Goal: Task Accomplishment & Management: Manage account settings

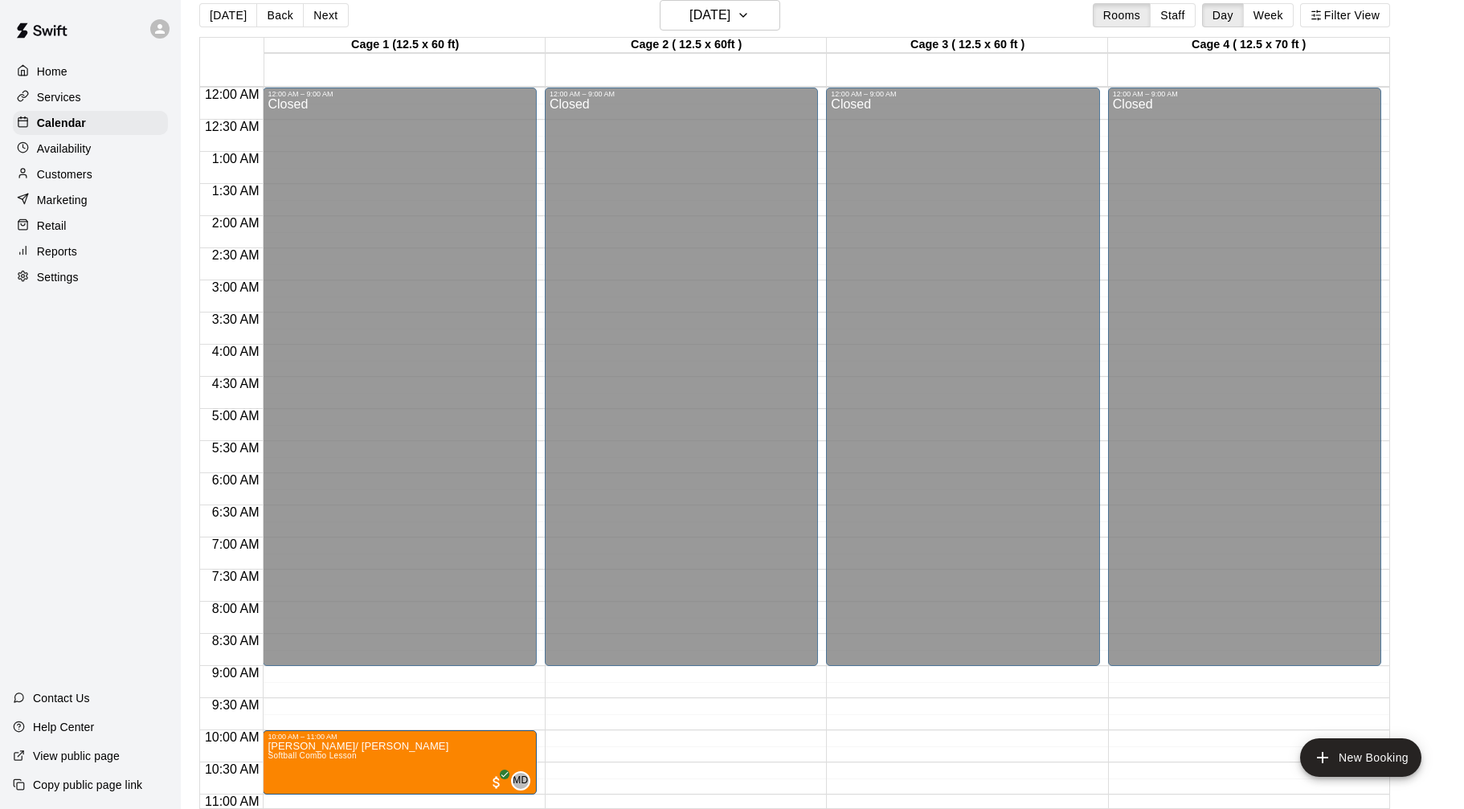
scroll to position [657, 0]
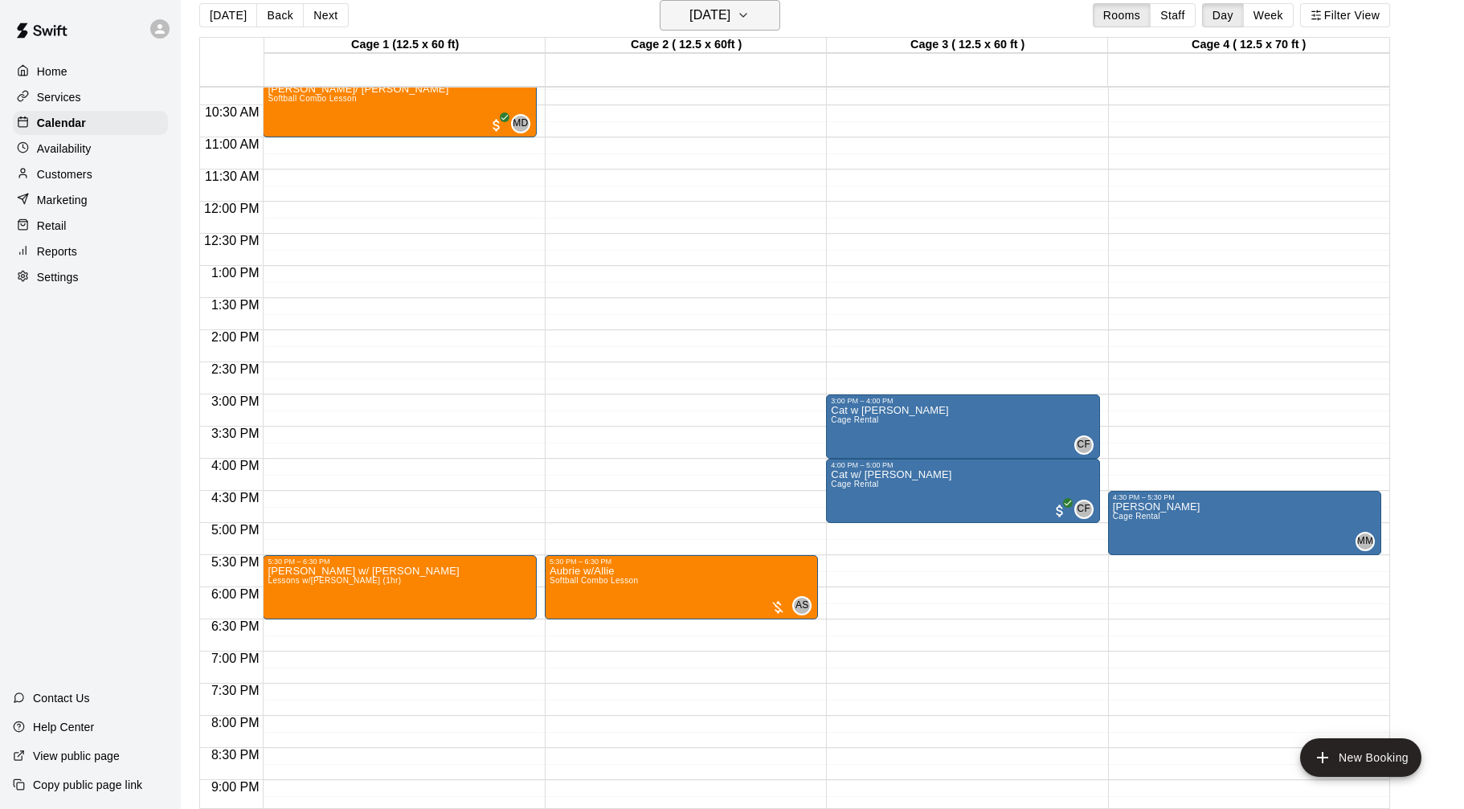
click at [747, 14] on icon "button" at bounding box center [743, 15] width 6 height 3
click at [75, 273] on div at bounding box center [732, 404] width 1464 height 809
click at [83, 89] on div "Services" at bounding box center [90, 97] width 155 height 24
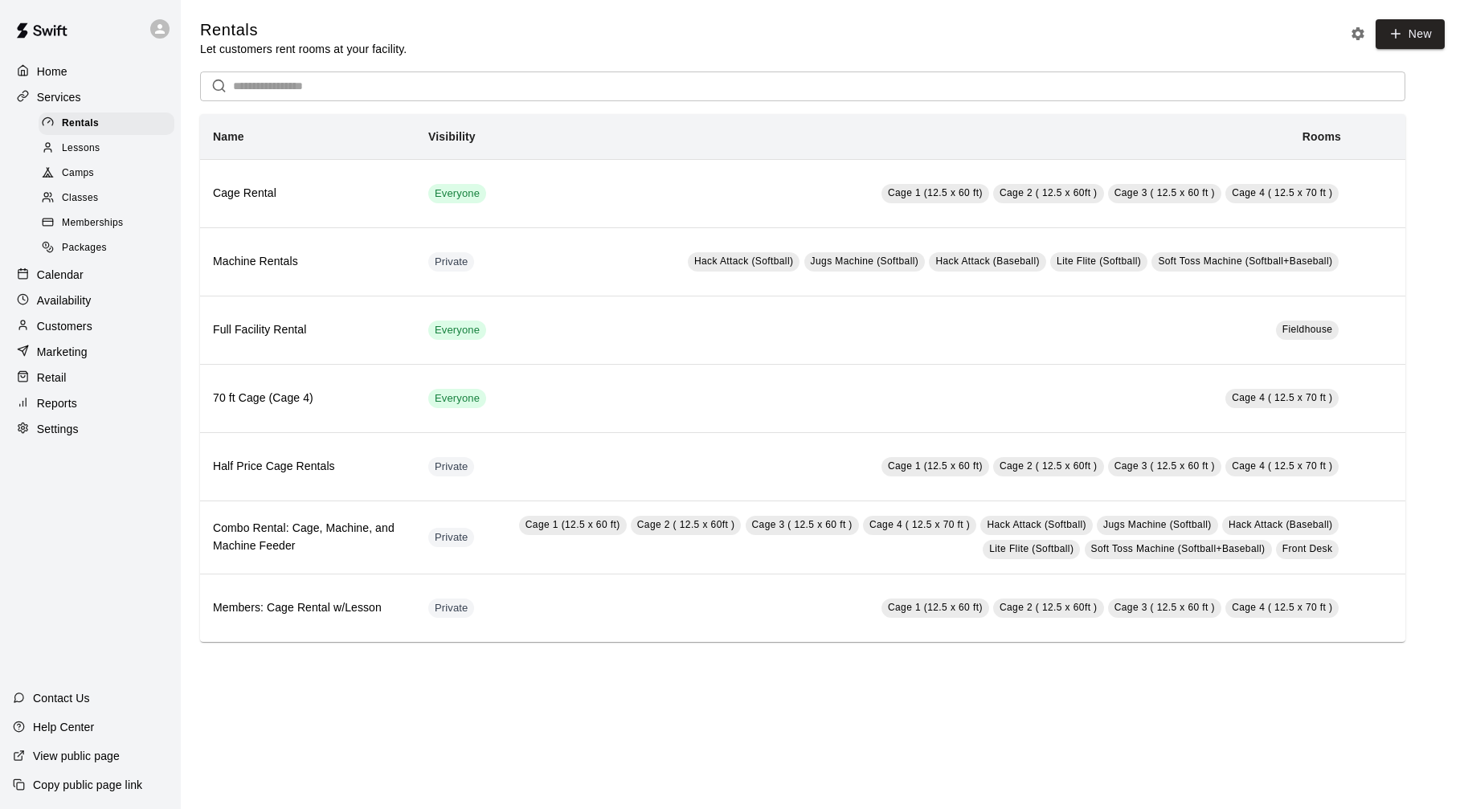
click at [100, 147] on span "Lessons" at bounding box center [81, 149] width 39 height 16
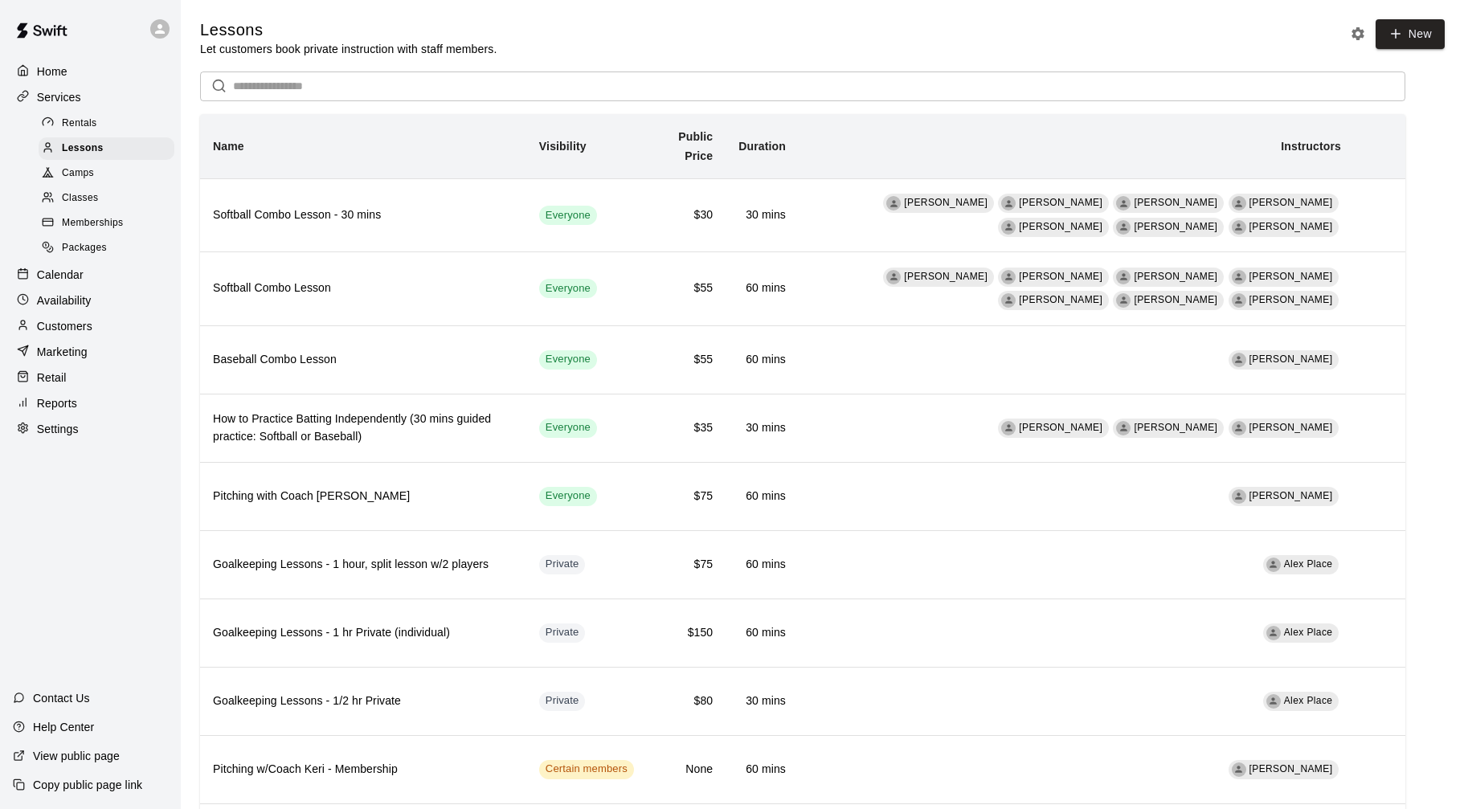
click at [88, 269] on div "Calendar" at bounding box center [90, 275] width 155 height 24
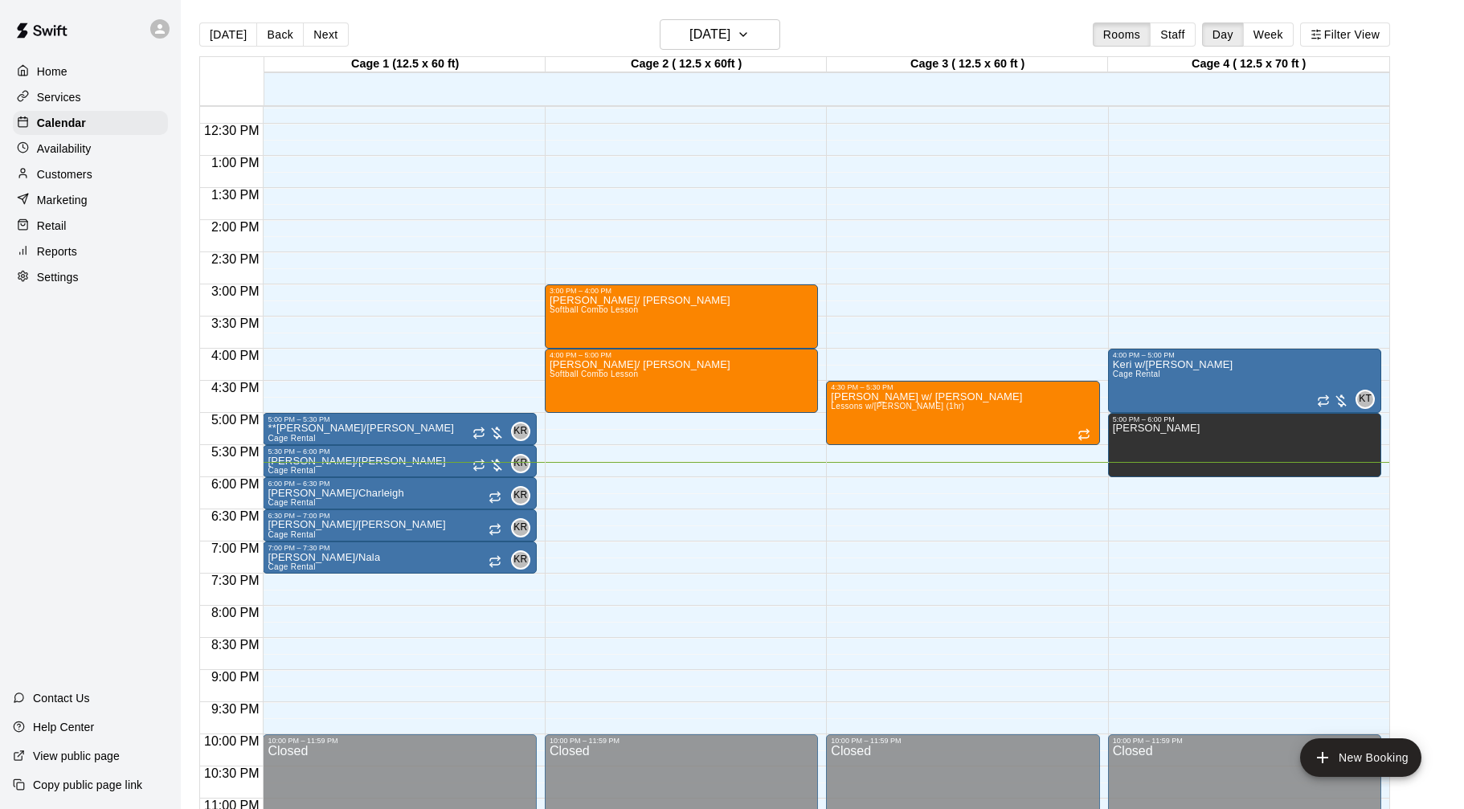
scroll to position [797, 0]
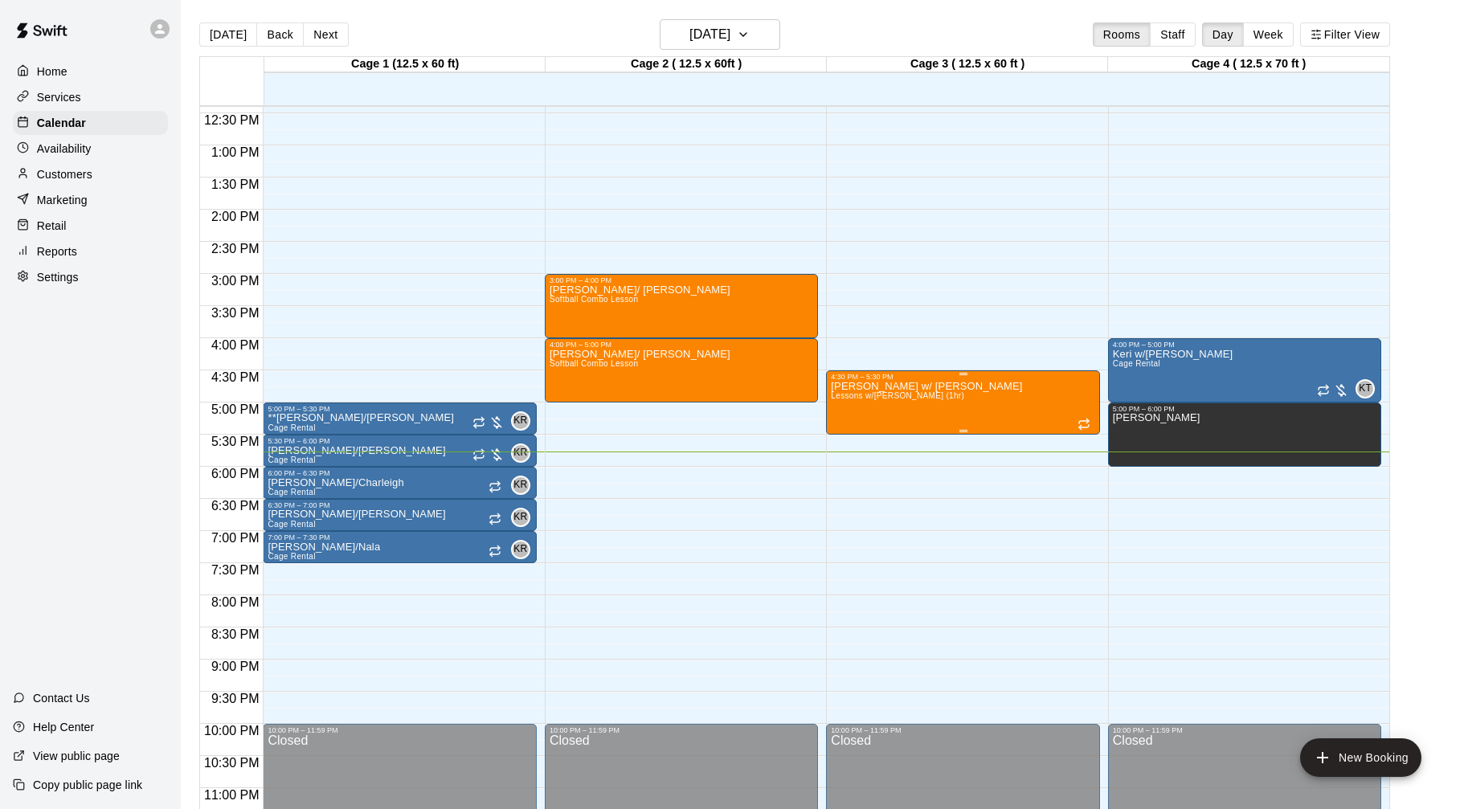
click at [1013, 386] on div "[PERSON_NAME] w/ [PERSON_NAME] Lessons w/[PERSON_NAME] (1hr)" at bounding box center [963, 785] width 264 height 809
click at [845, 477] on icon "delete" at bounding box center [847, 475] width 11 height 14
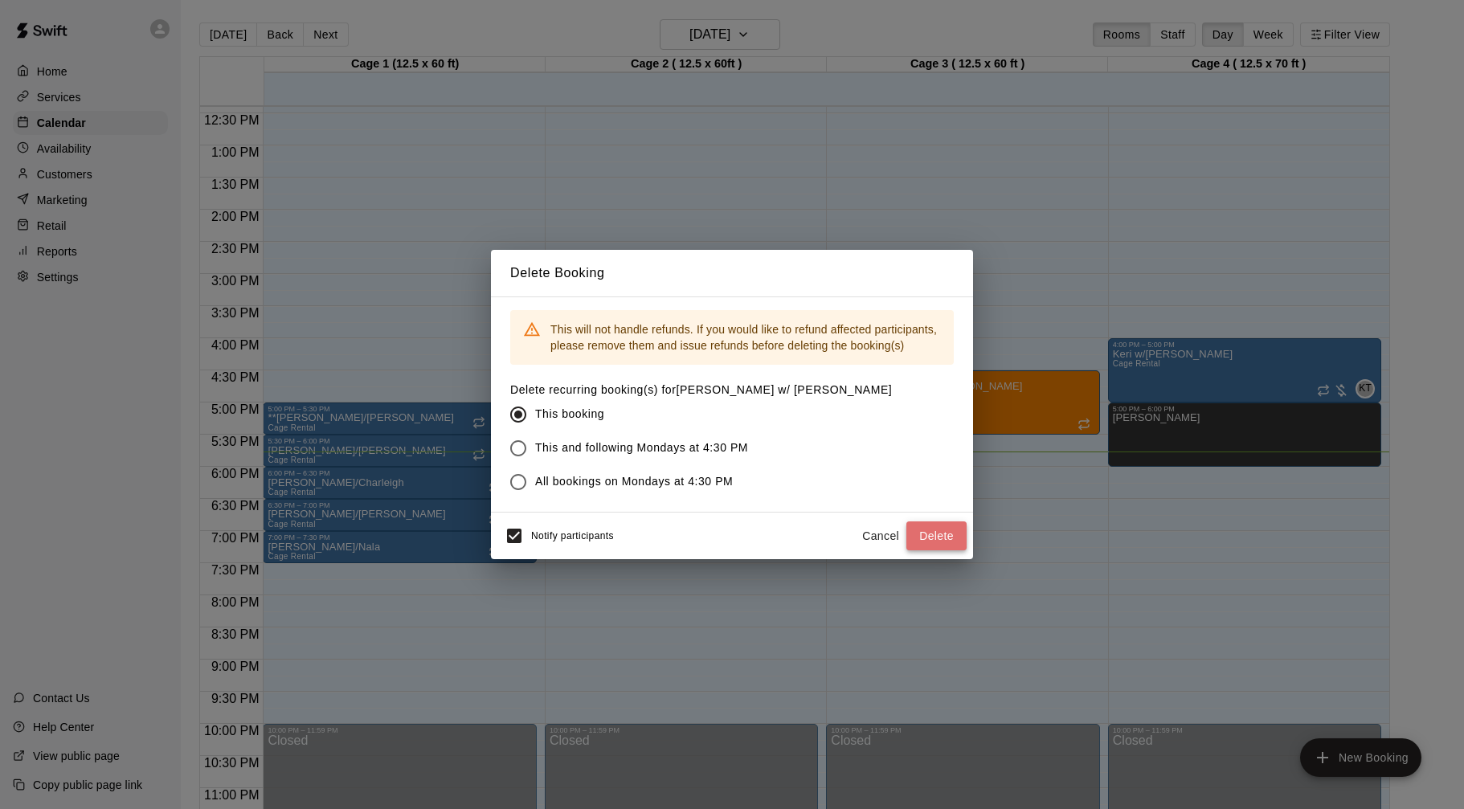
click at [913, 528] on button "Delete" at bounding box center [936, 537] width 60 height 30
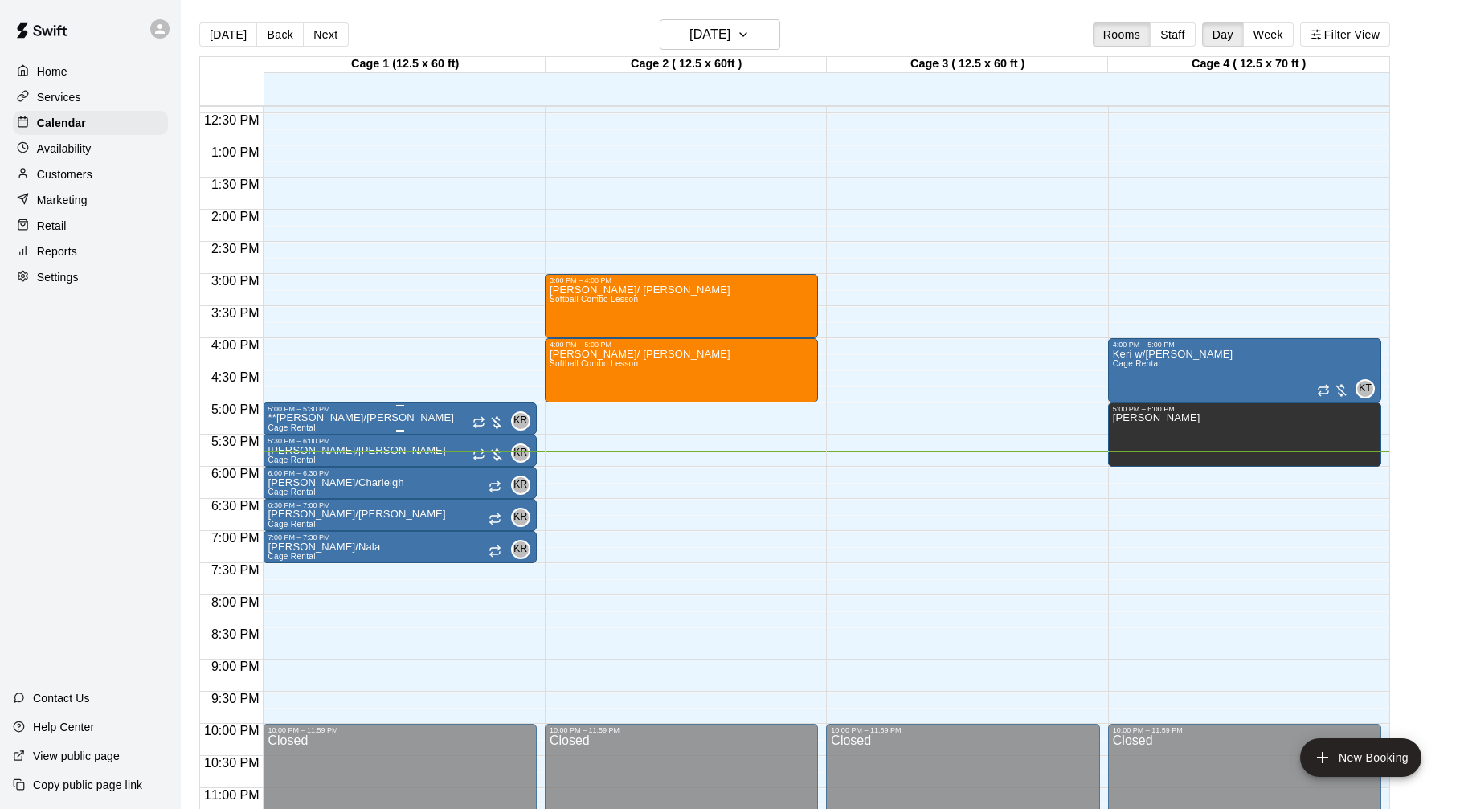
click at [498, 425] on div at bounding box center [489, 423] width 32 height 16
click at [499, 467] on button "edit" at bounding box center [489, 469] width 32 height 31
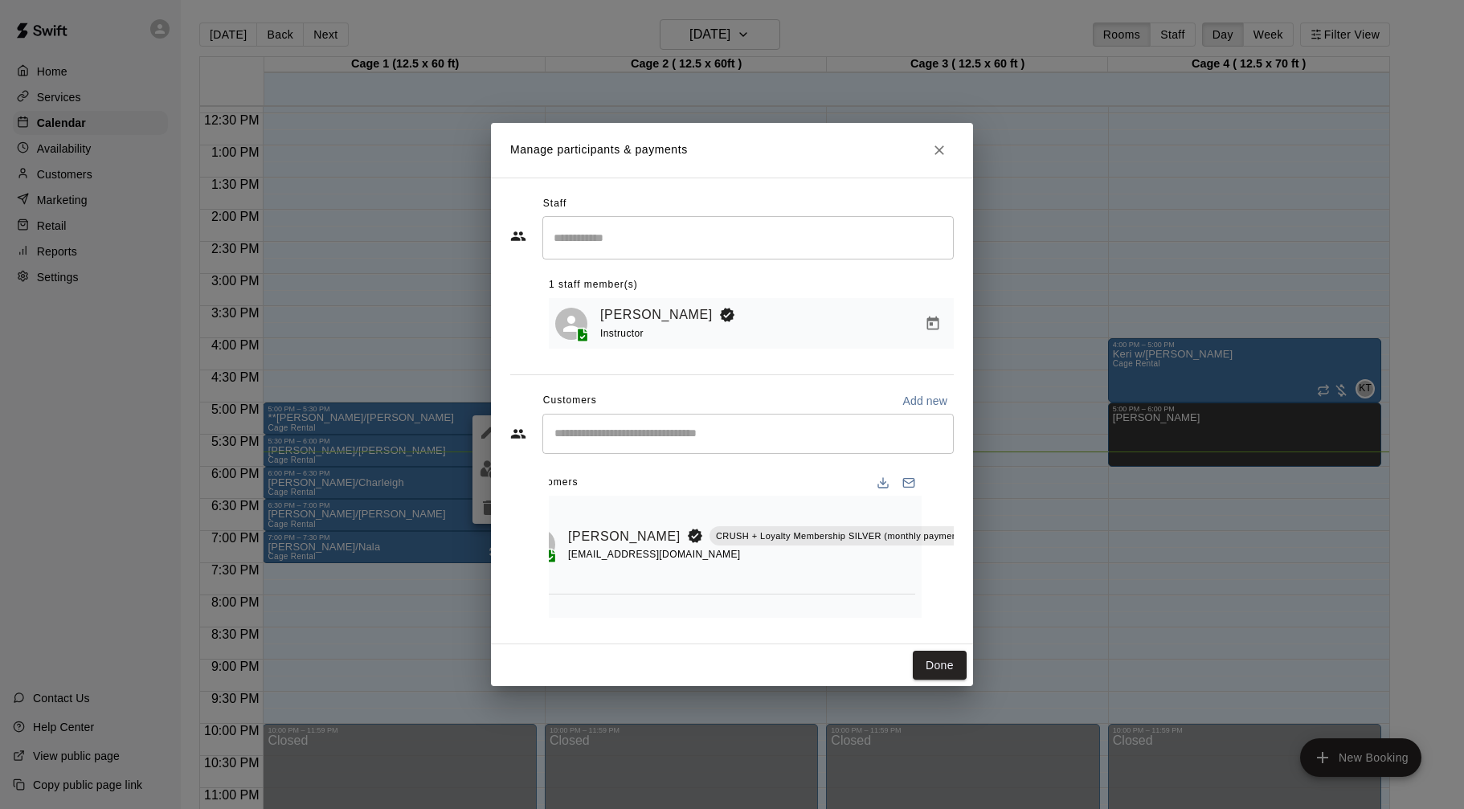
scroll to position [82, 32]
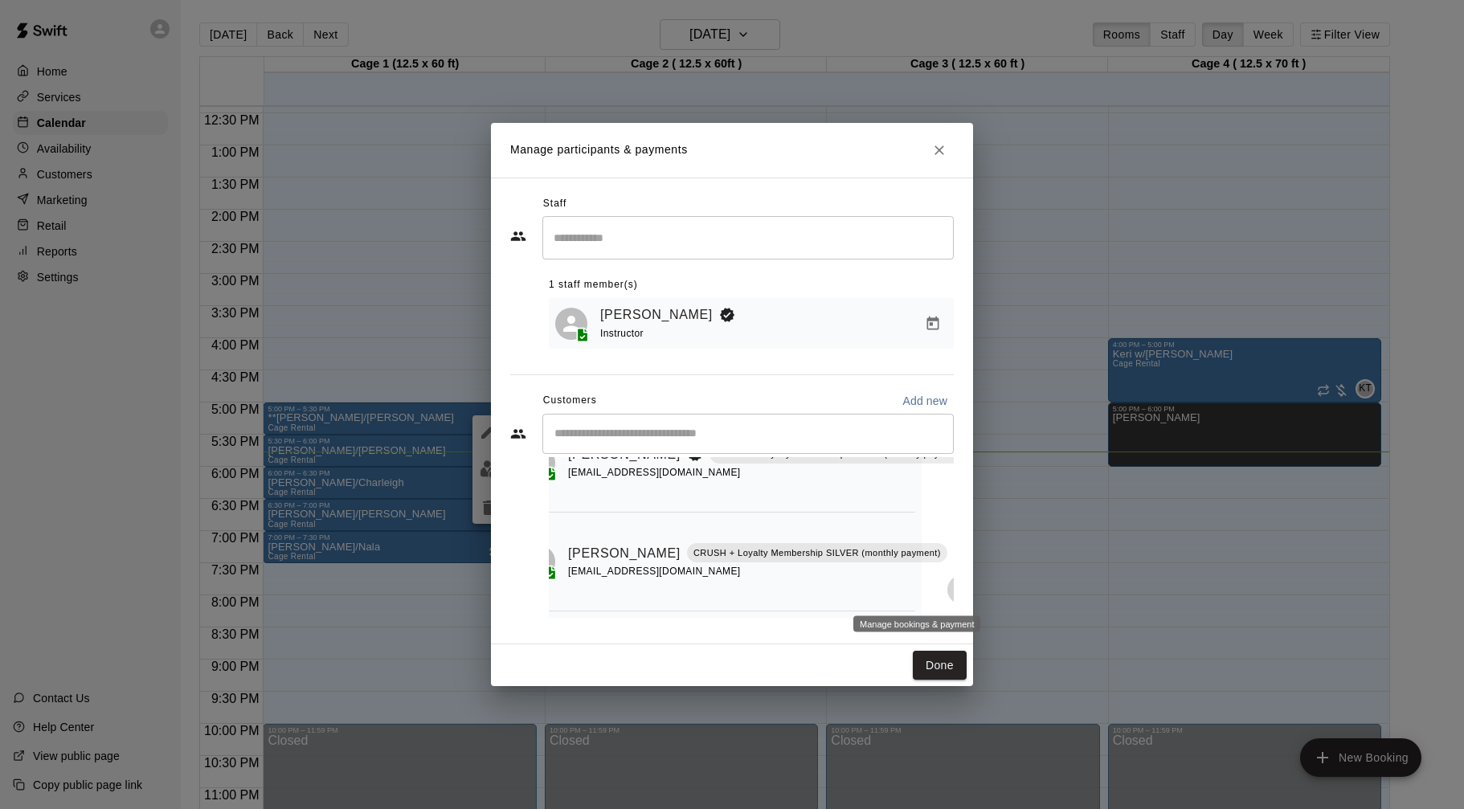
click at [954, 593] on icon "Manage bookings & payment" at bounding box center [962, 590] width 16 height 16
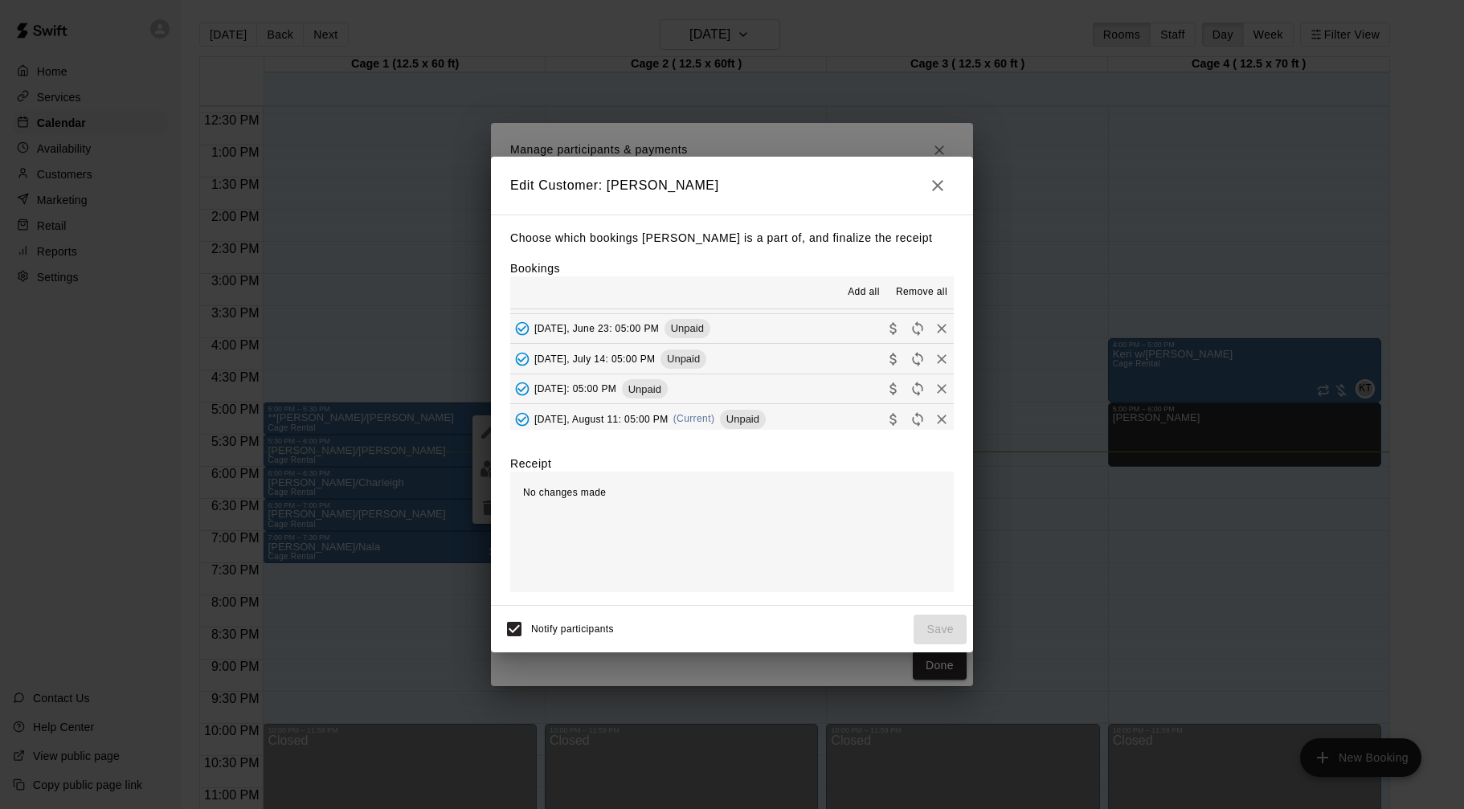
scroll to position [91, 0]
click at [803, 386] on button "[DATE], August 11: 05:00 PM (Current) Unpaid" at bounding box center [732, 385] width 444 height 30
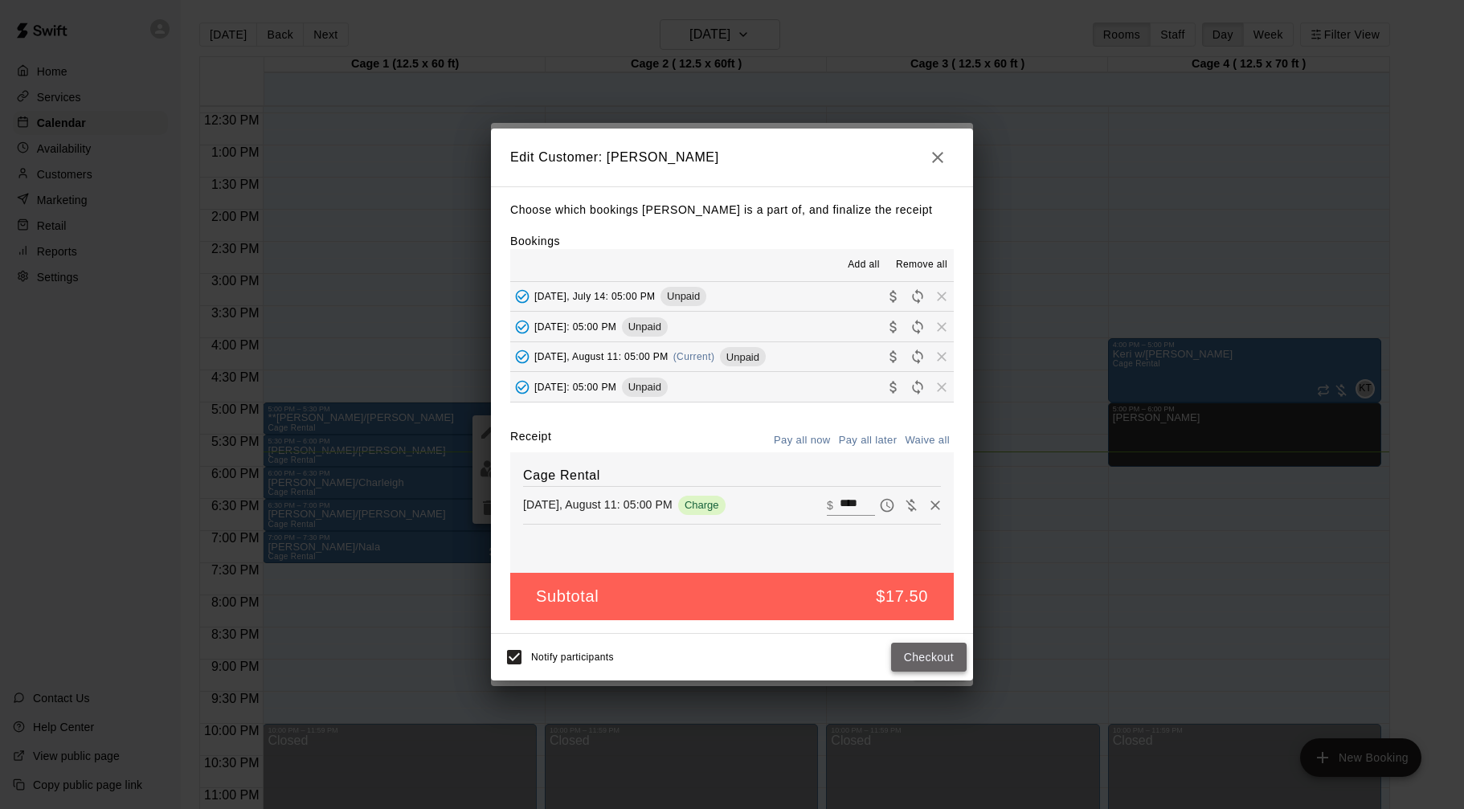
click at [923, 653] on button "Checkout" at bounding box center [929, 658] width 76 height 30
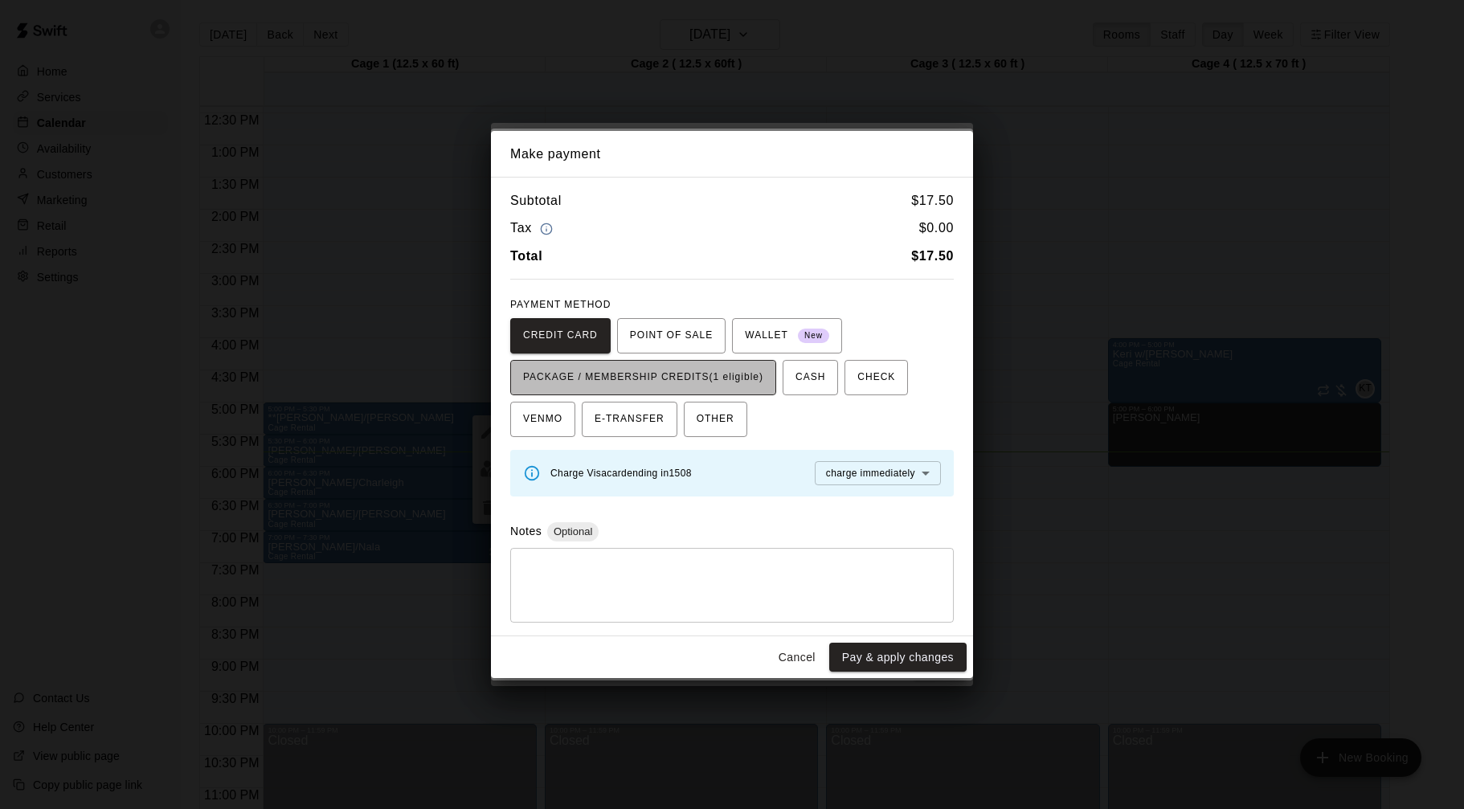
click at [713, 378] on span "PACKAGE / MEMBERSHIP CREDITS (1 eligible)" at bounding box center [643, 378] width 240 height 26
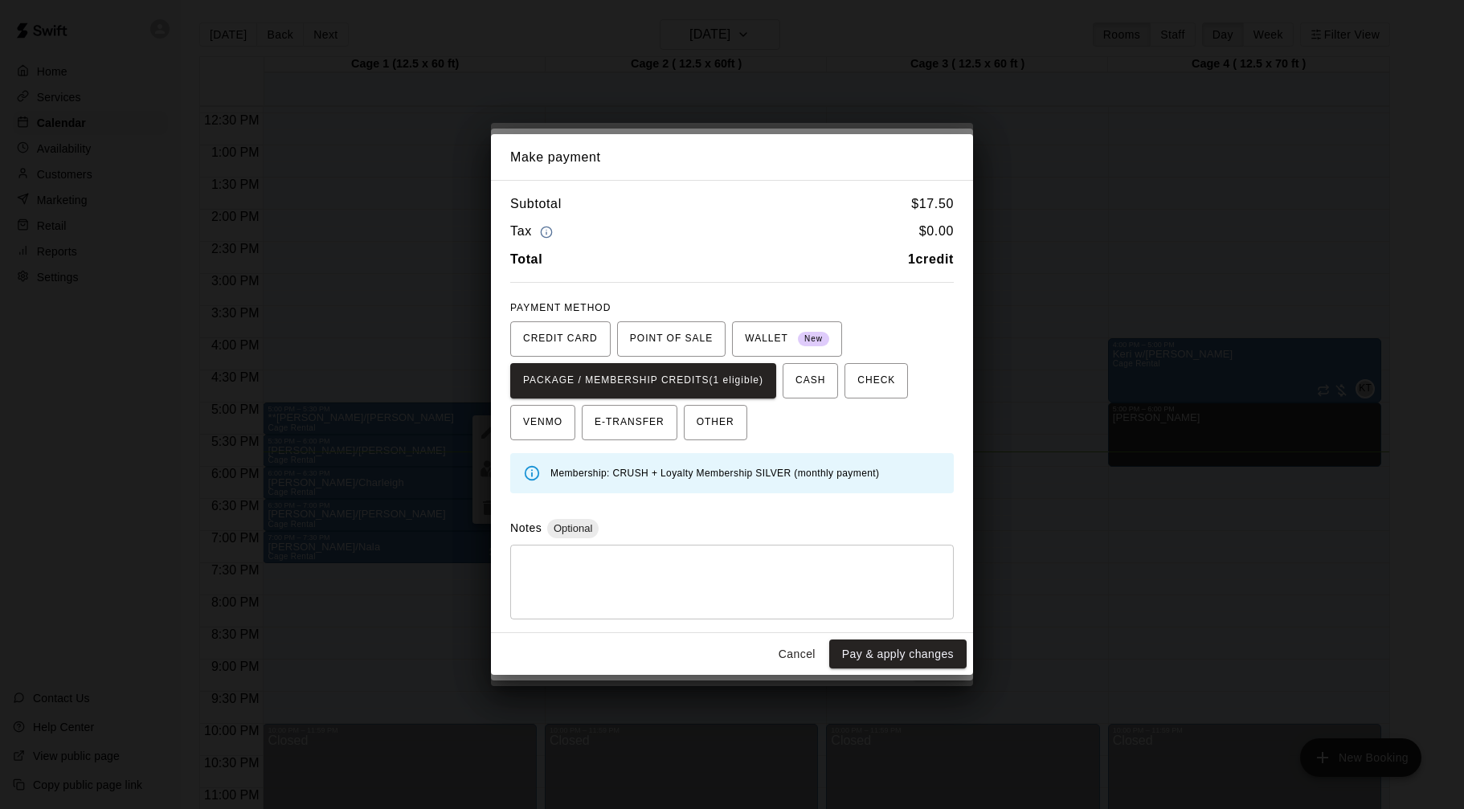
click at [879, 660] on button "Pay & apply changes" at bounding box center [897, 655] width 137 height 30
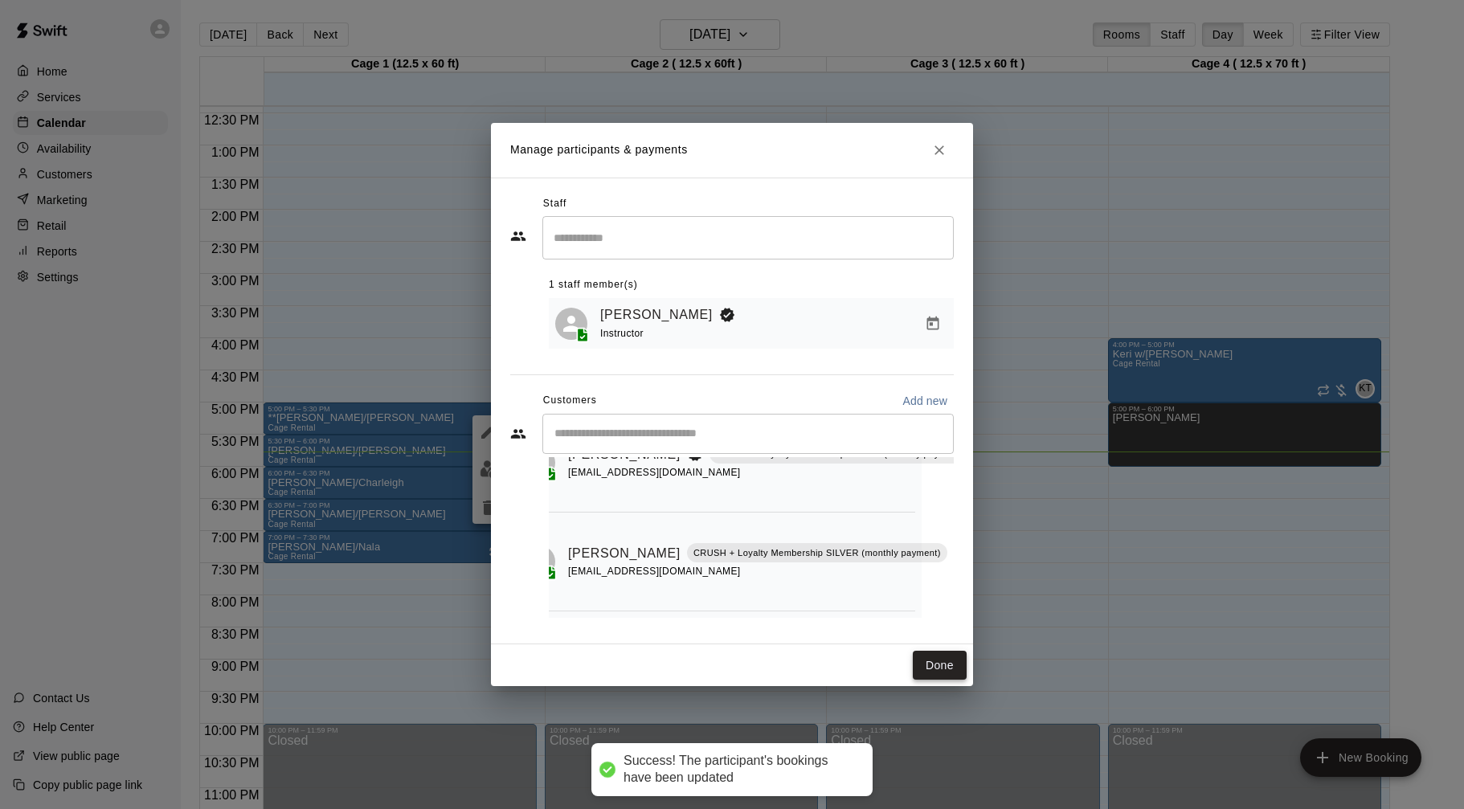
click at [942, 669] on button "Done" at bounding box center [940, 666] width 54 height 30
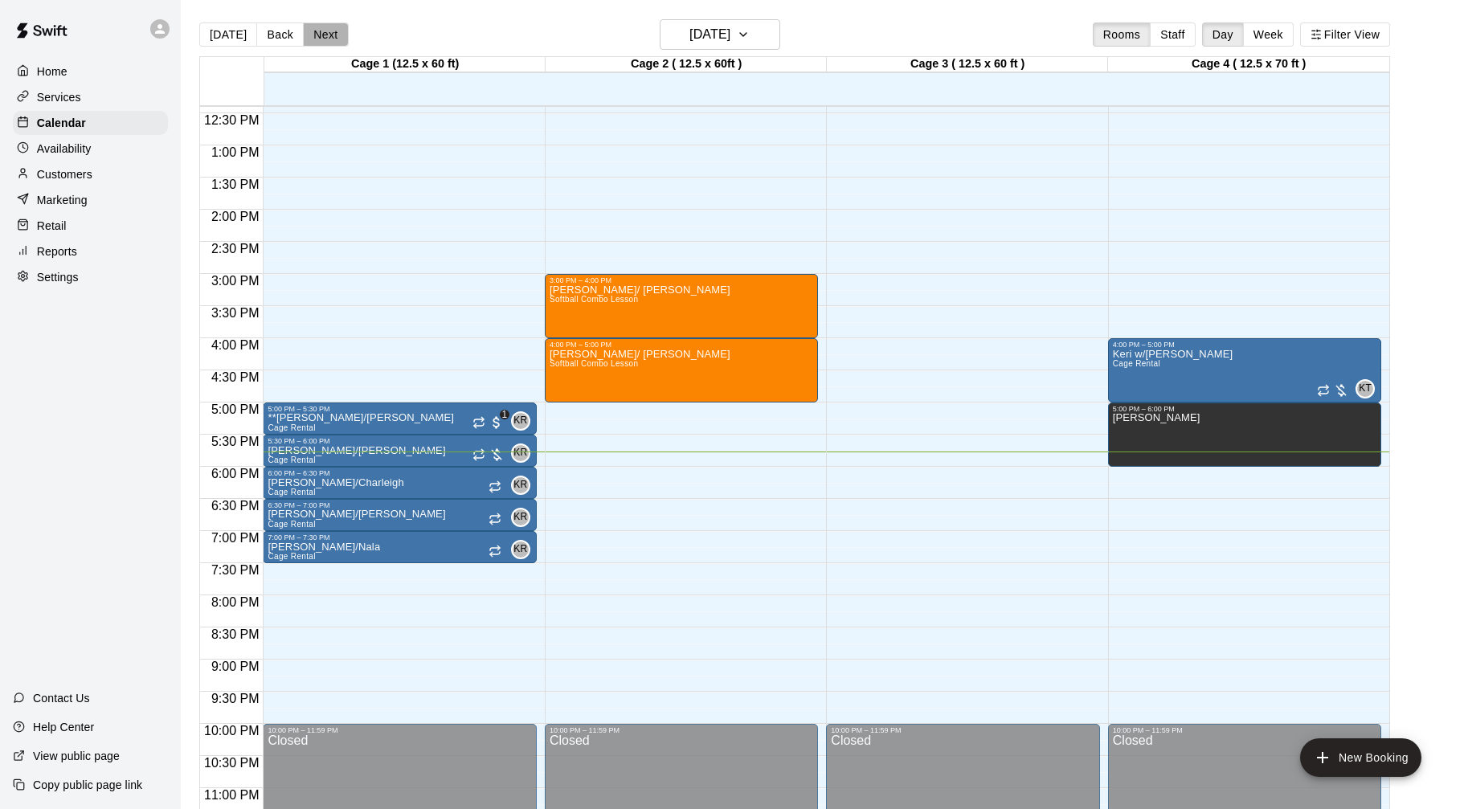
click at [327, 39] on button "Next" at bounding box center [325, 35] width 45 height 24
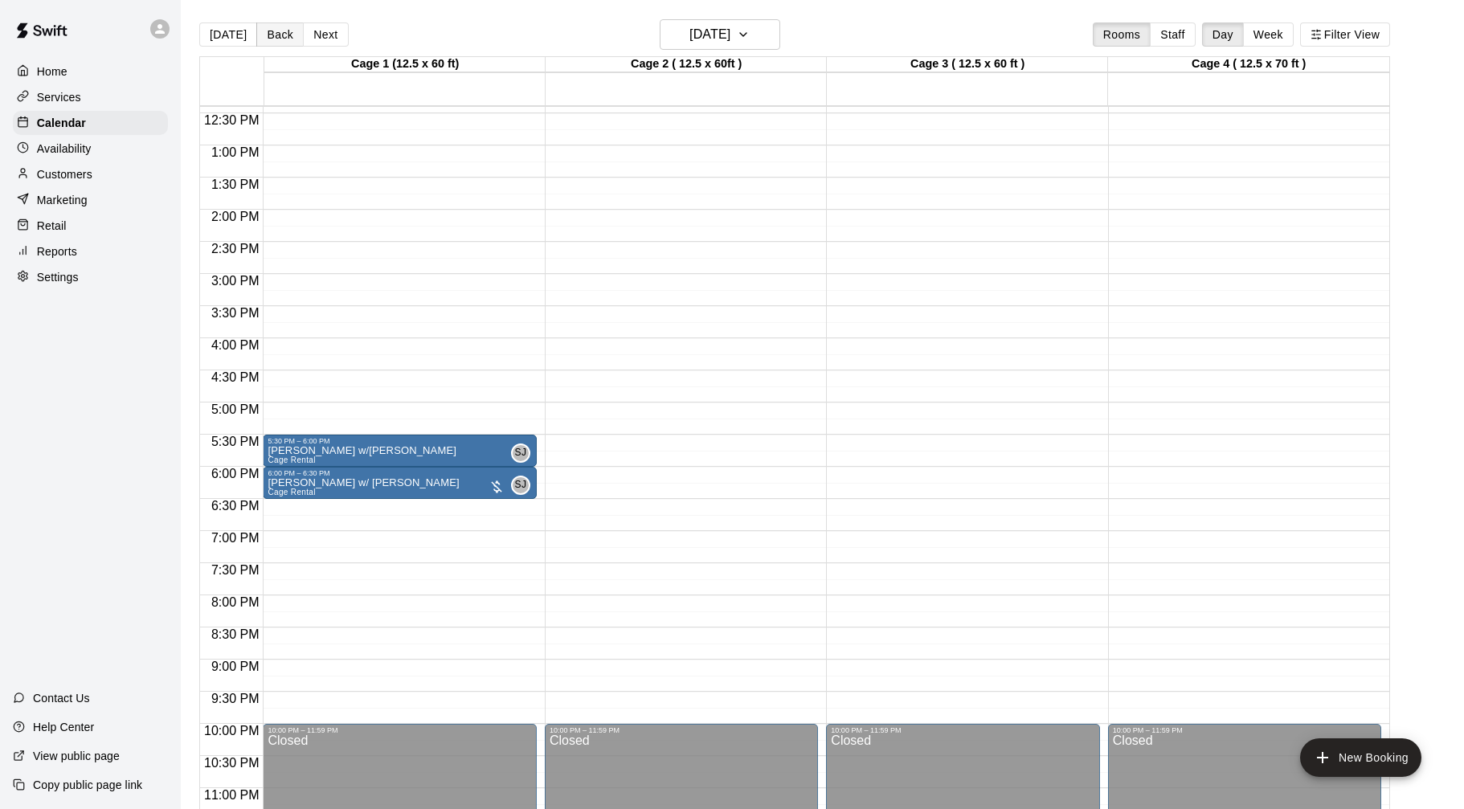
click at [276, 30] on button "Back" at bounding box center [279, 35] width 47 height 24
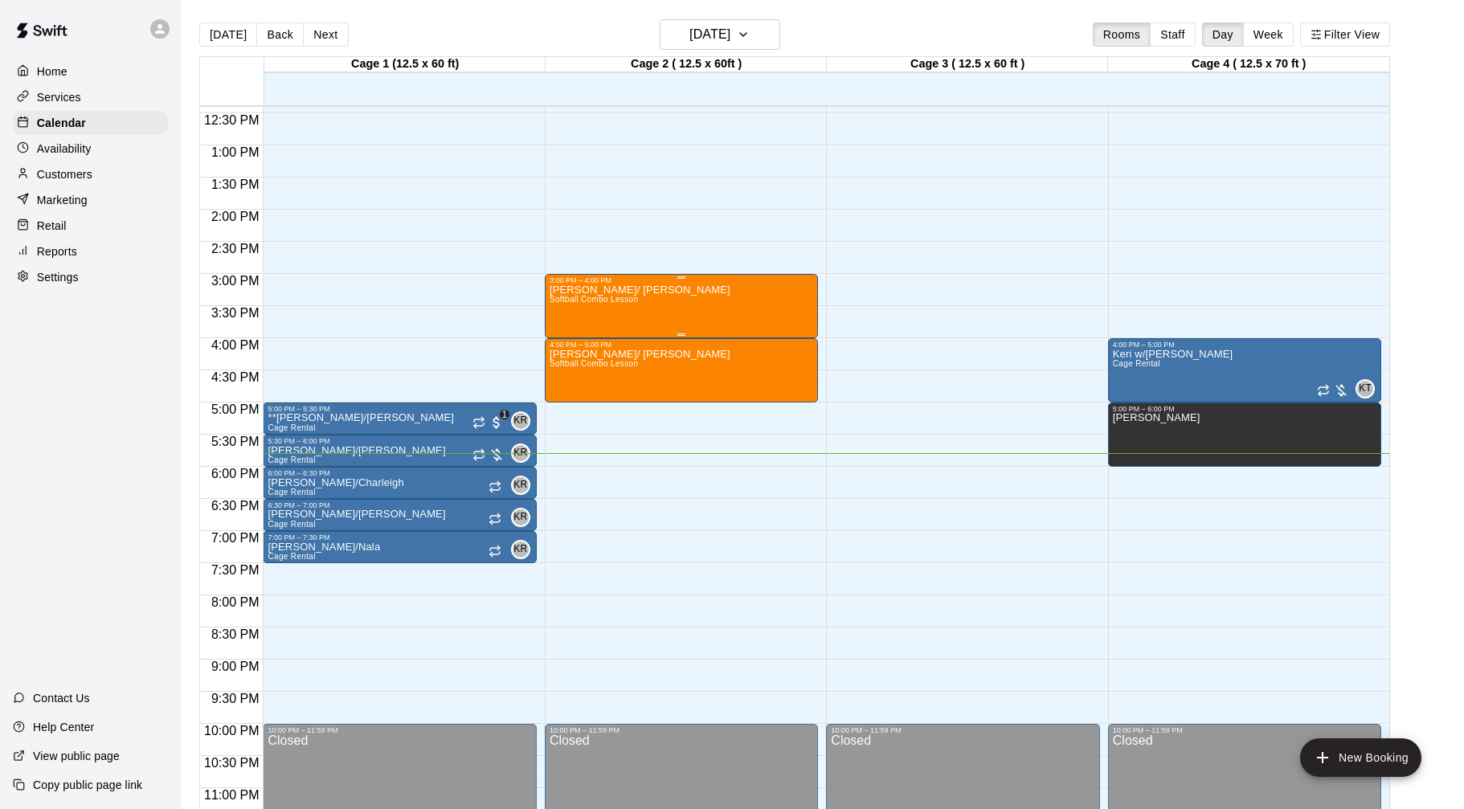
click at [754, 304] on div "[PERSON_NAME]/ [PERSON_NAME] Softball Combo Lesson" at bounding box center [682, 688] width 264 height 809
click at [567, 339] on img "edit" at bounding box center [566, 340] width 18 height 18
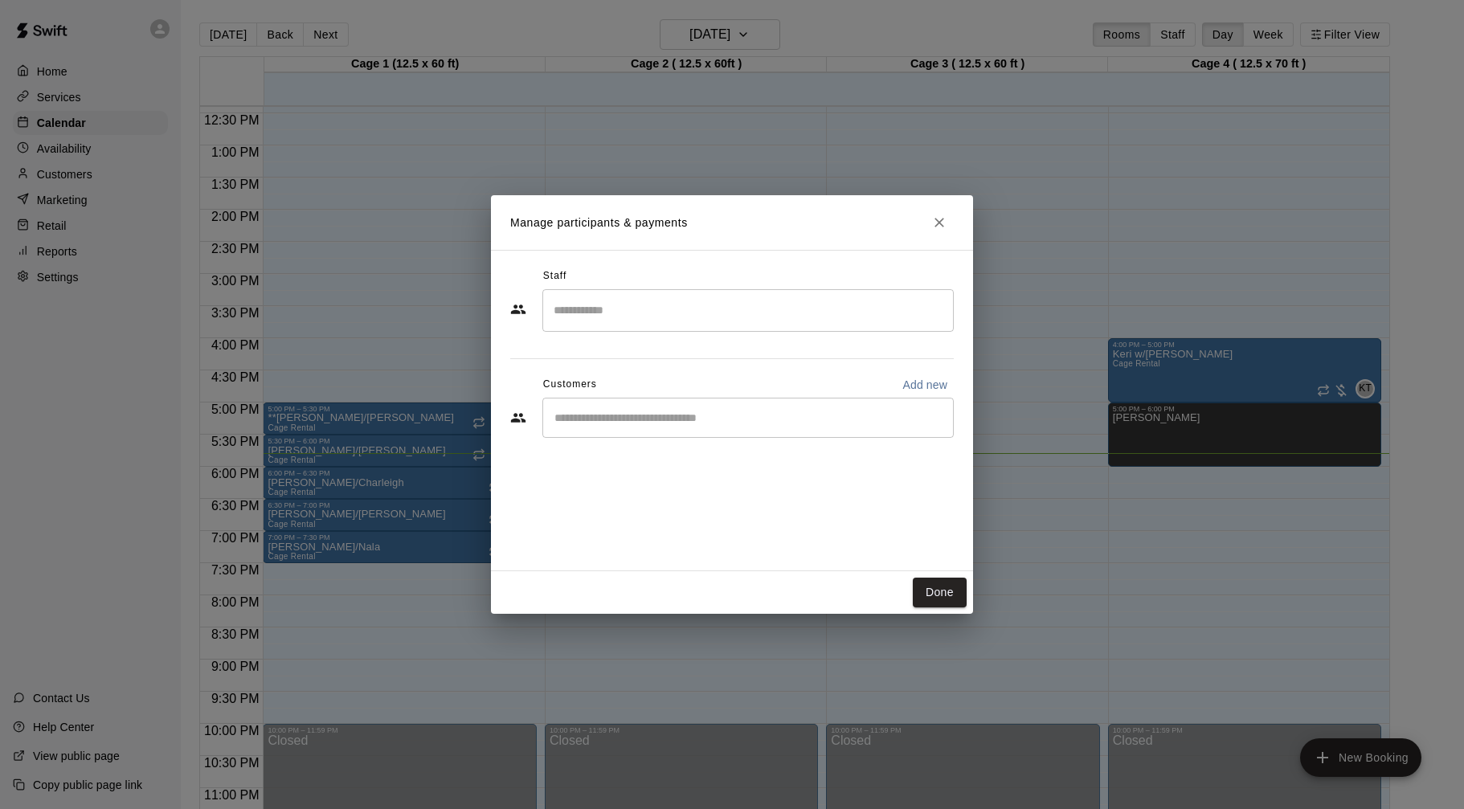
click at [793, 305] on input "Search staff" at bounding box center [748, 311] width 397 height 28
click at [763, 365] on div "[PERSON_NAME]" at bounding box center [762, 365] width 358 height 31
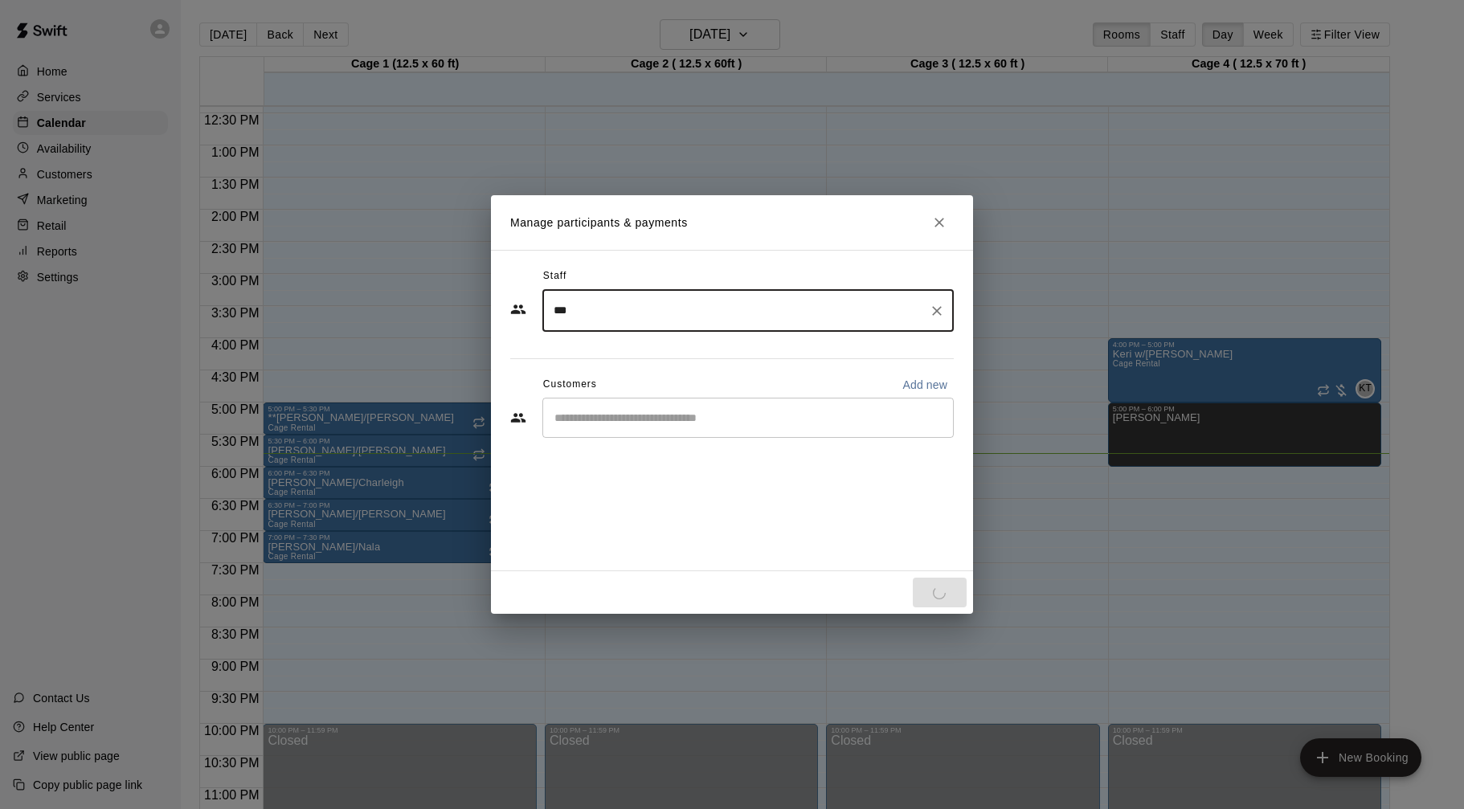
type input "***"
click at [780, 423] on input "Start typing to search customers..." at bounding box center [748, 418] width 397 height 16
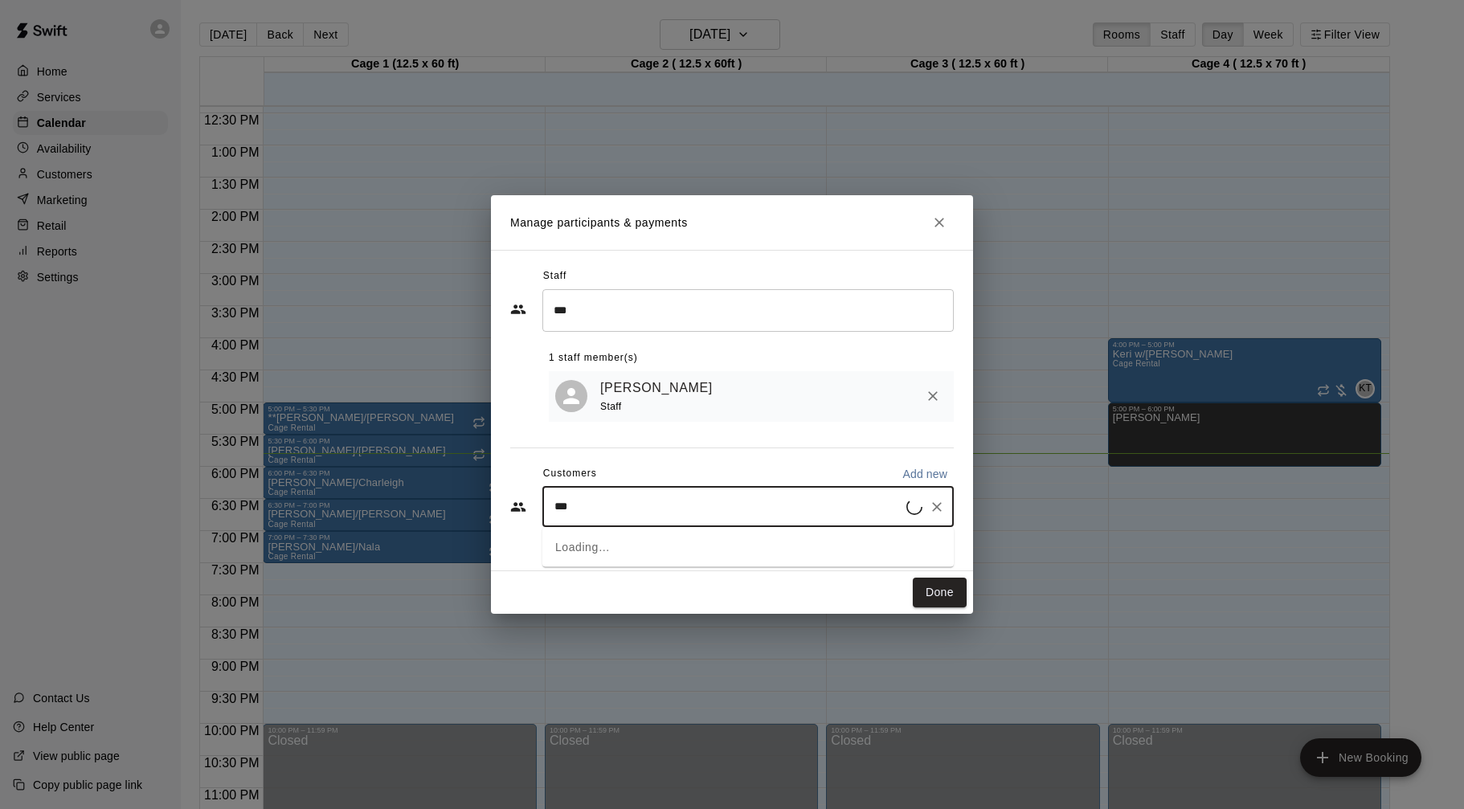
type input "****"
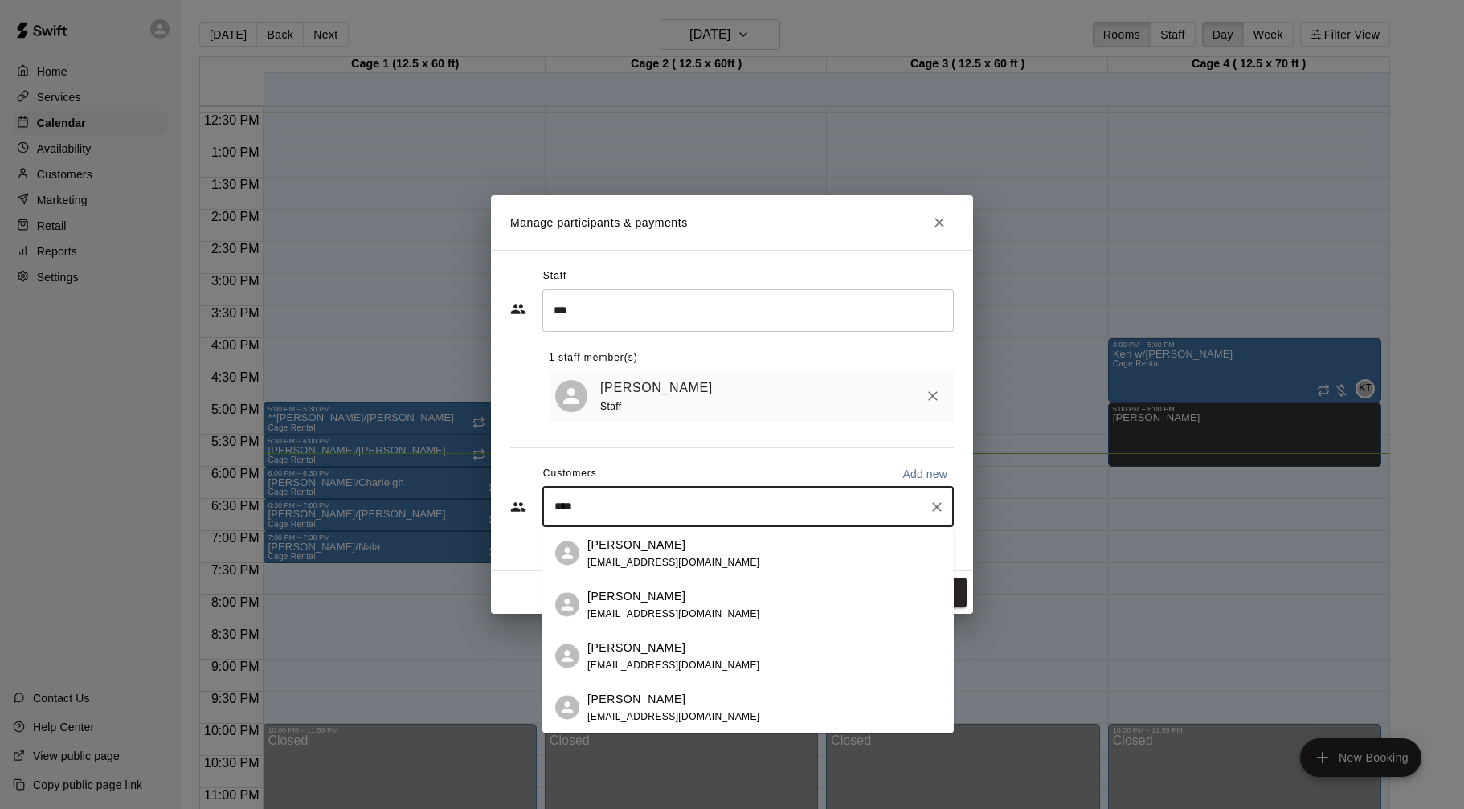
click at [698, 661] on span "[EMAIL_ADDRESS][DOMAIN_NAME]" at bounding box center [673, 664] width 173 height 11
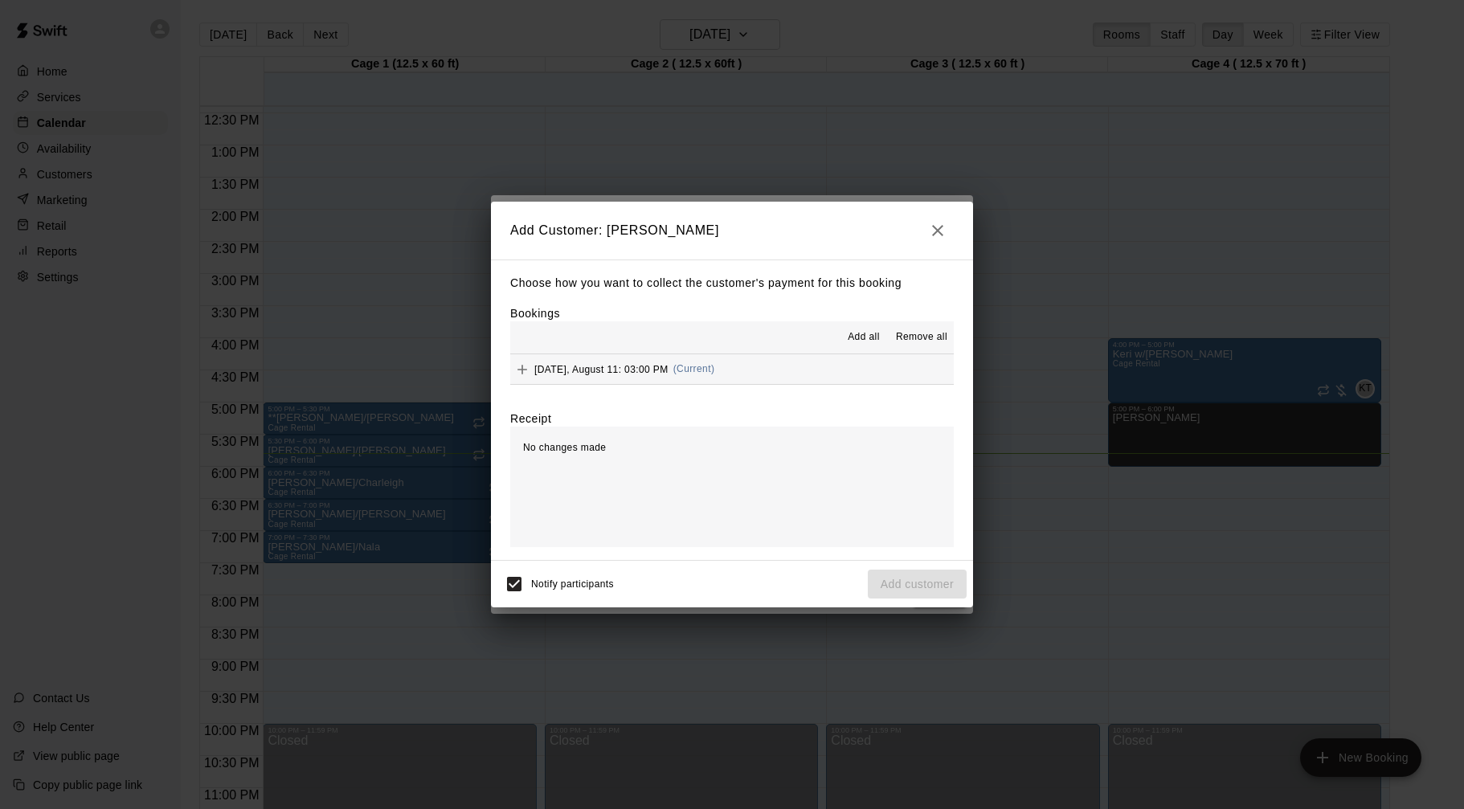
click at [753, 373] on button "[DATE], August 11: 03:00 PM (Current)" at bounding box center [732, 369] width 444 height 30
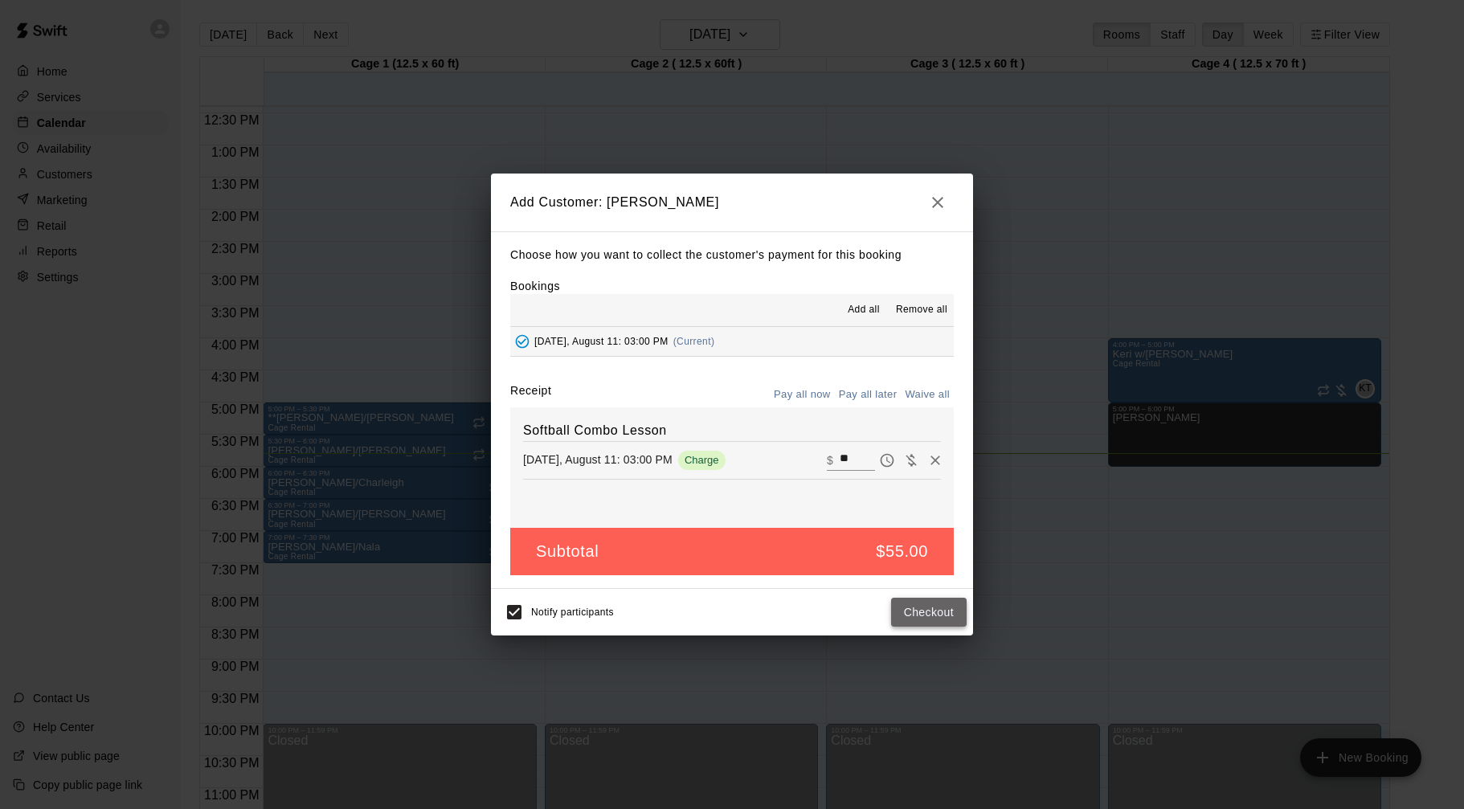
click at [917, 616] on button "Checkout" at bounding box center [929, 613] width 76 height 30
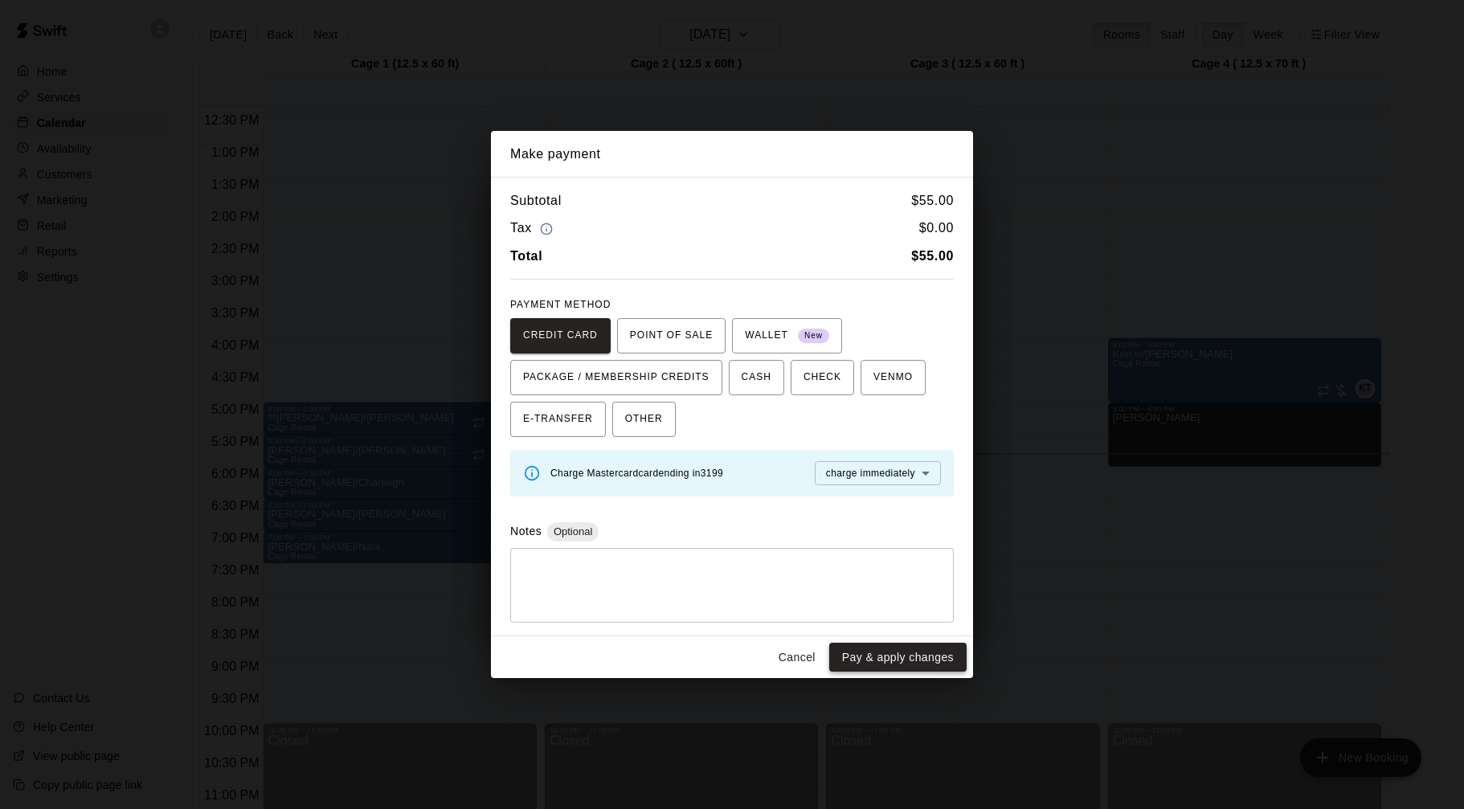
click at [883, 663] on button "Pay & apply changes" at bounding box center [897, 658] width 137 height 30
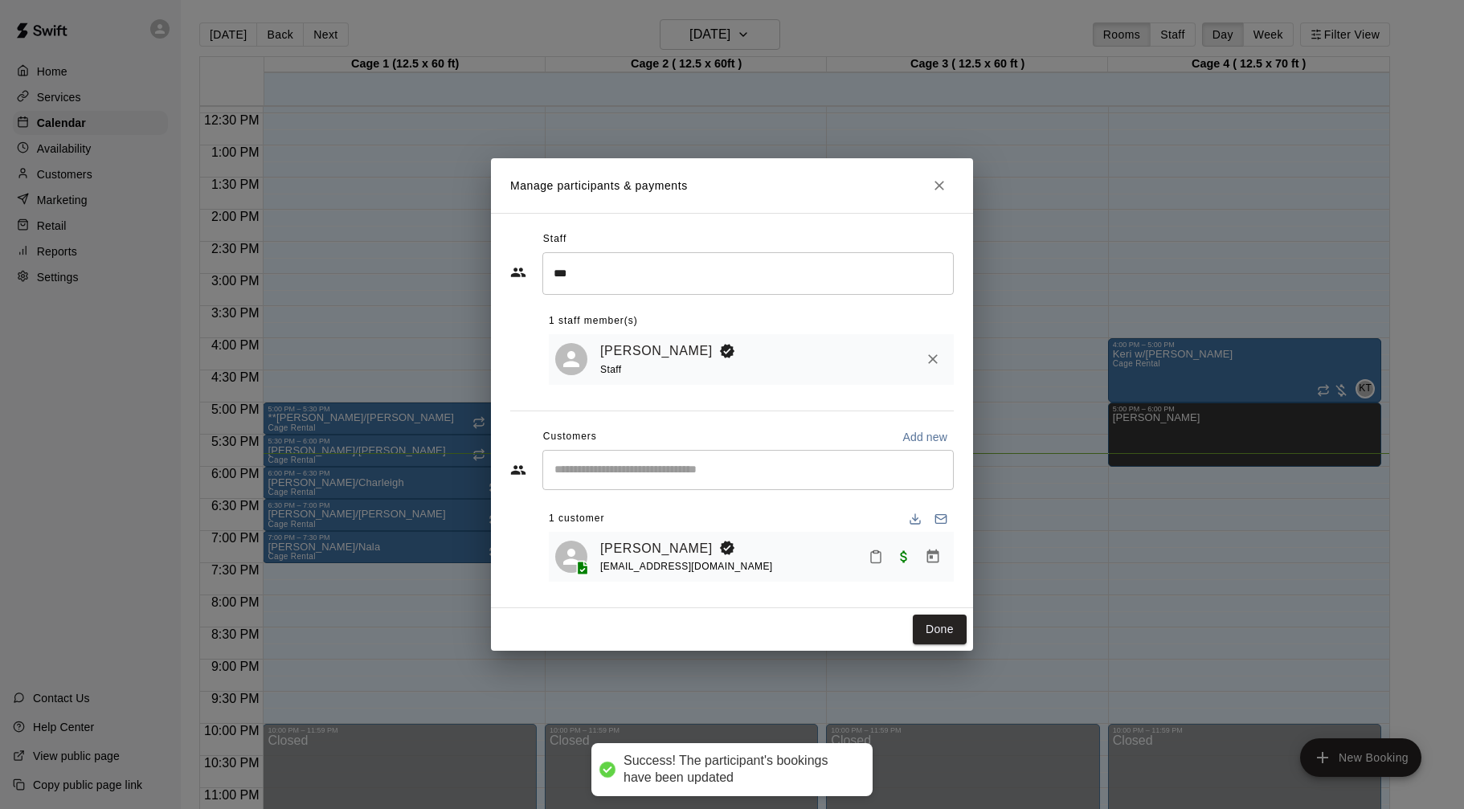
click at [771, 463] on input "Start typing to search customers..." at bounding box center [748, 470] width 397 height 16
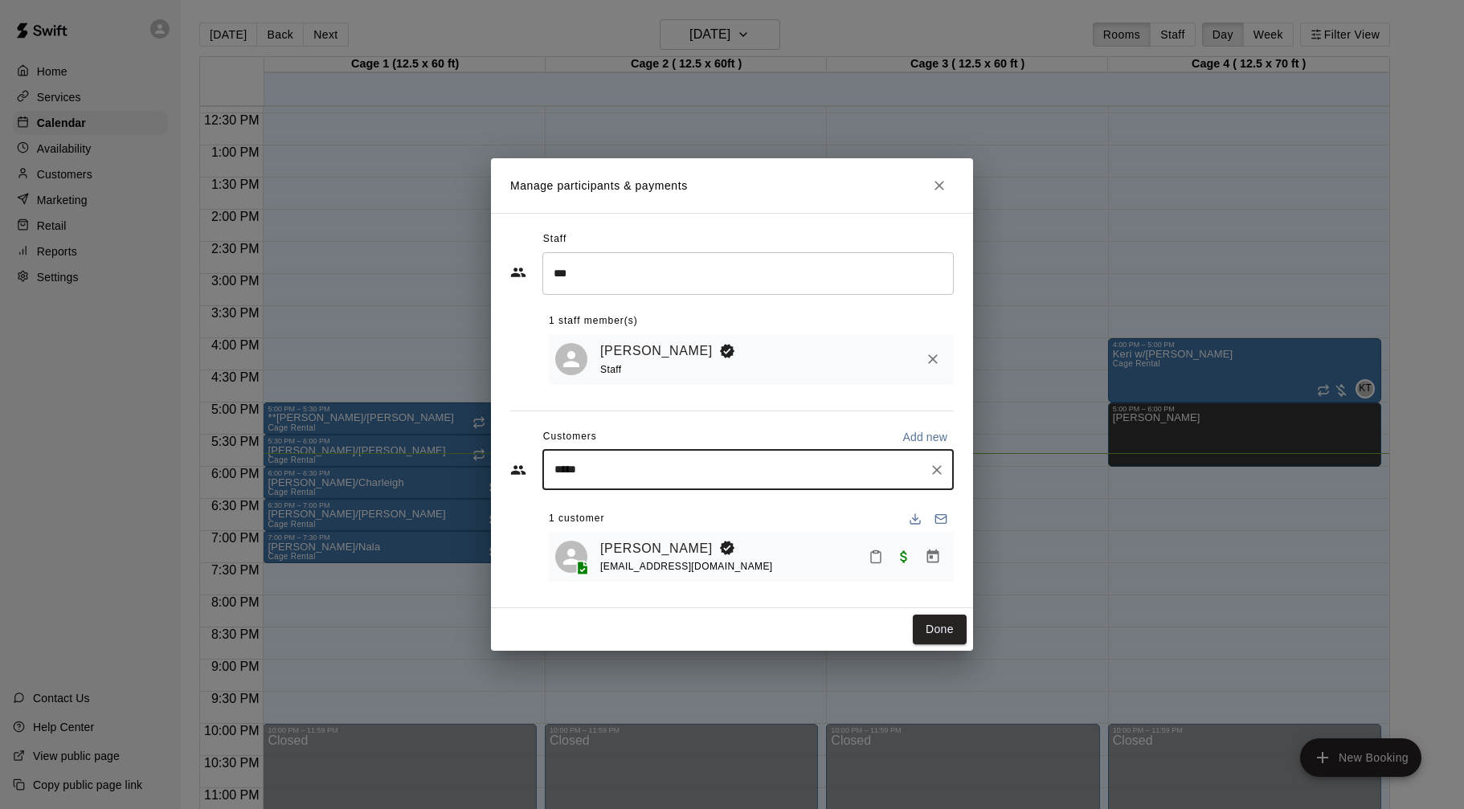
type input "******"
click at [707, 522] on div "[PERSON_NAME] Short CRUSH + Loyalty Membership GOLD (monthly payment) [EMAIL_AD…" at bounding box center [766, 515] width 358 height 35
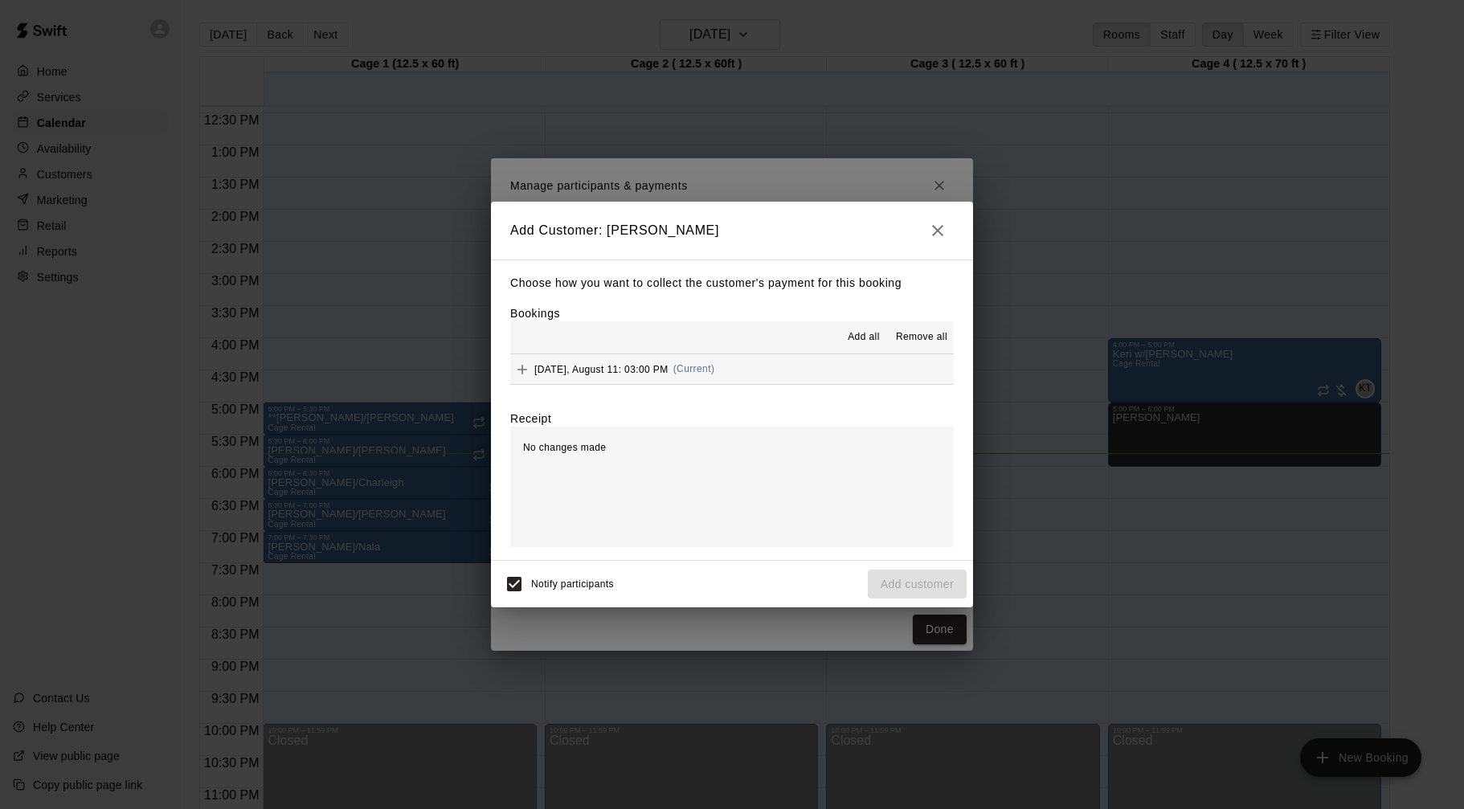
click at [786, 379] on button "[DATE], August 11: 03:00 PM (Current)" at bounding box center [732, 369] width 444 height 30
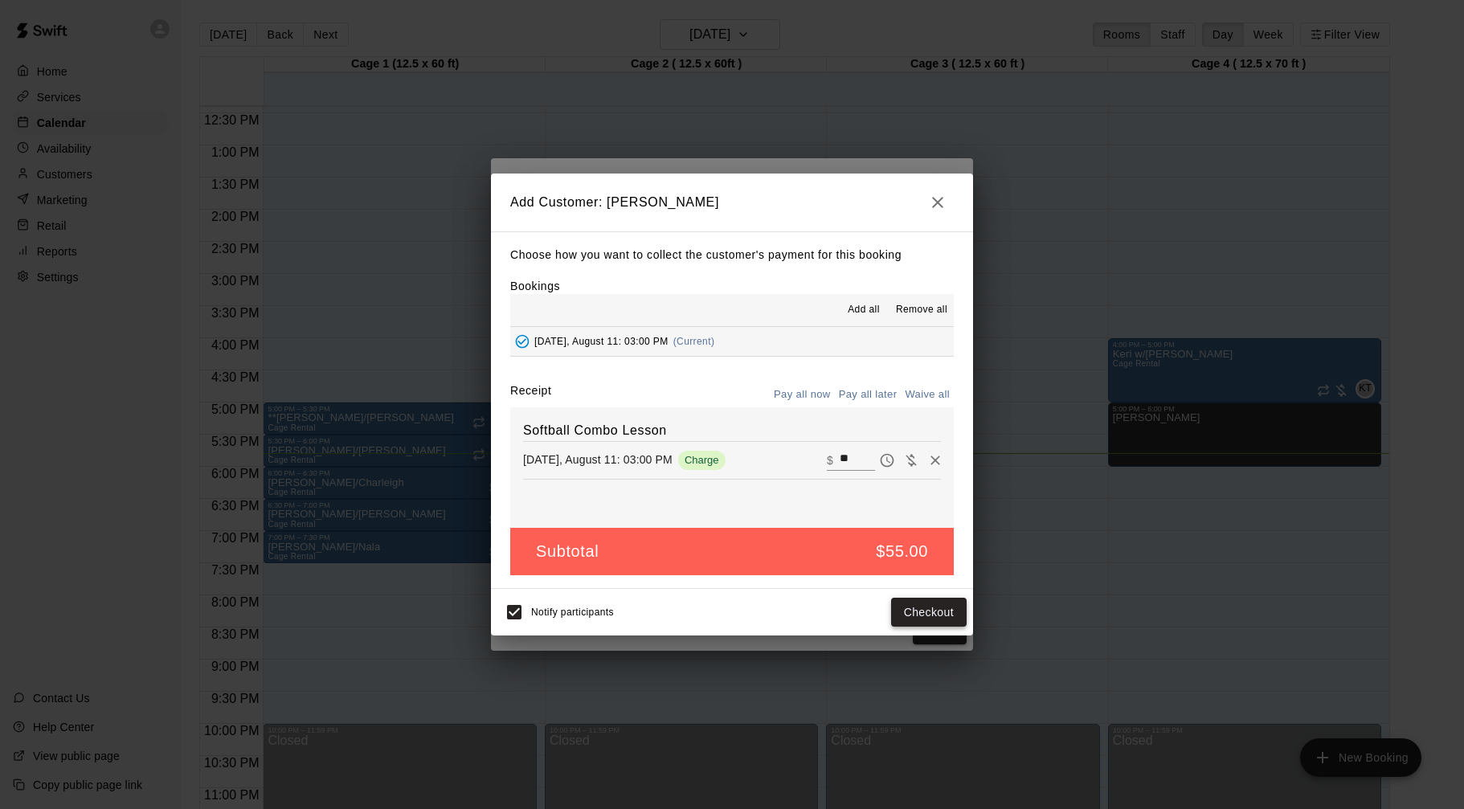
click at [931, 613] on button "Checkout" at bounding box center [929, 613] width 76 height 30
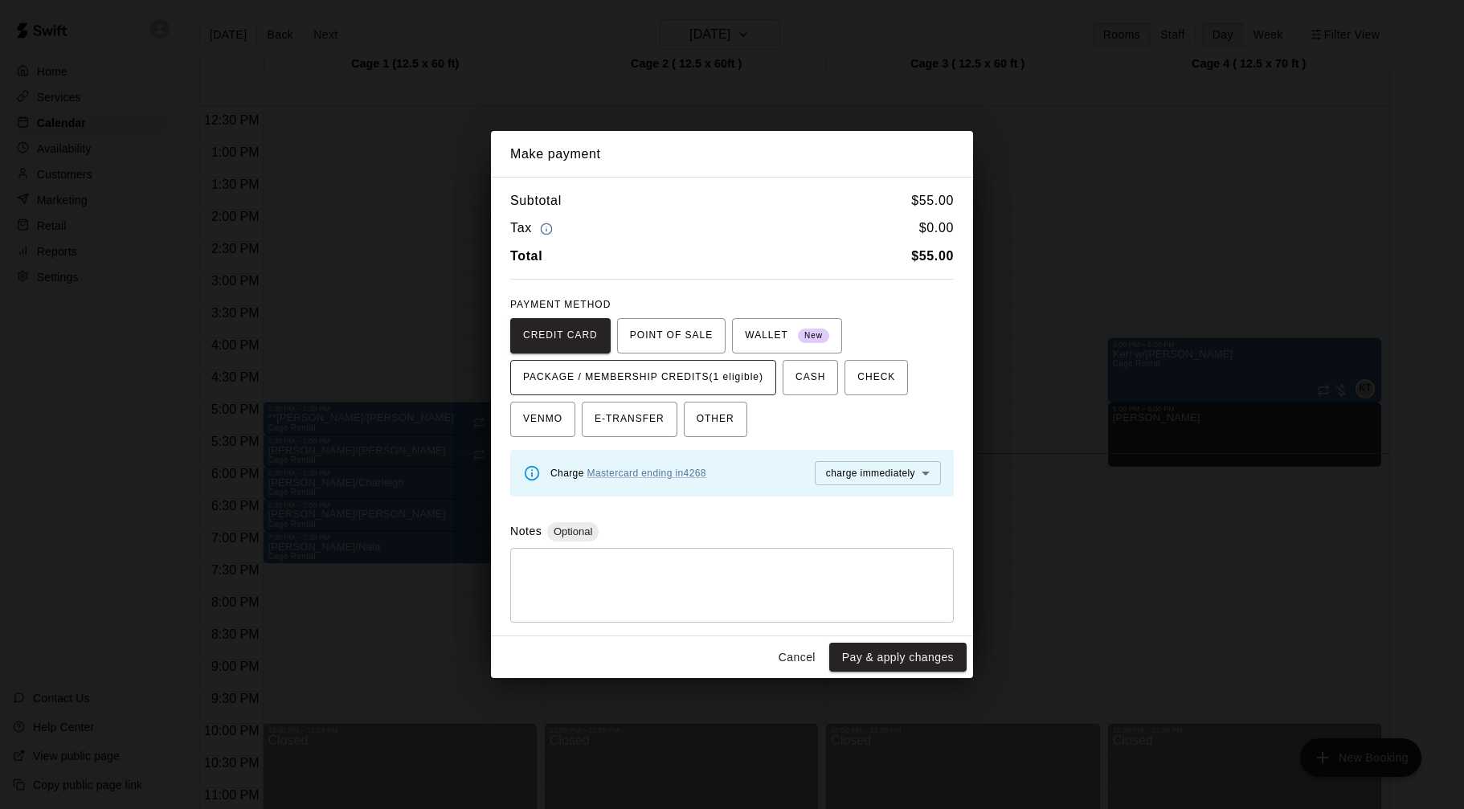
click at [754, 371] on span "PACKAGE / MEMBERSHIP CREDITS (1 eligible)" at bounding box center [643, 378] width 240 height 26
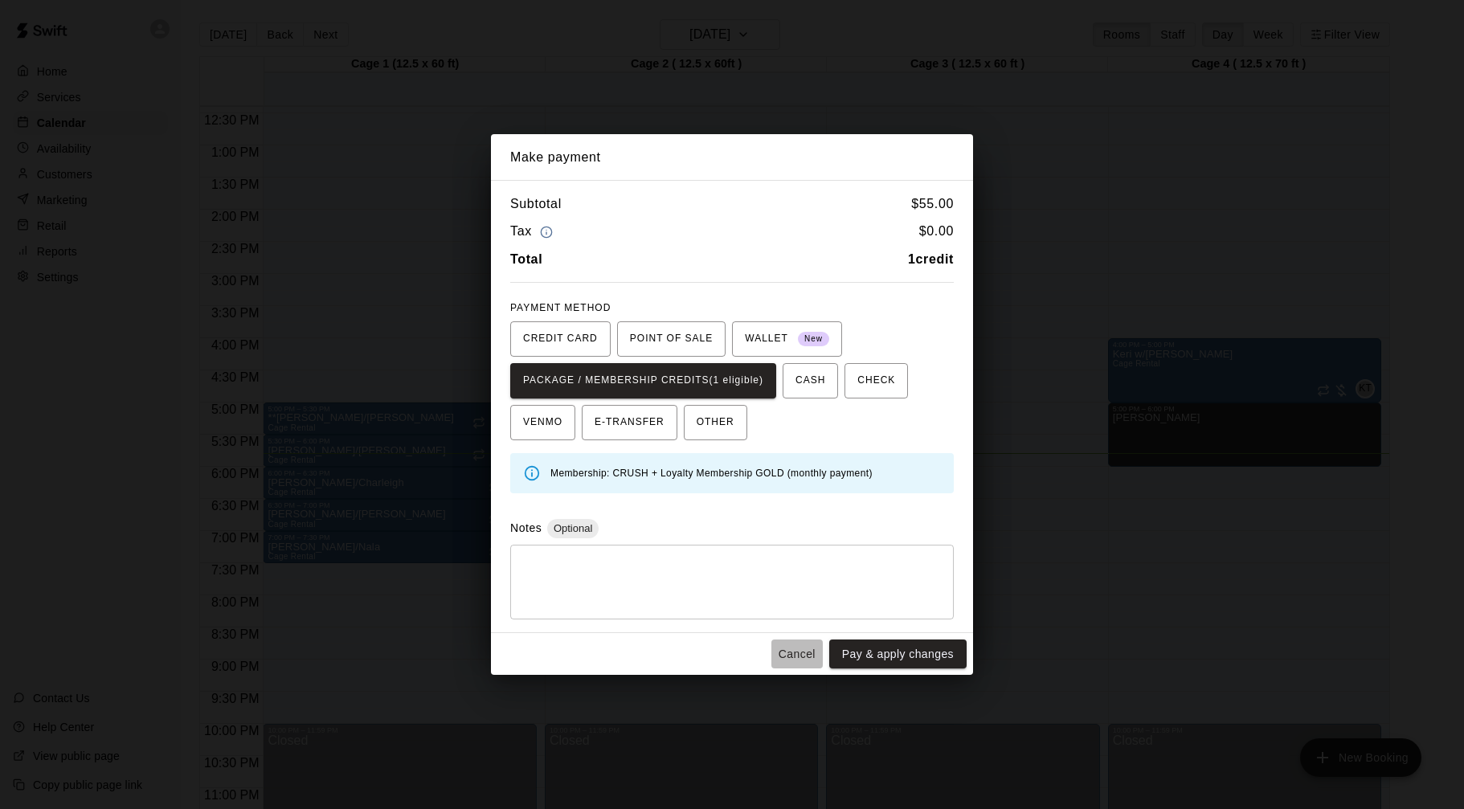
click at [816, 654] on button "Cancel" at bounding box center [796, 655] width 51 height 30
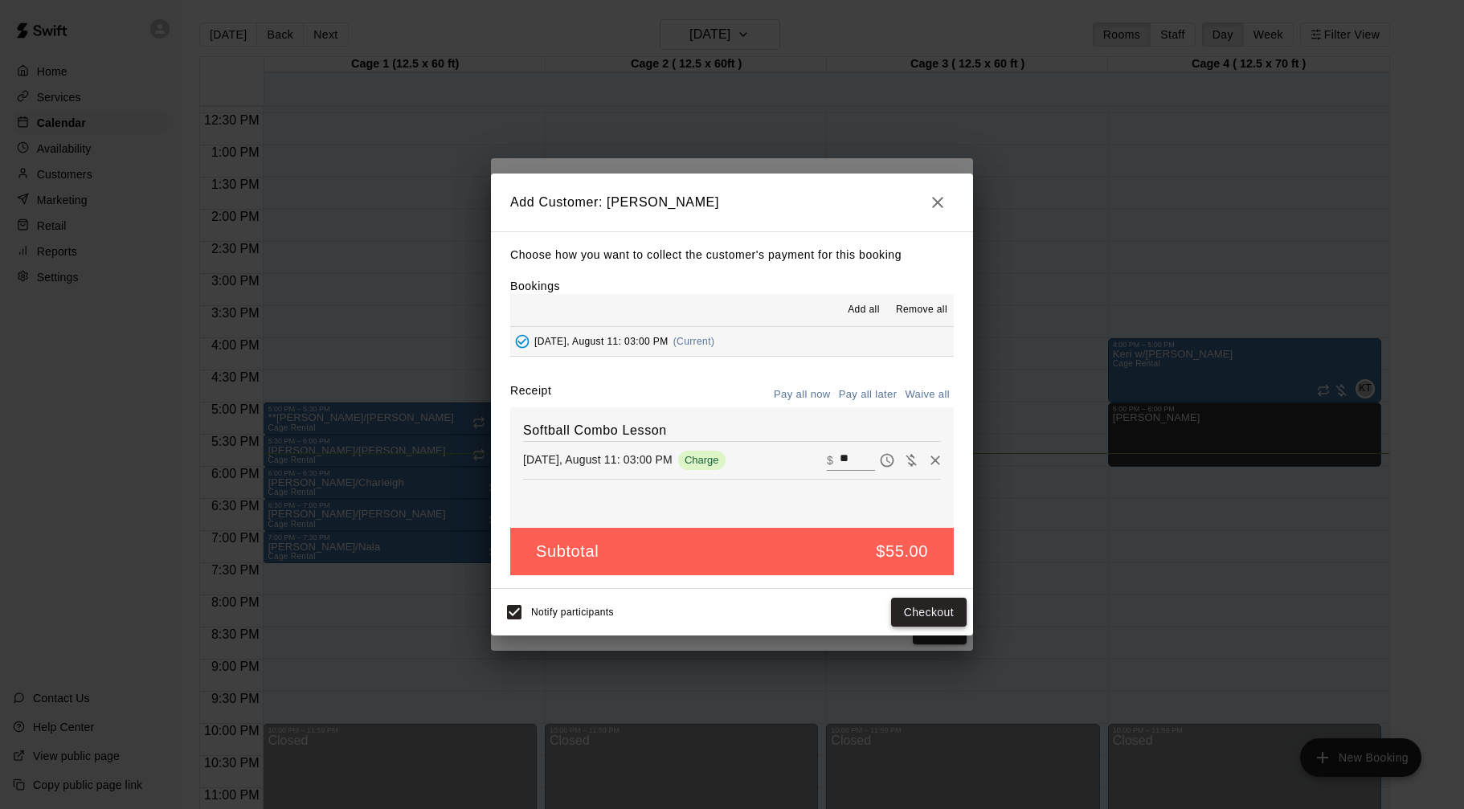
click at [914, 605] on button "Checkout" at bounding box center [929, 613] width 76 height 30
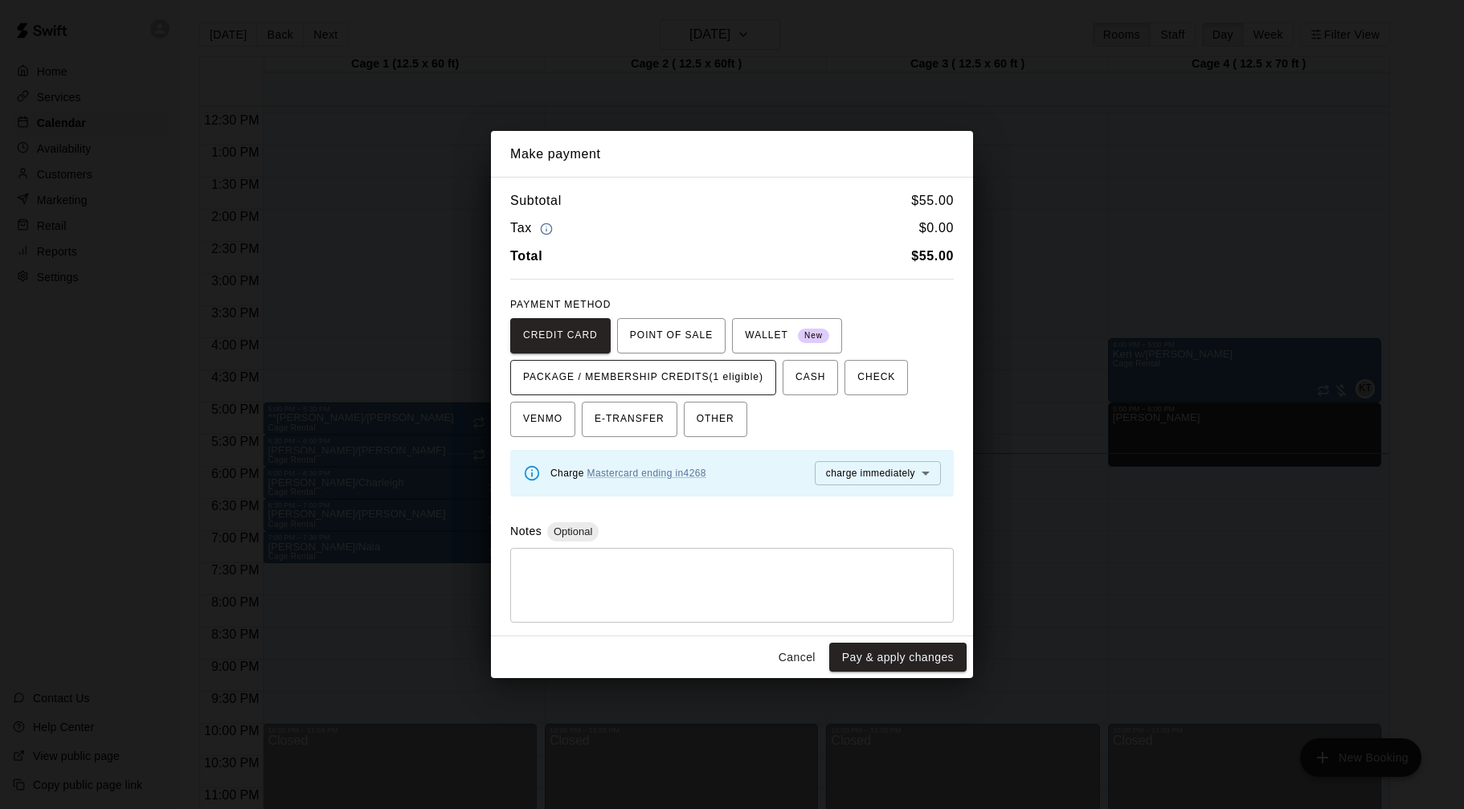
click at [713, 381] on span "PACKAGE / MEMBERSHIP CREDITS (1 eligible)" at bounding box center [643, 378] width 240 height 26
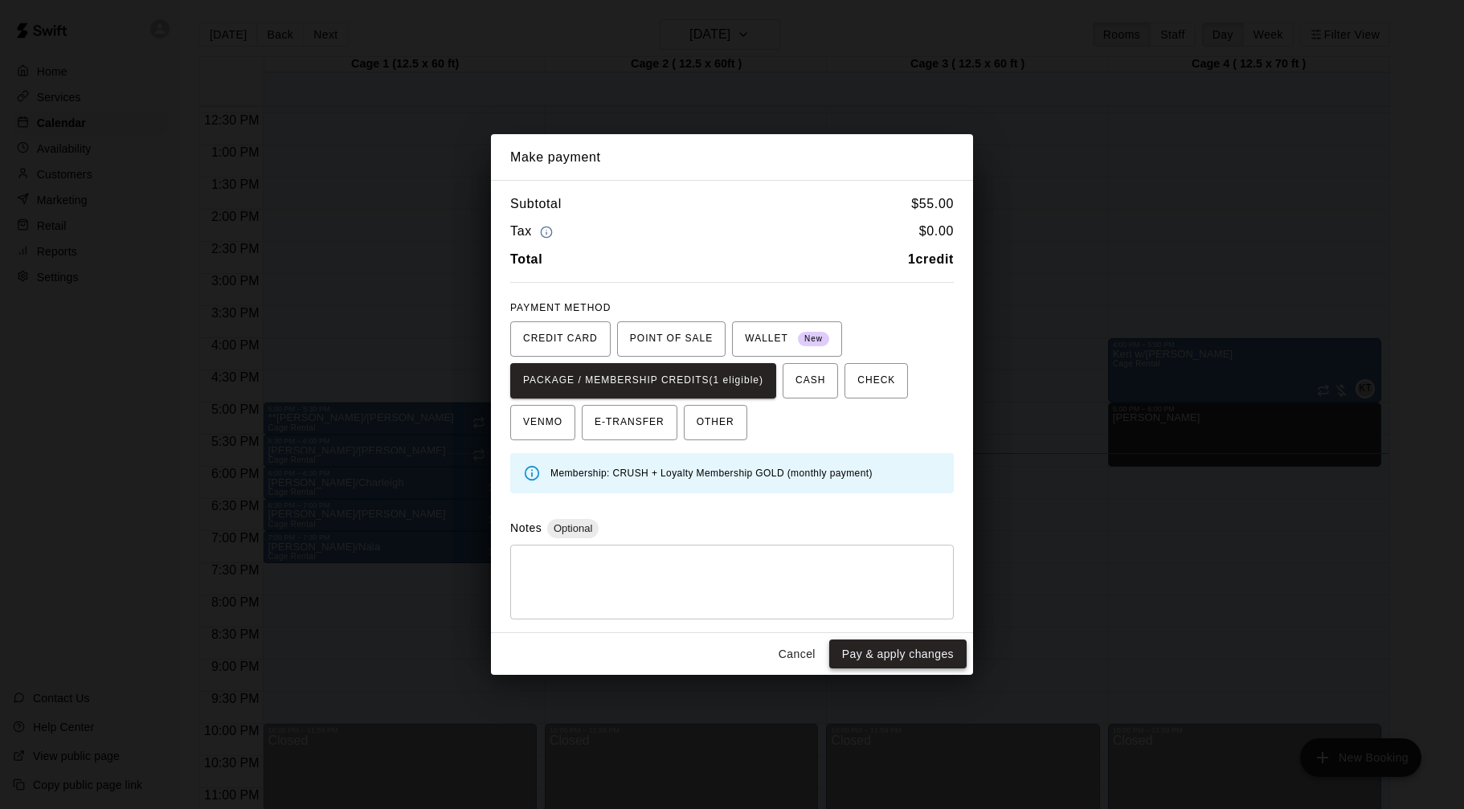
click at [881, 657] on button "Pay & apply changes" at bounding box center [897, 655] width 137 height 30
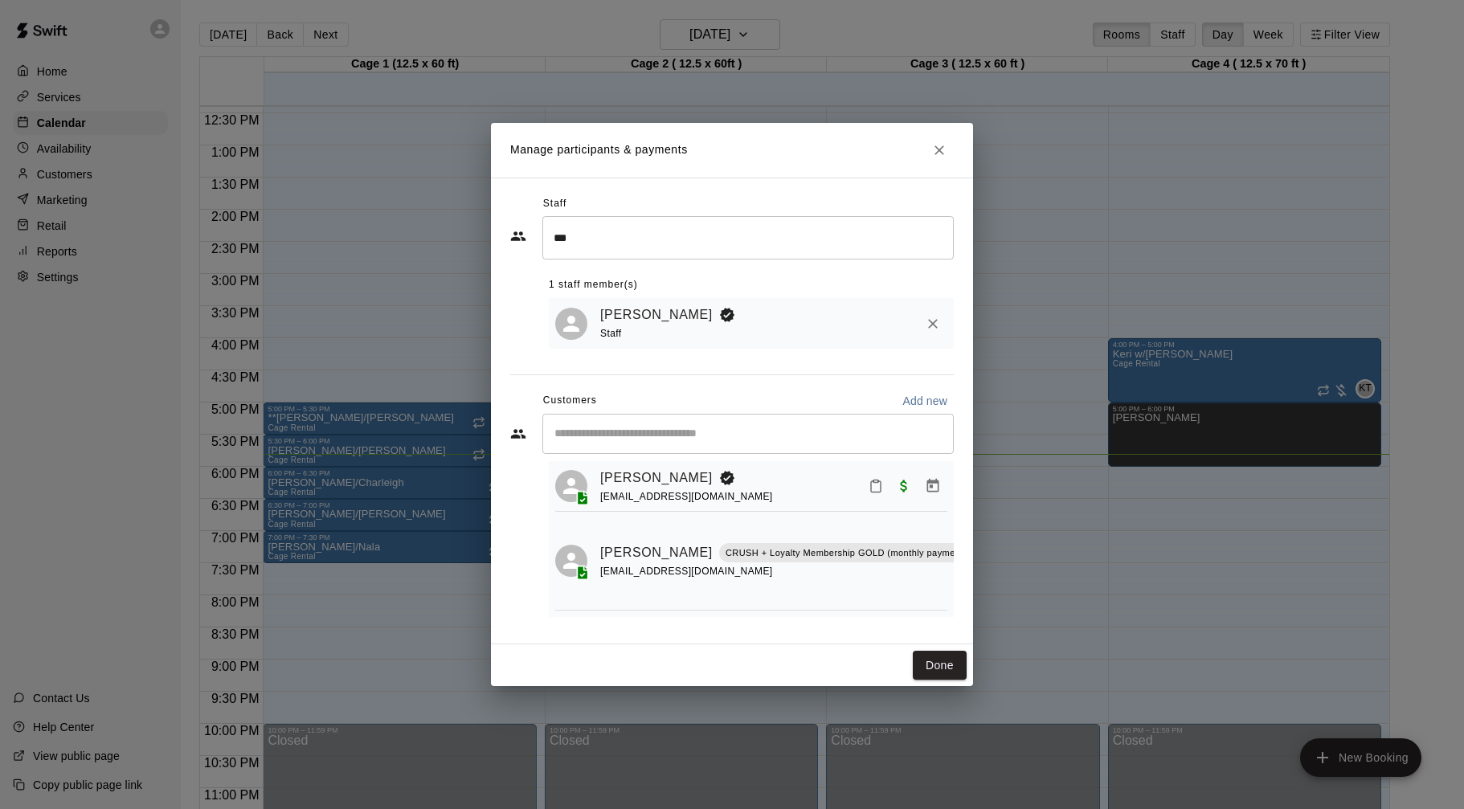
scroll to position [0, 0]
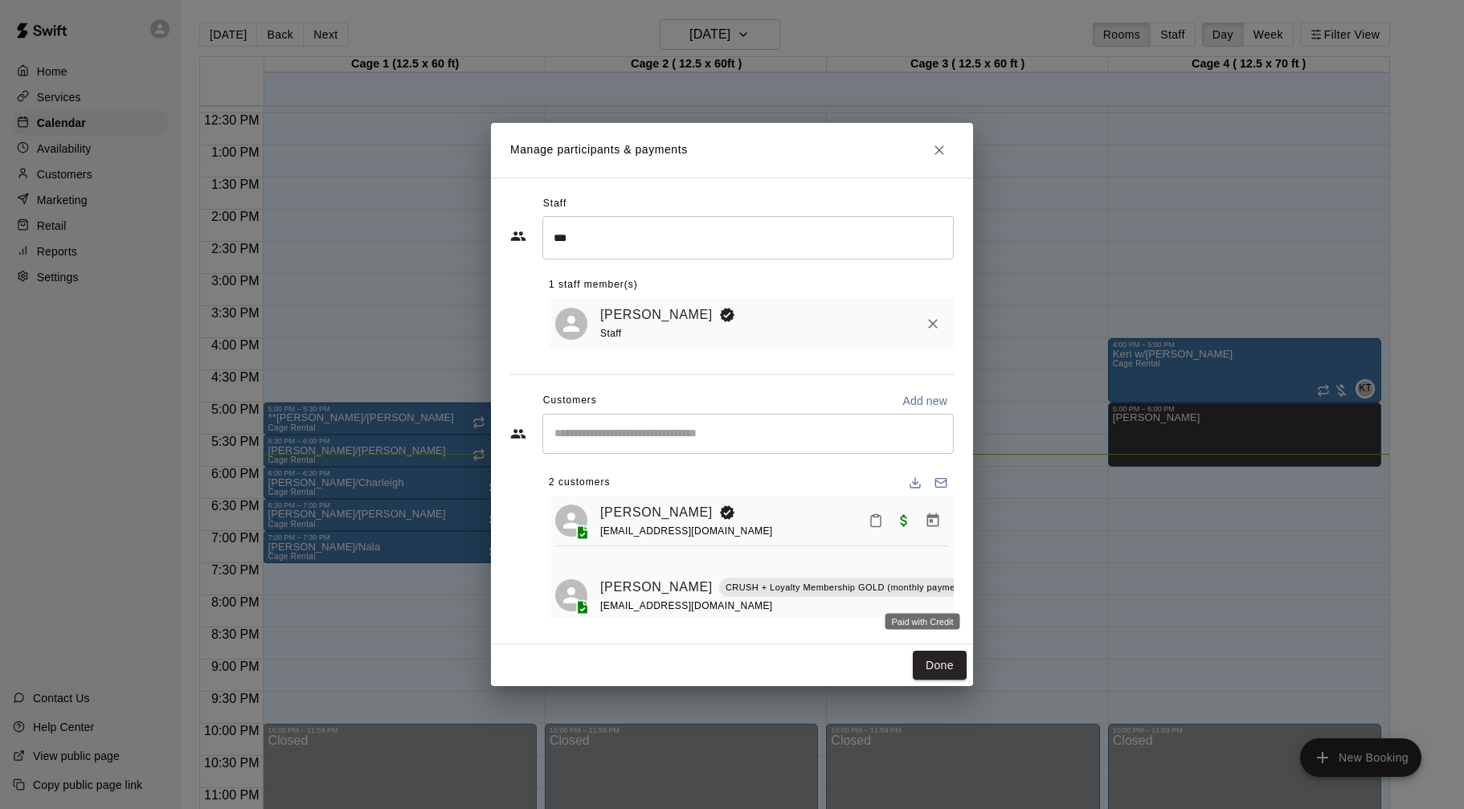
click at [973, 596] on span "Paid with Credit" at bounding box center [987, 594] width 29 height 14
click at [915, 604] on div "Paid with Credit" at bounding box center [923, 617] width 78 height 29
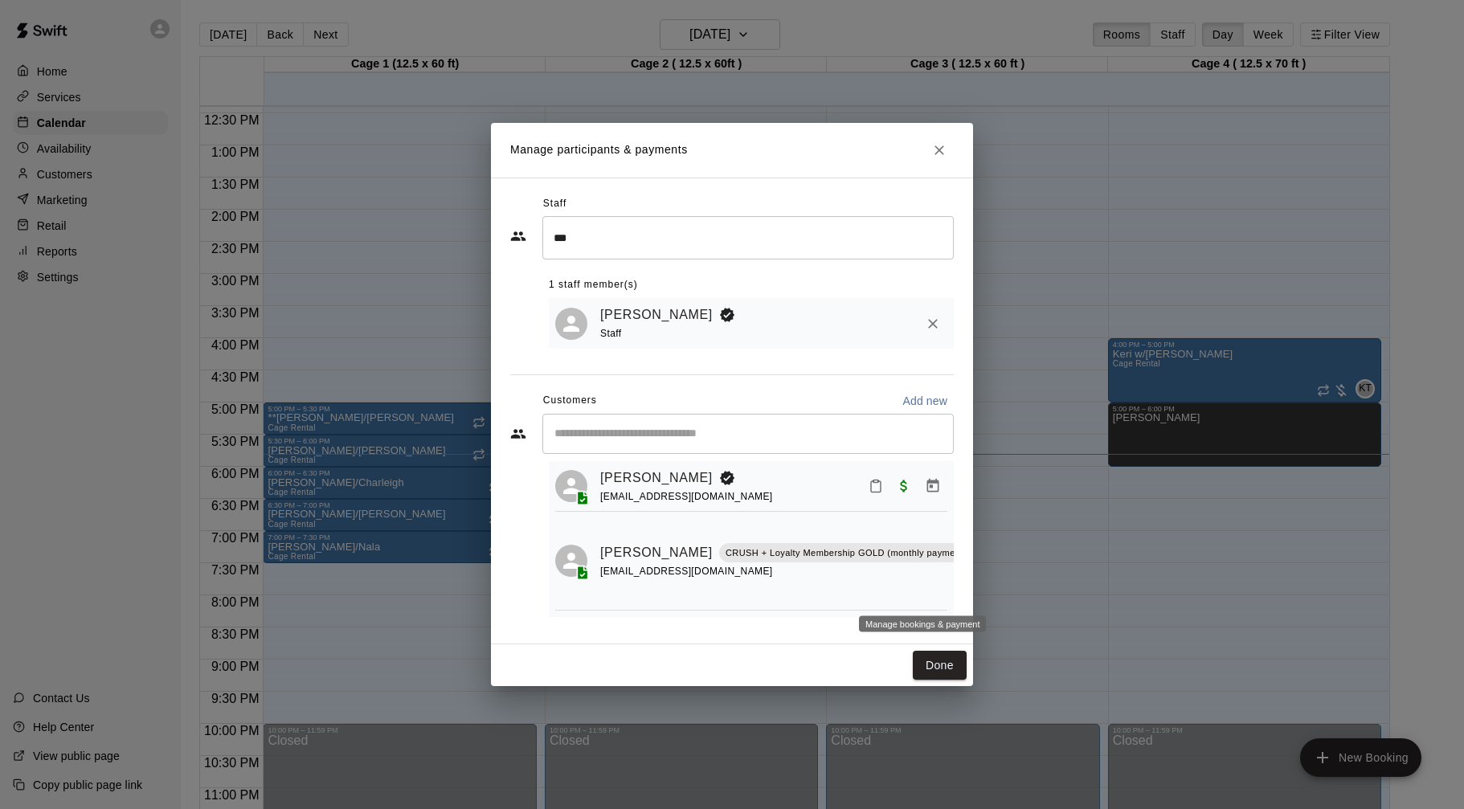
click at [973, 589] on button "Manage bookings & payment" at bounding box center [987, 589] width 29 height 29
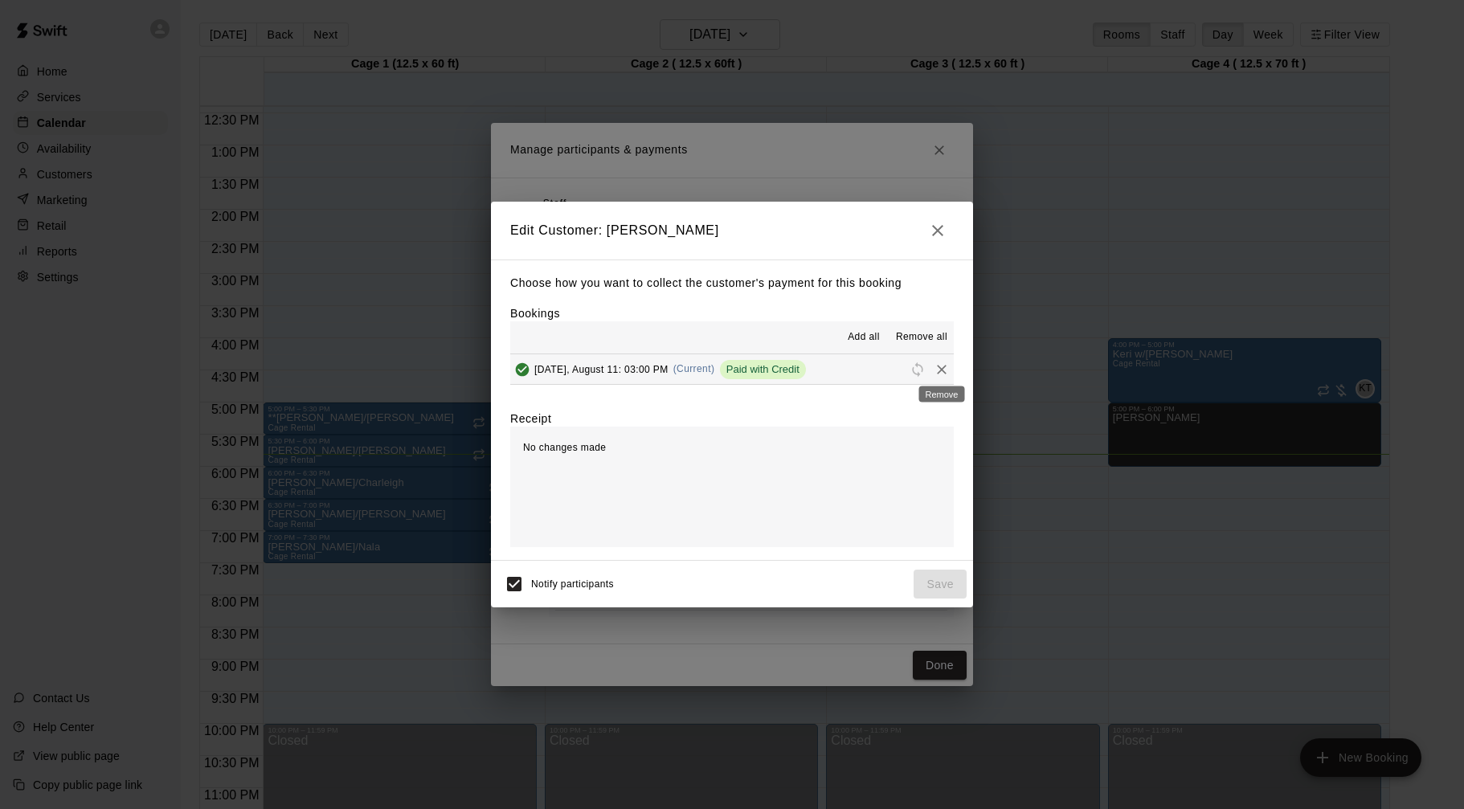
click at [939, 370] on icon "Remove" at bounding box center [942, 370] width 16 height 16
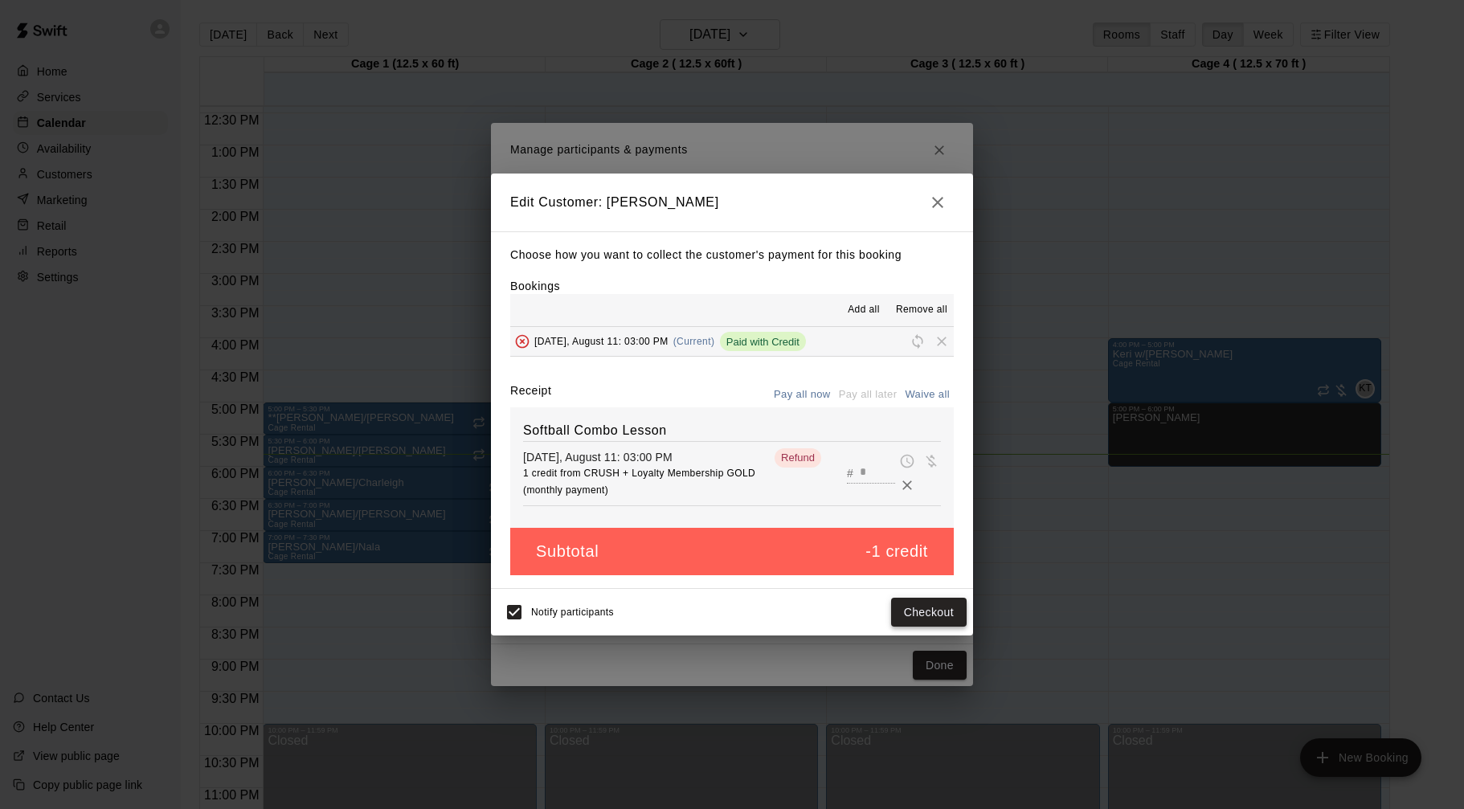
click at [932, 618] on button "Checkout" at bounding box center [929, 613] width 76 height 30
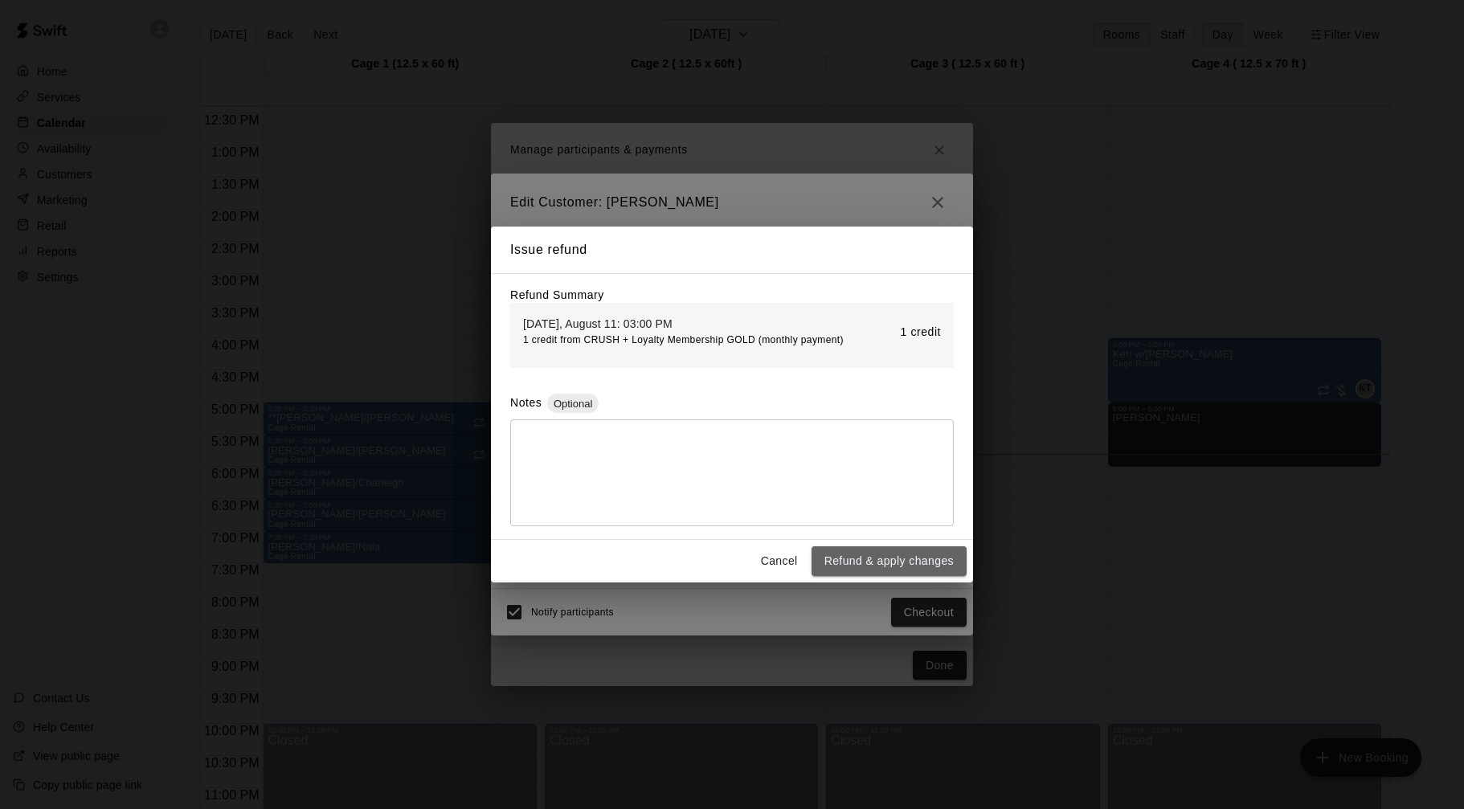
click at [931, 556] on button "Refund & apply changes" at bounding box center [889, 561] width 155 height 30
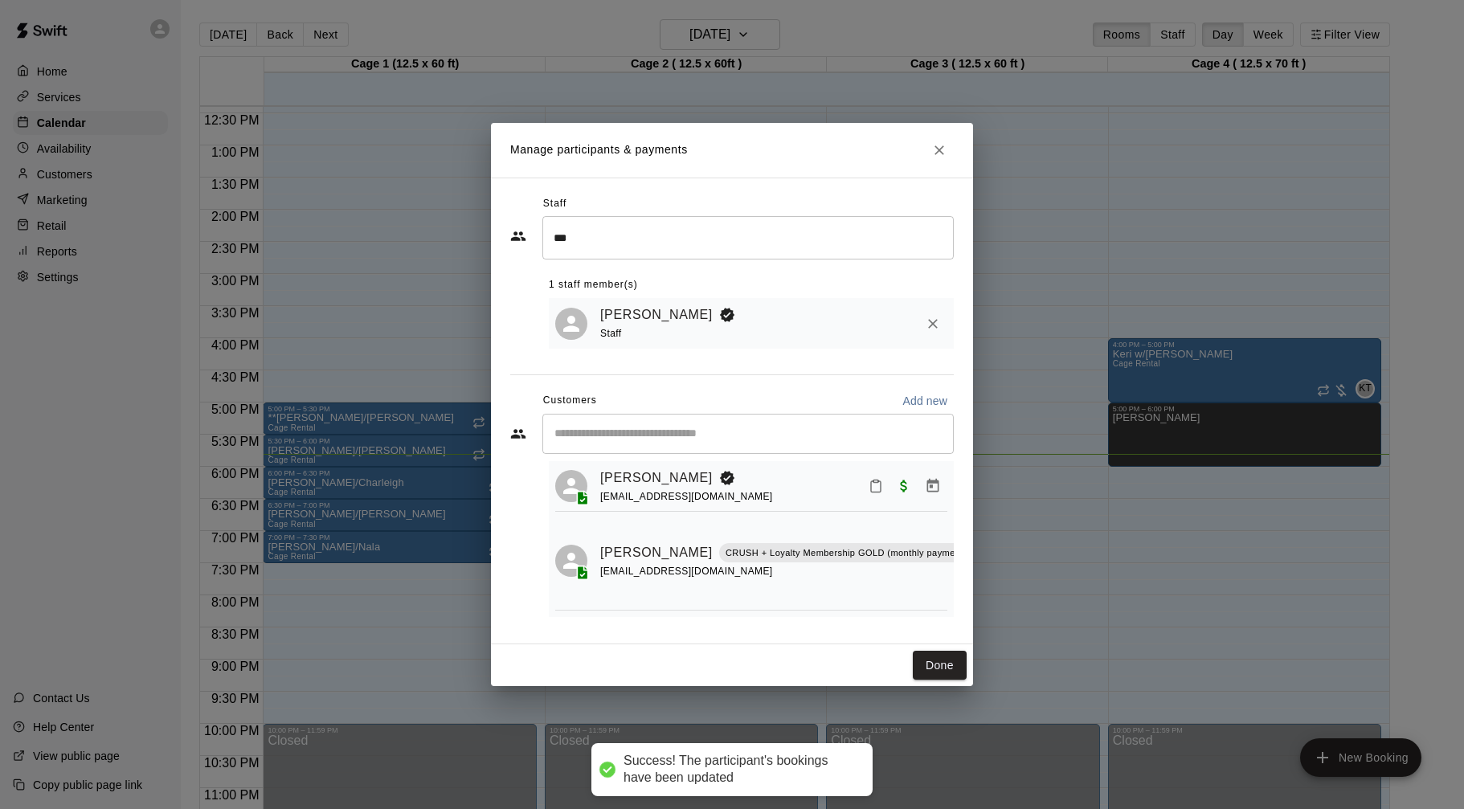
scroll to position [0, 0]
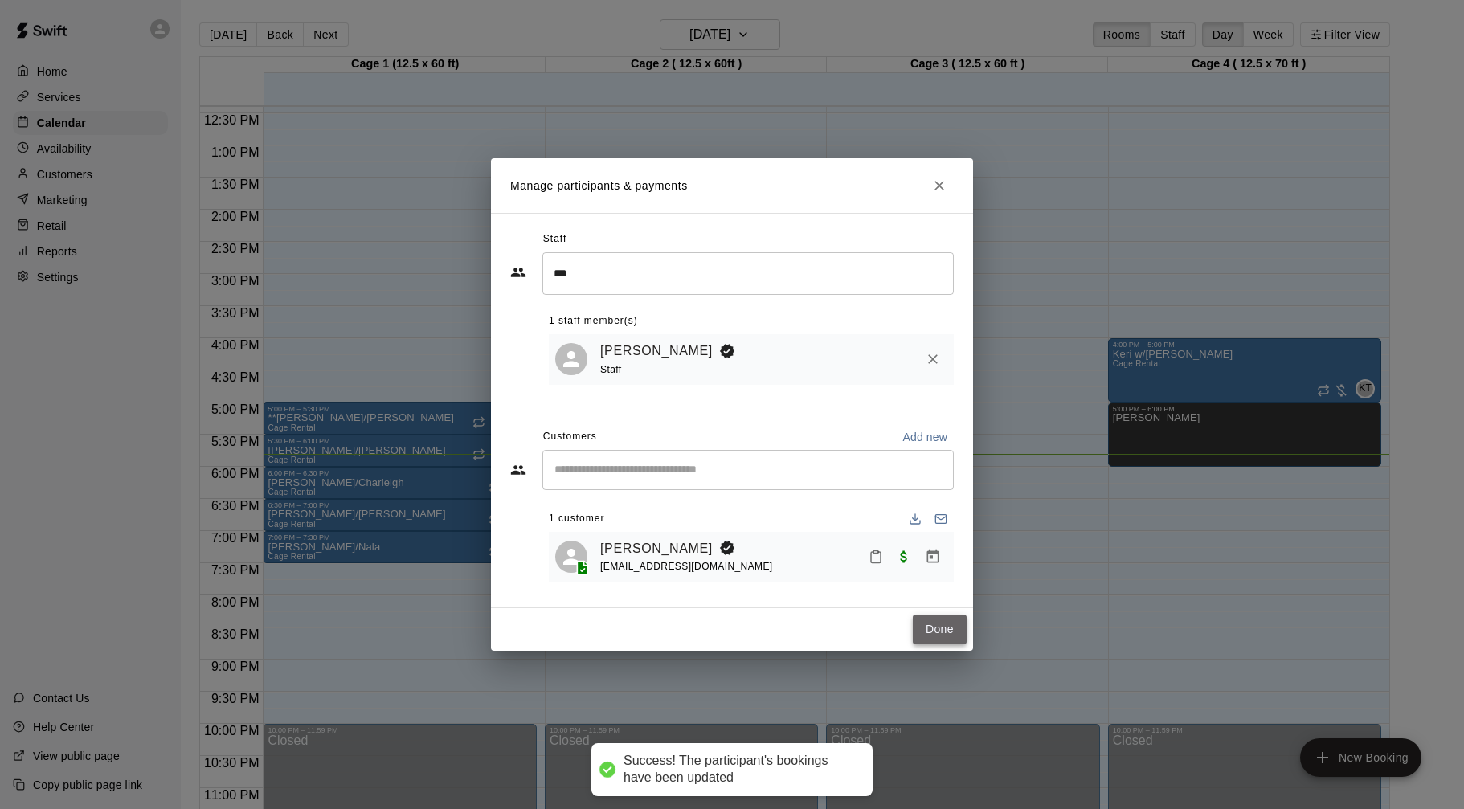
click at [938, 625] on button "Done" at bounding box center [940, 630] width 54 height 30
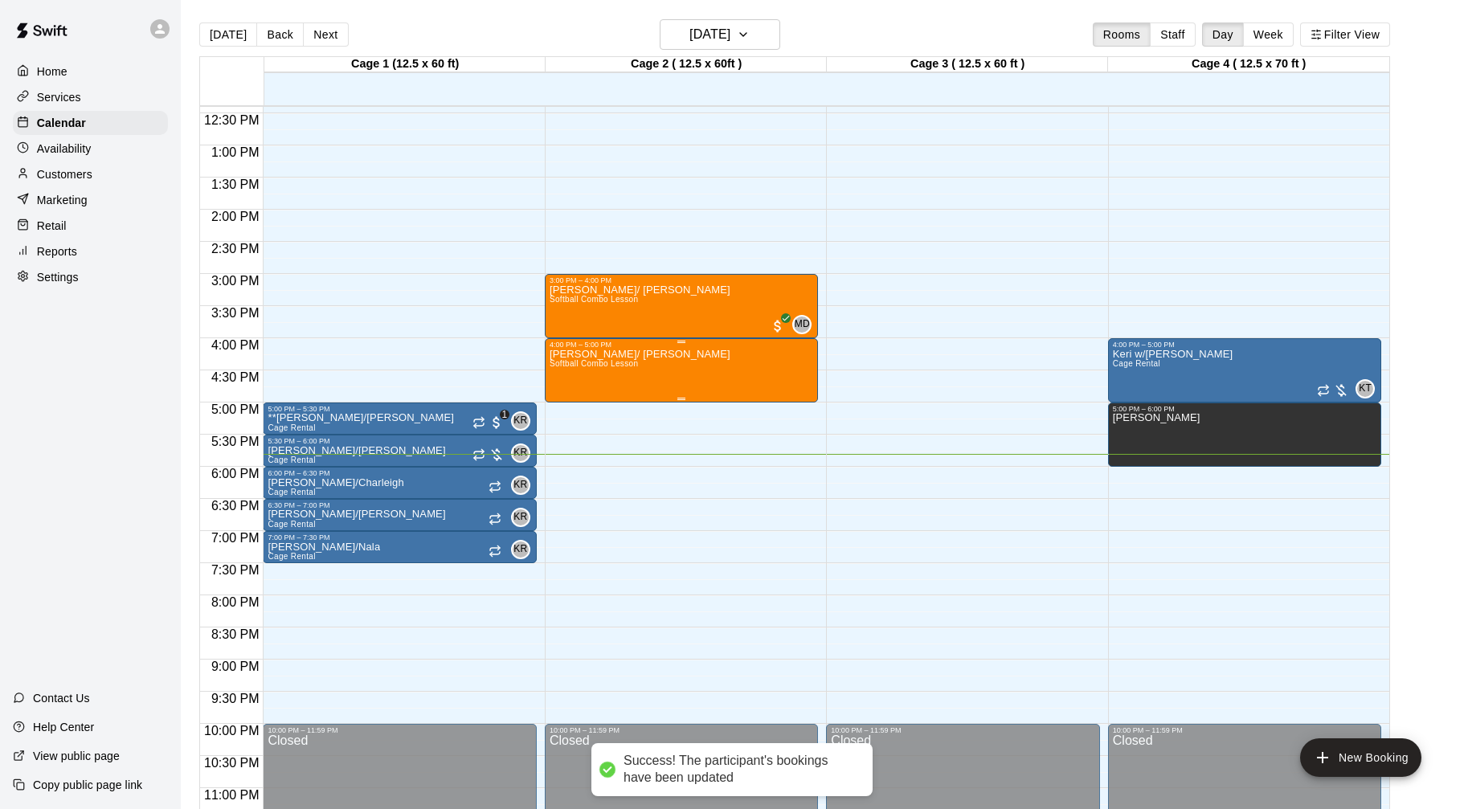
click at [809, 384] on div "[PERSON_NAME]/ Hayden Softball Combo Lesson" at bounding box center [682, 753] width 264 height 809
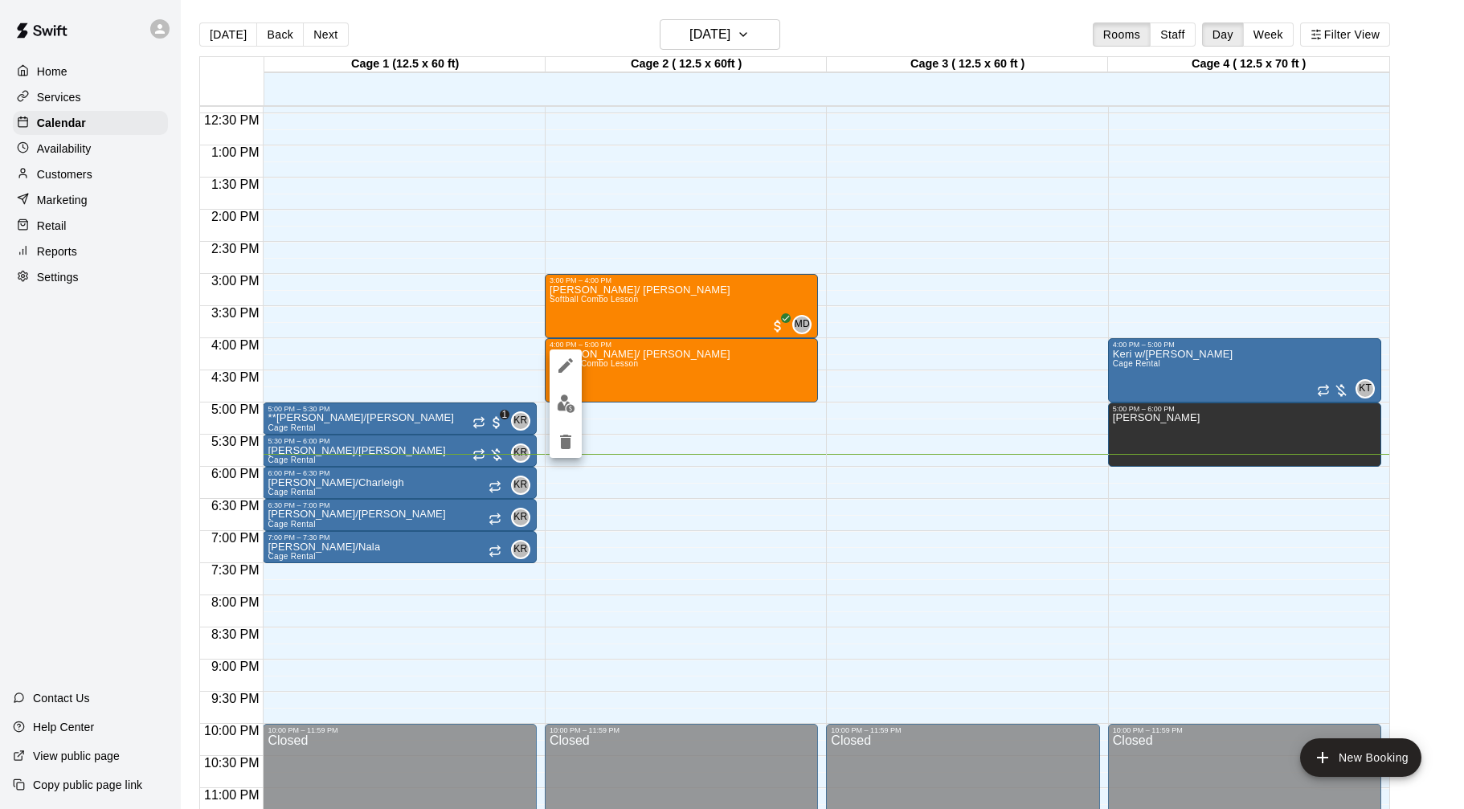
click at [568, 400] on img "edit" at bounding box center [566, 404] width 18 height 18
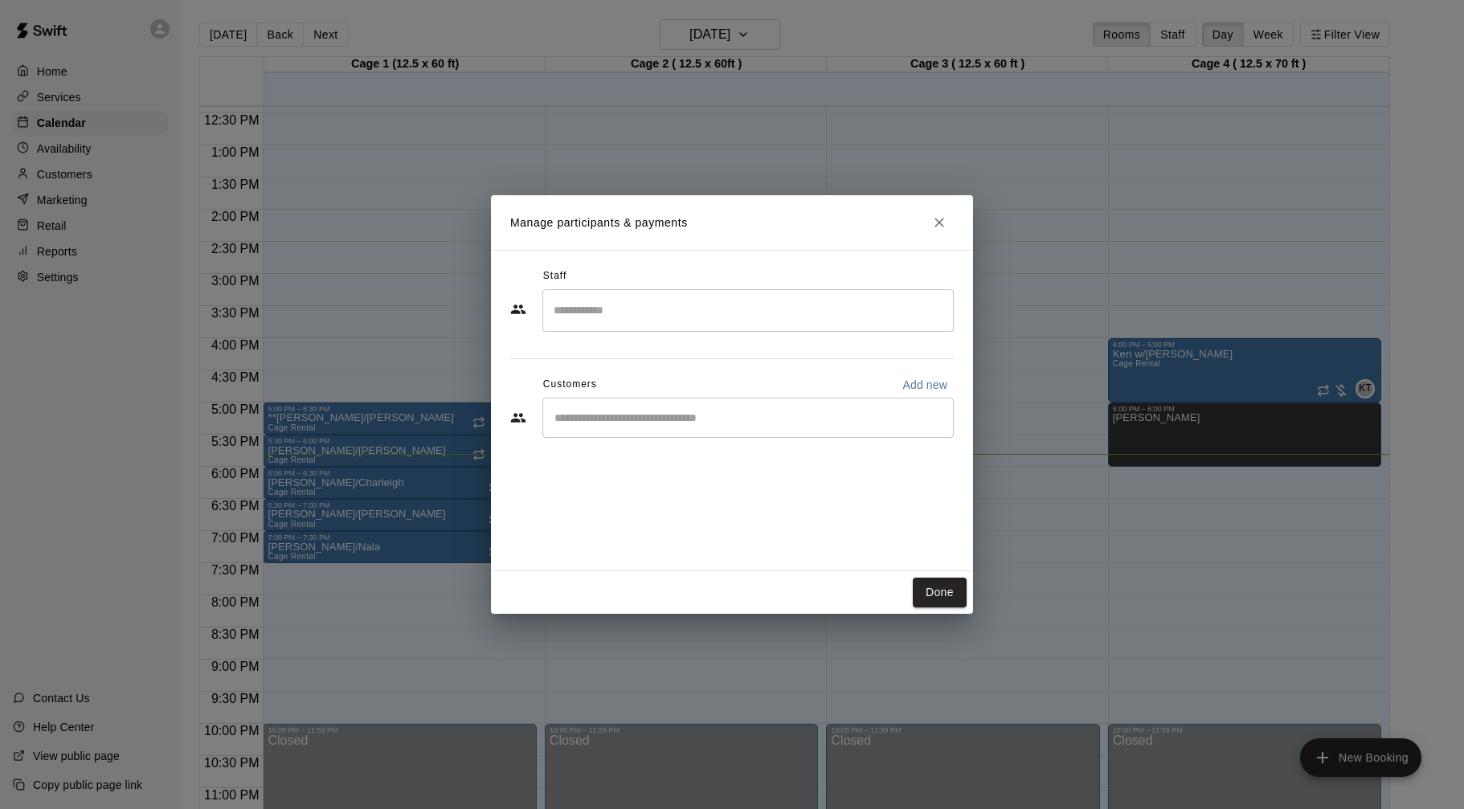
click at [751, 312] on input "Search staff" at bounding box center [748, 311] width 397 height 28
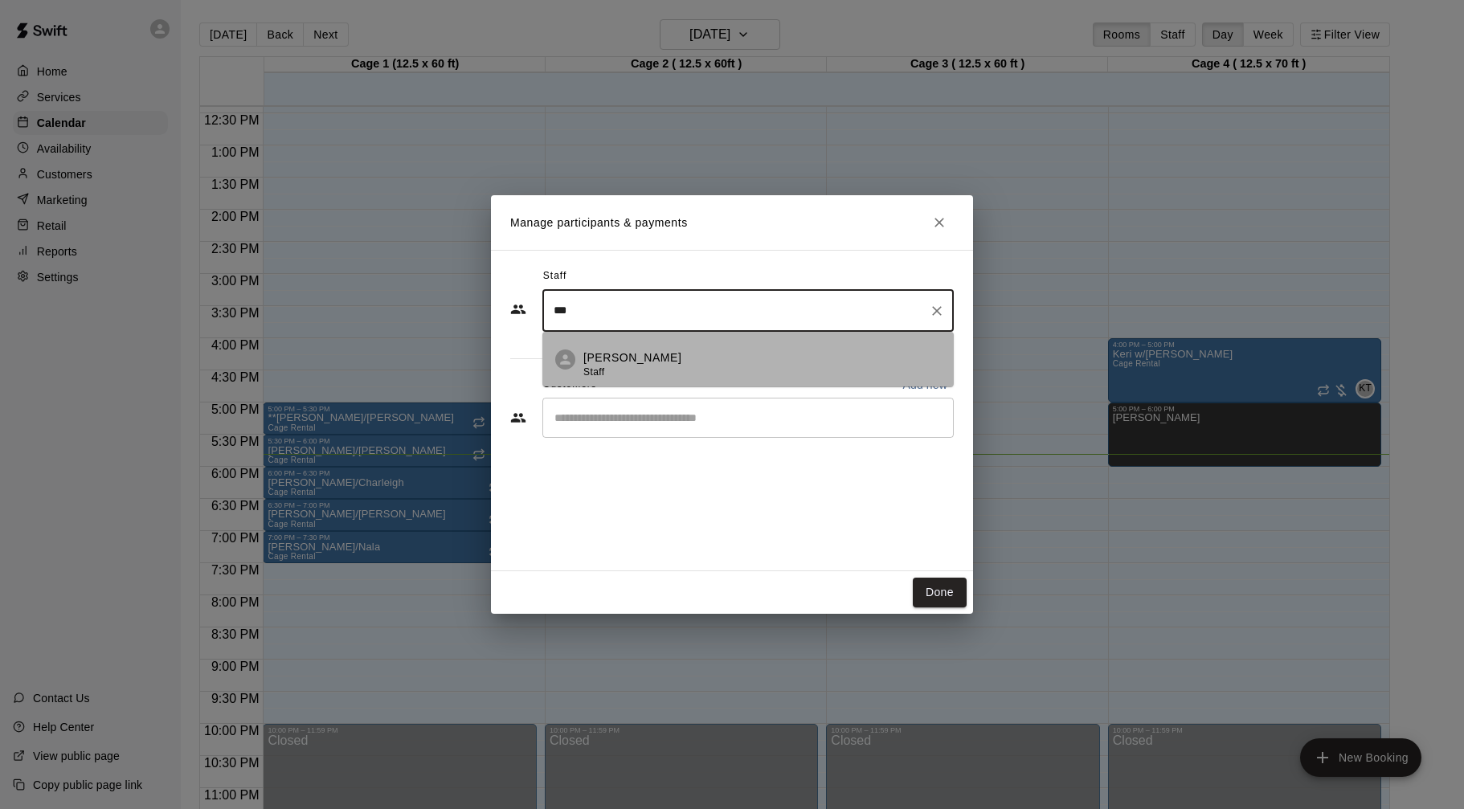
click at [724, 344] on li "[PERSON_NAME]" at bounding box center [747, 359] width 411 height 55
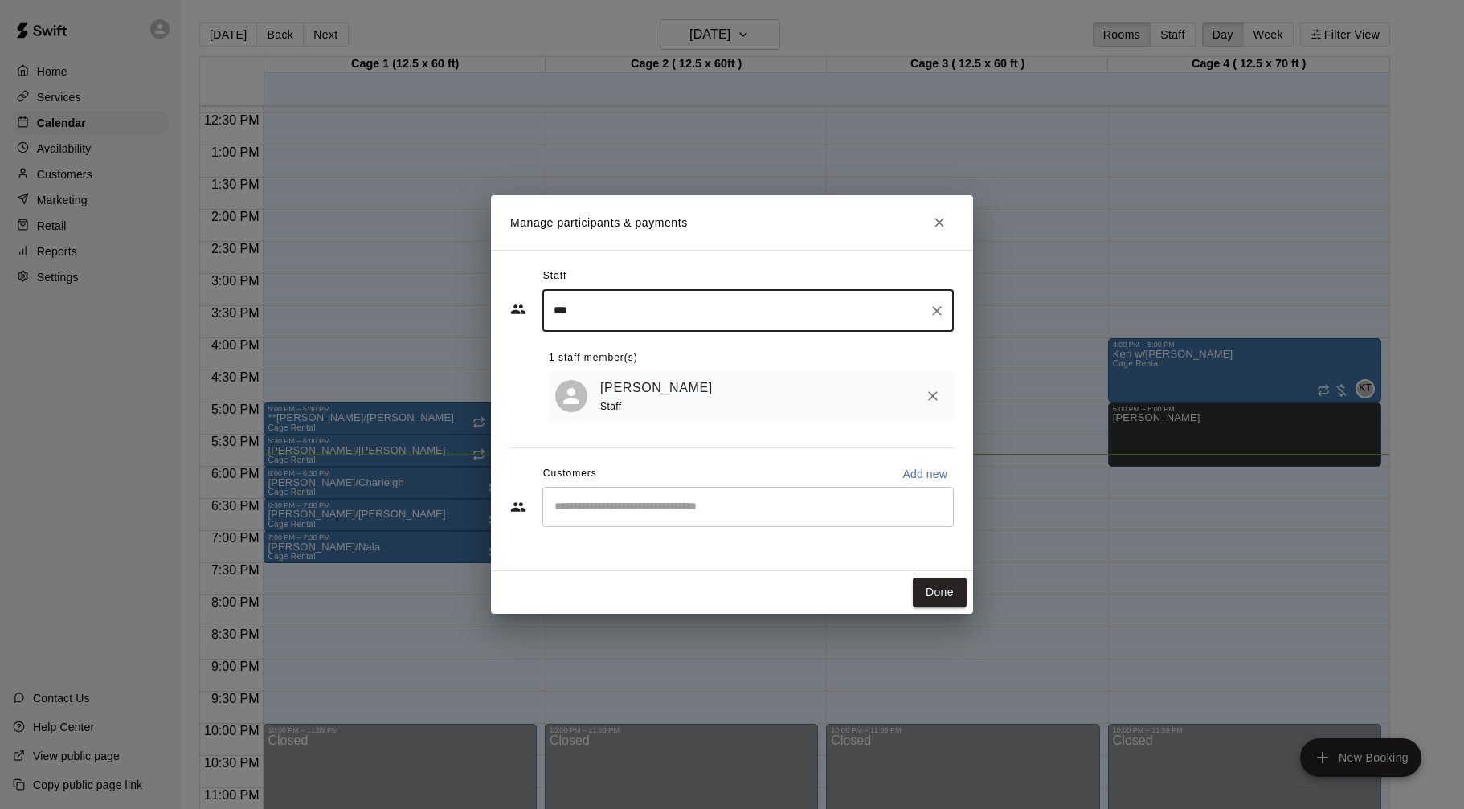
type input "***"
click at [793, 510] on input "Start typing to search customers..." at bounding box center [748, 507] width 397 height 16
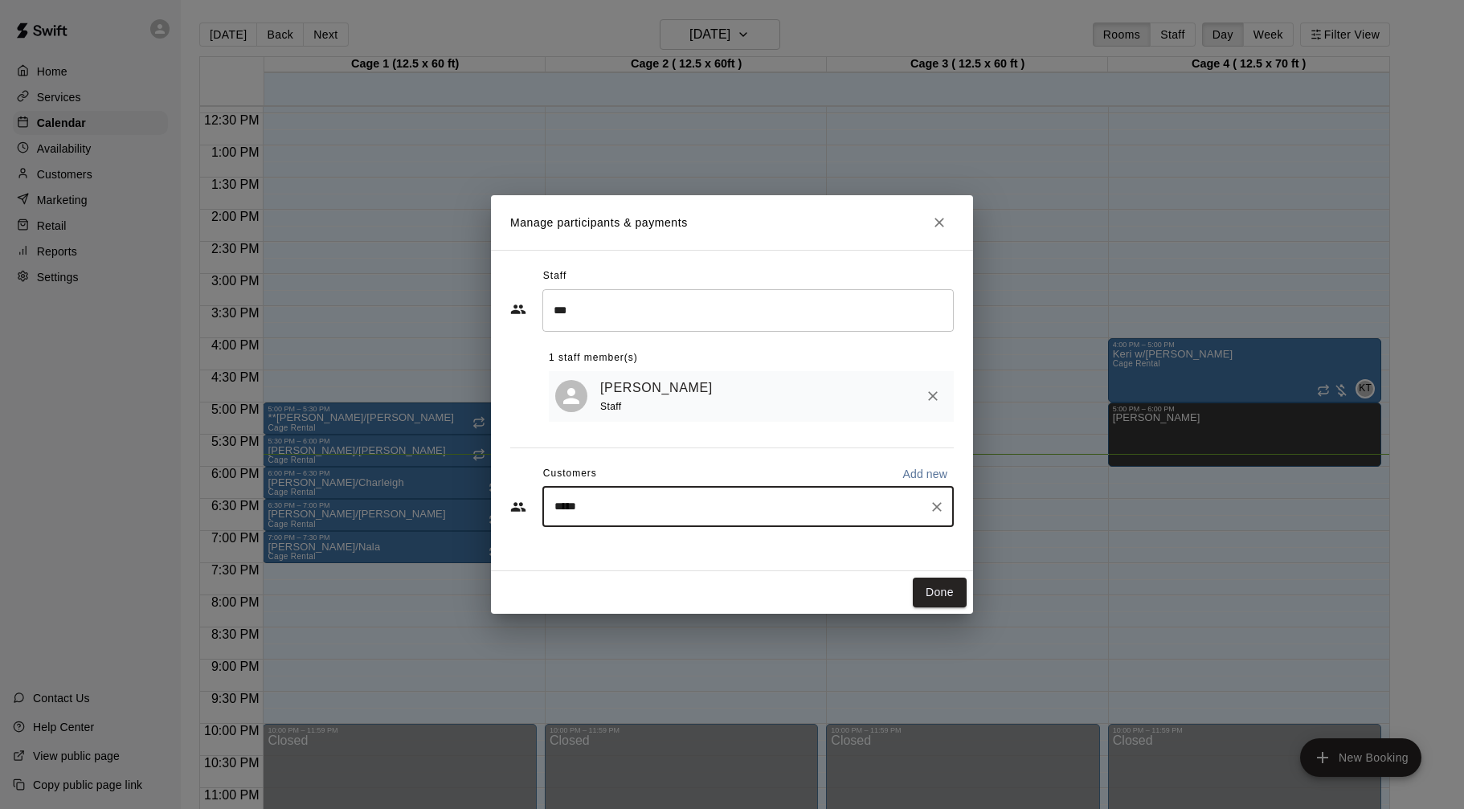
type input "******"
click at [776, 558] on div "[PERSON_NAME] Short CRUSH + Loyalty Membership GOLD (monthly payment) [EMAIL_AD…" at bounding box center [766, 553] width 358 height 35
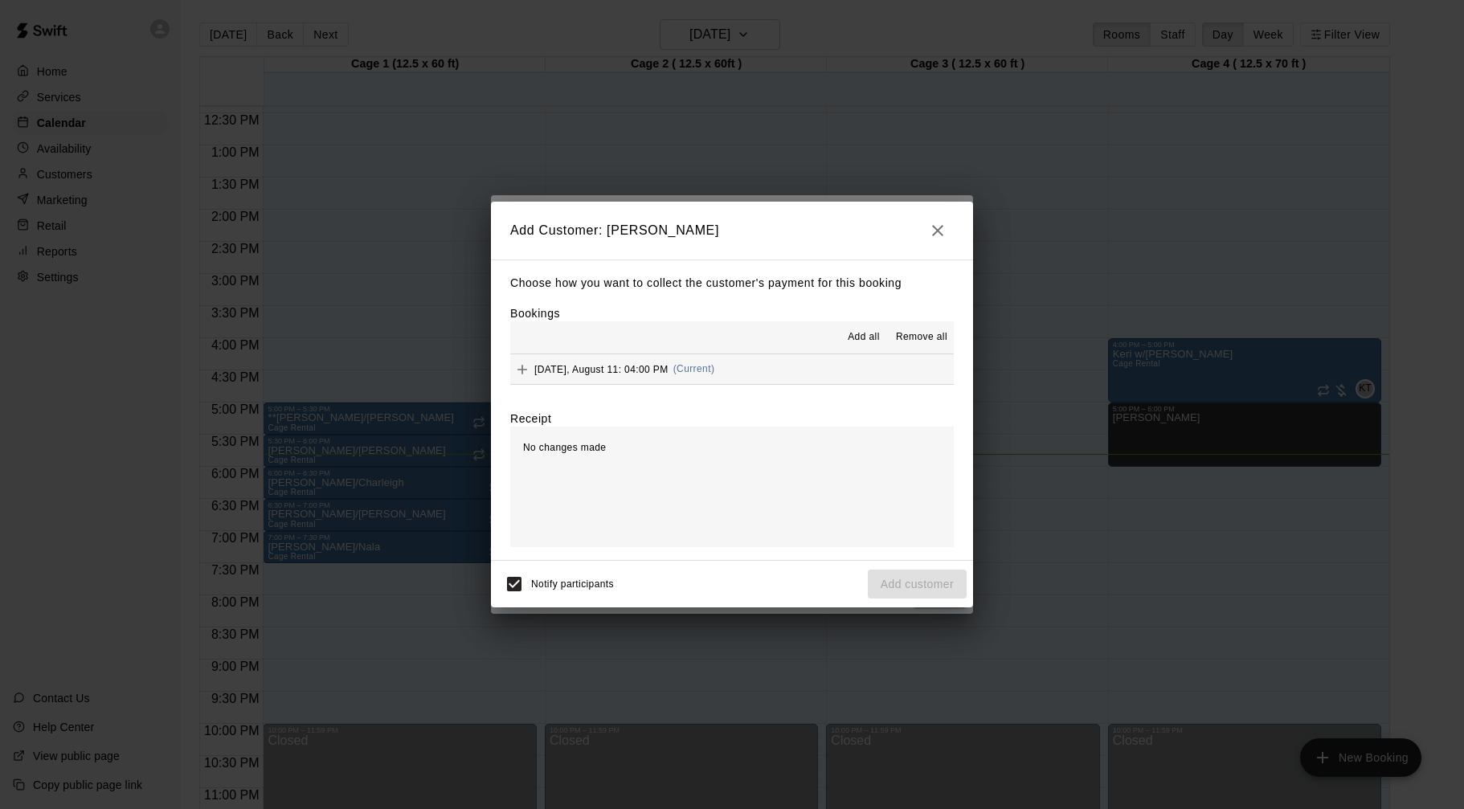
click at [722, 362] on button "[DATE], August 11: 04:00 PM (Current)" at bounding box center [732, 369] width 444 height 30
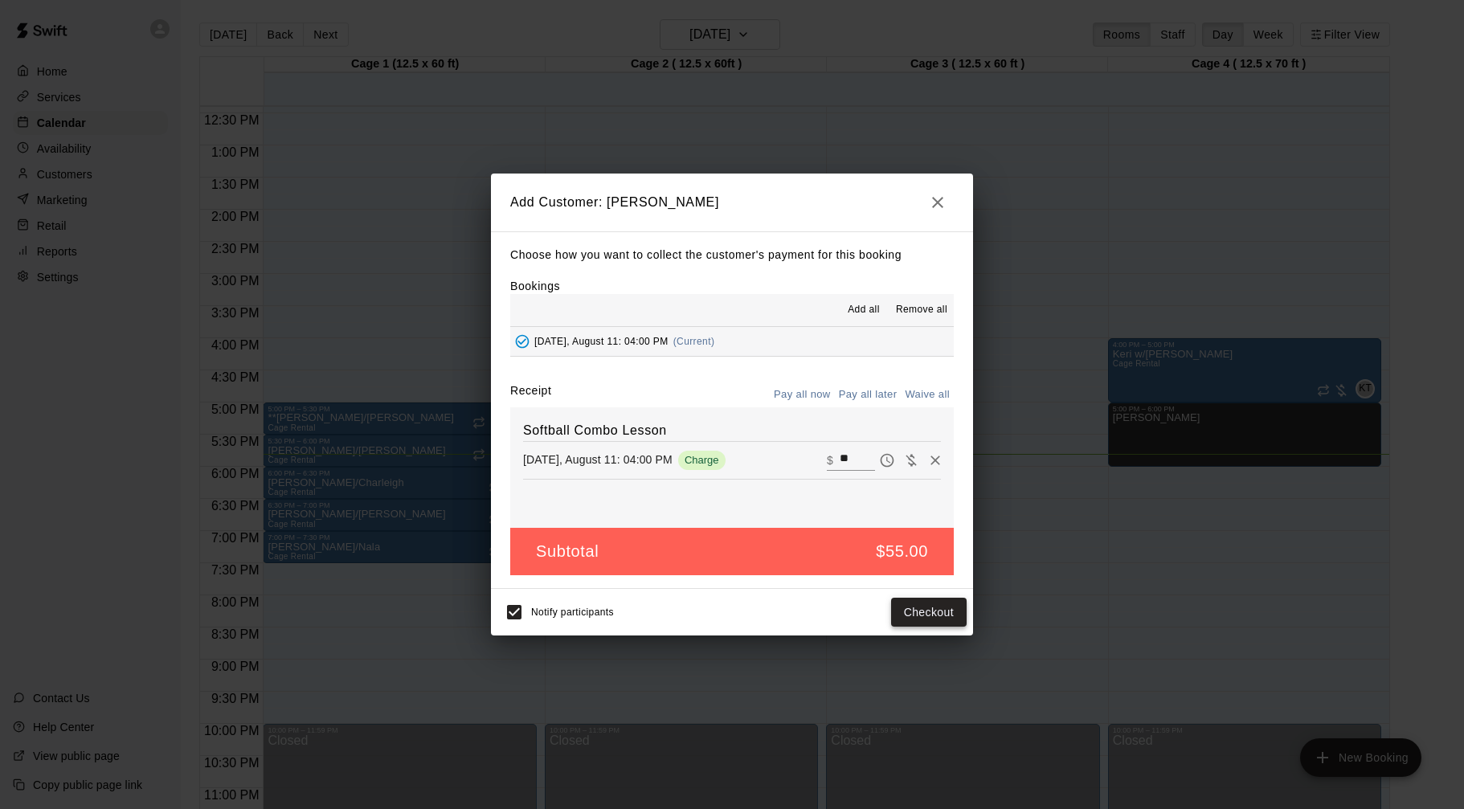
click at [951, 628] on div "Notify participants Checkout" at bounding box center [731, 612] width 469 height 34
click at [951, 613] on button "Checkout" at bounding box center [929, 613] width 76 height 30
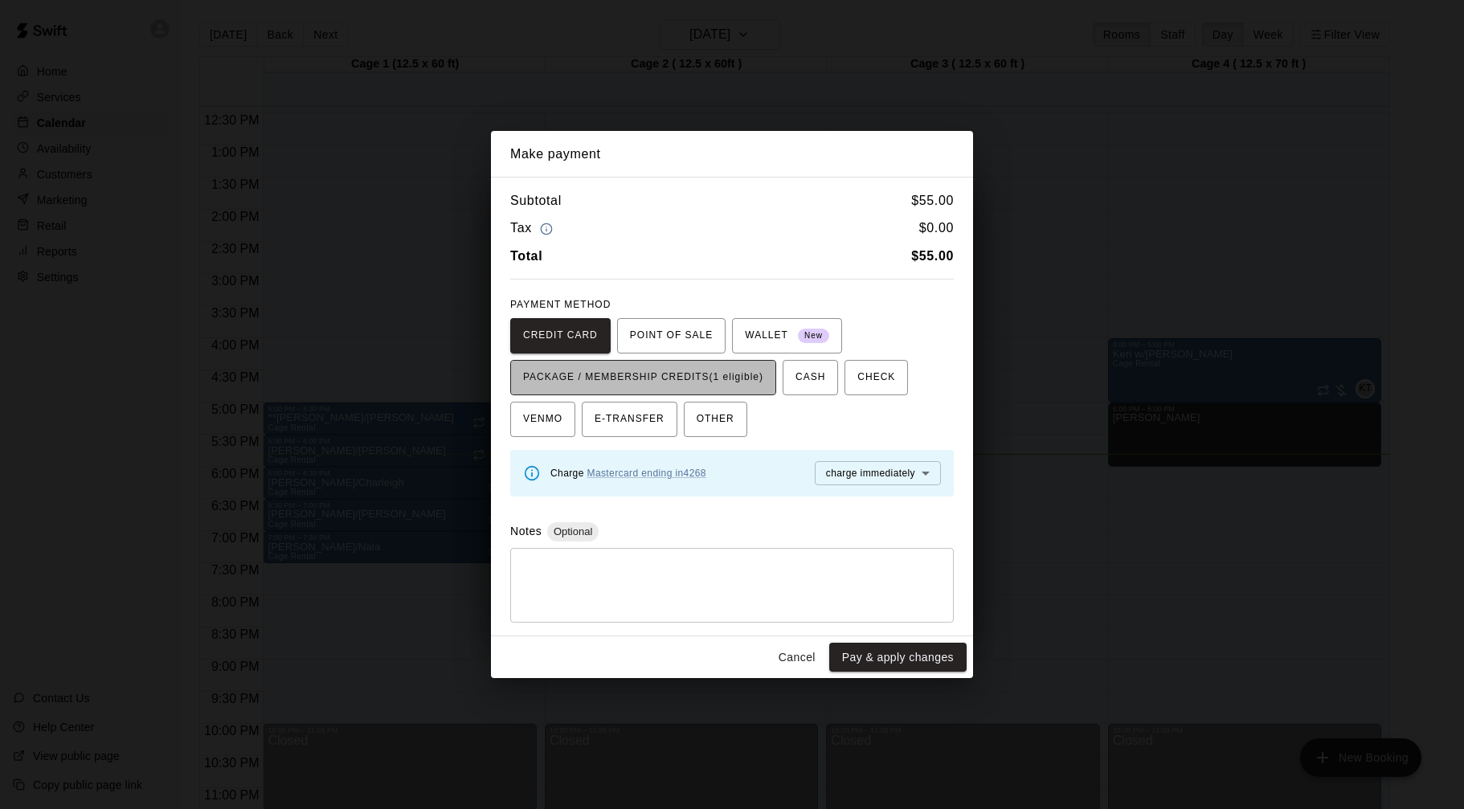
click at [747, 373] on span "PACKAGE / MEMBERSHIP CREDITS (1 eligible)" at bounding box center [643, 378] width 240 height 26
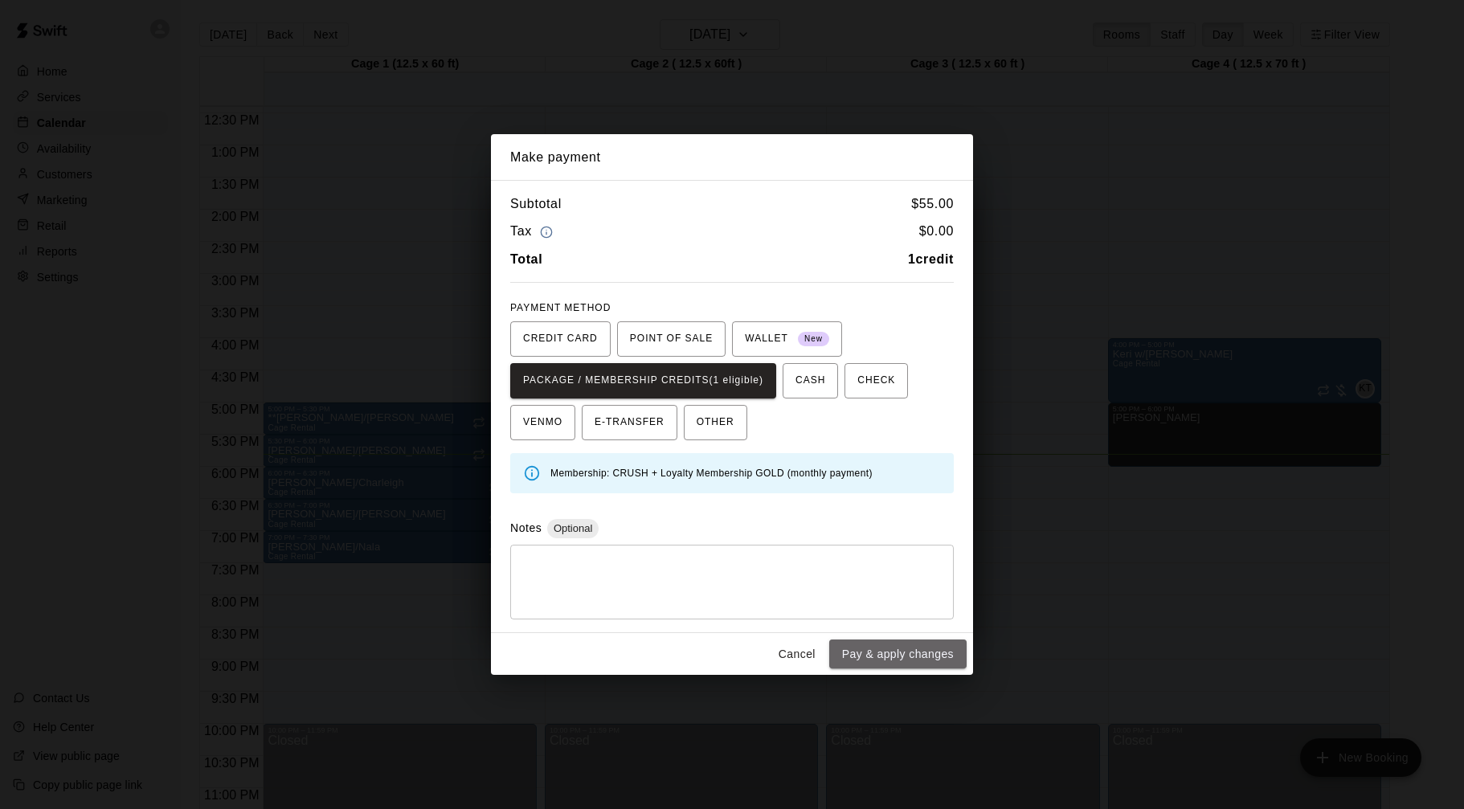
click at [888, 649] on button "Pay & apply changes" at bounding box center [897, 655] width 137 height 30
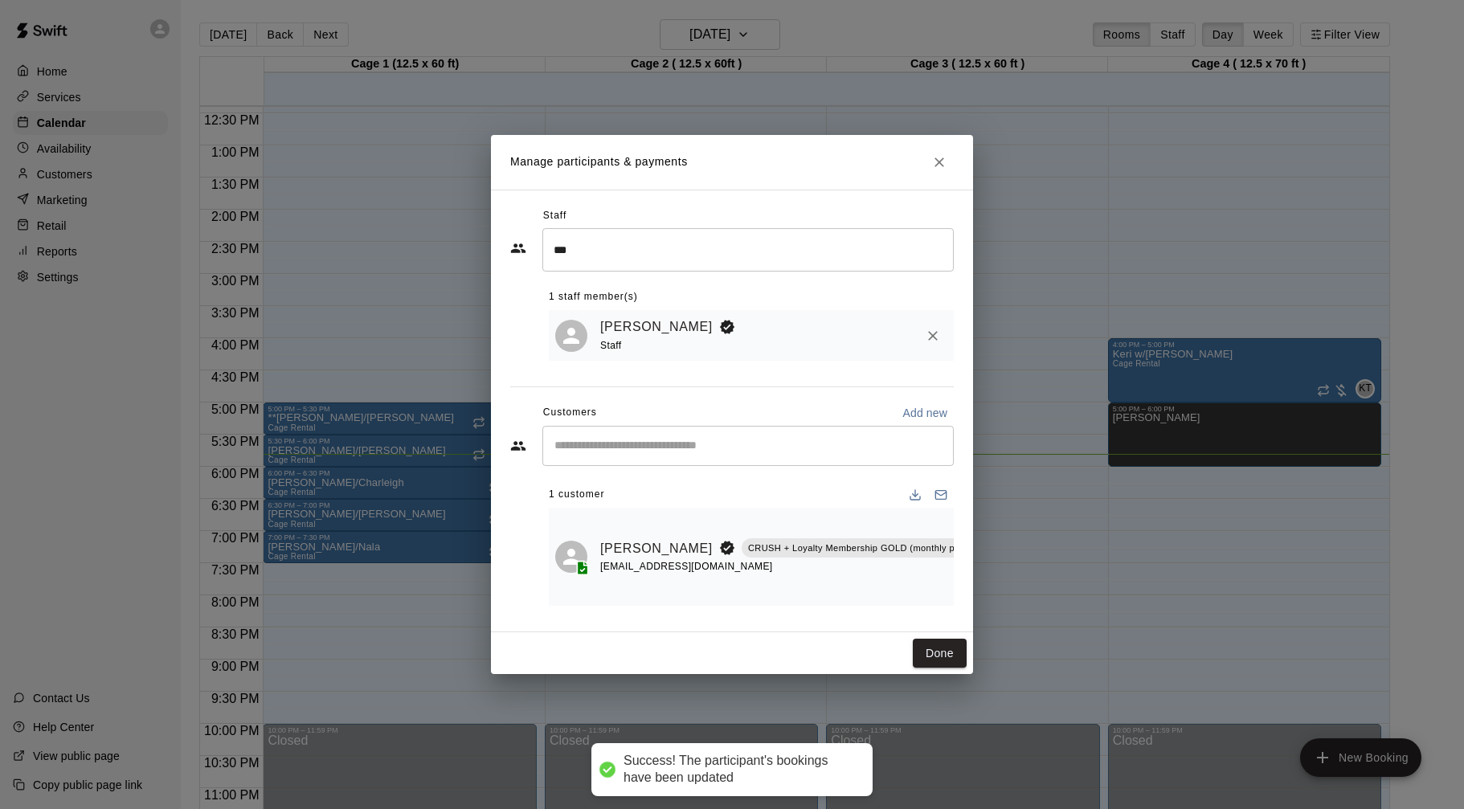
click at [736, 442] on input "Start typing to search customers..." at bounding box center [748, 446] width 397 height 16
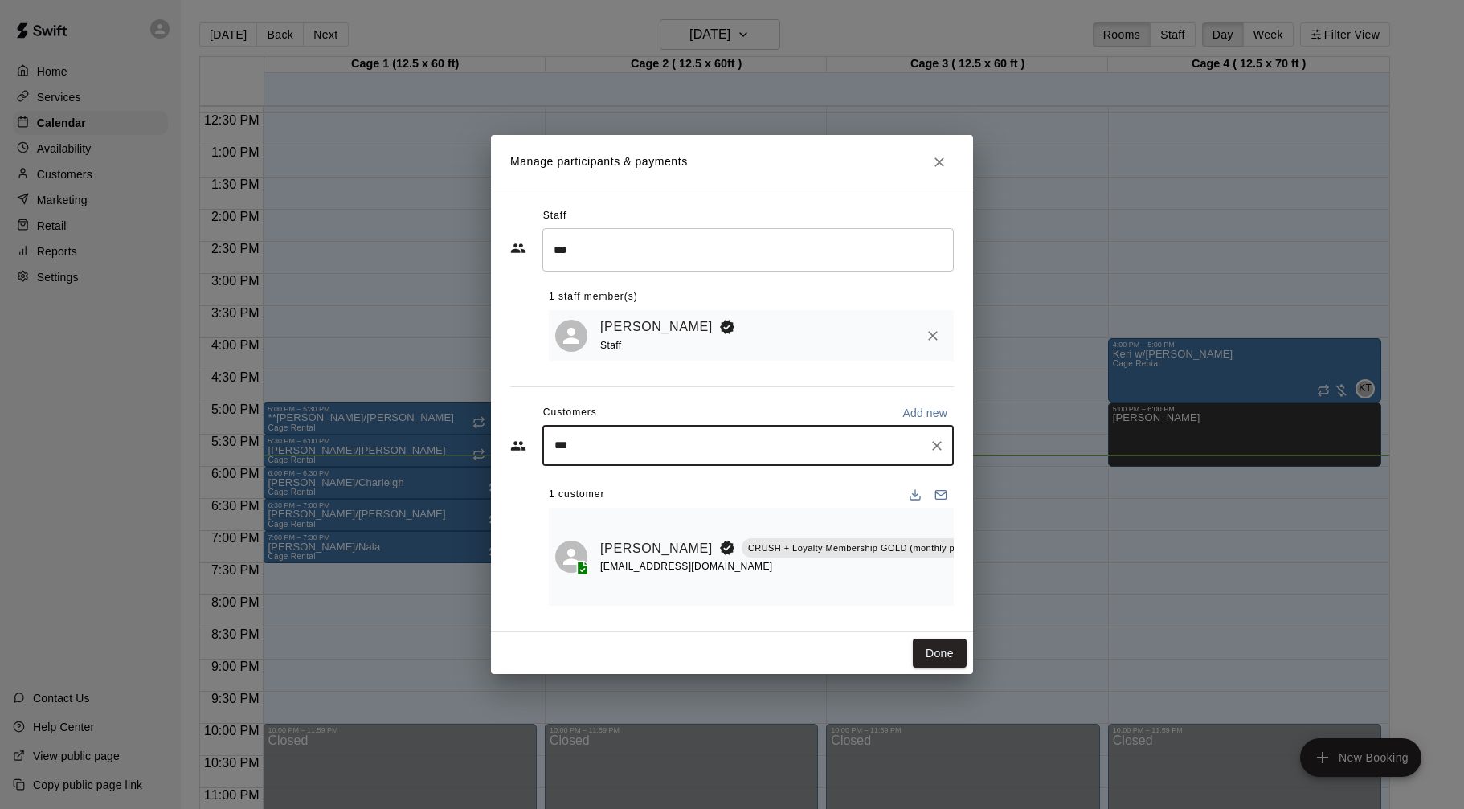
type input "**"
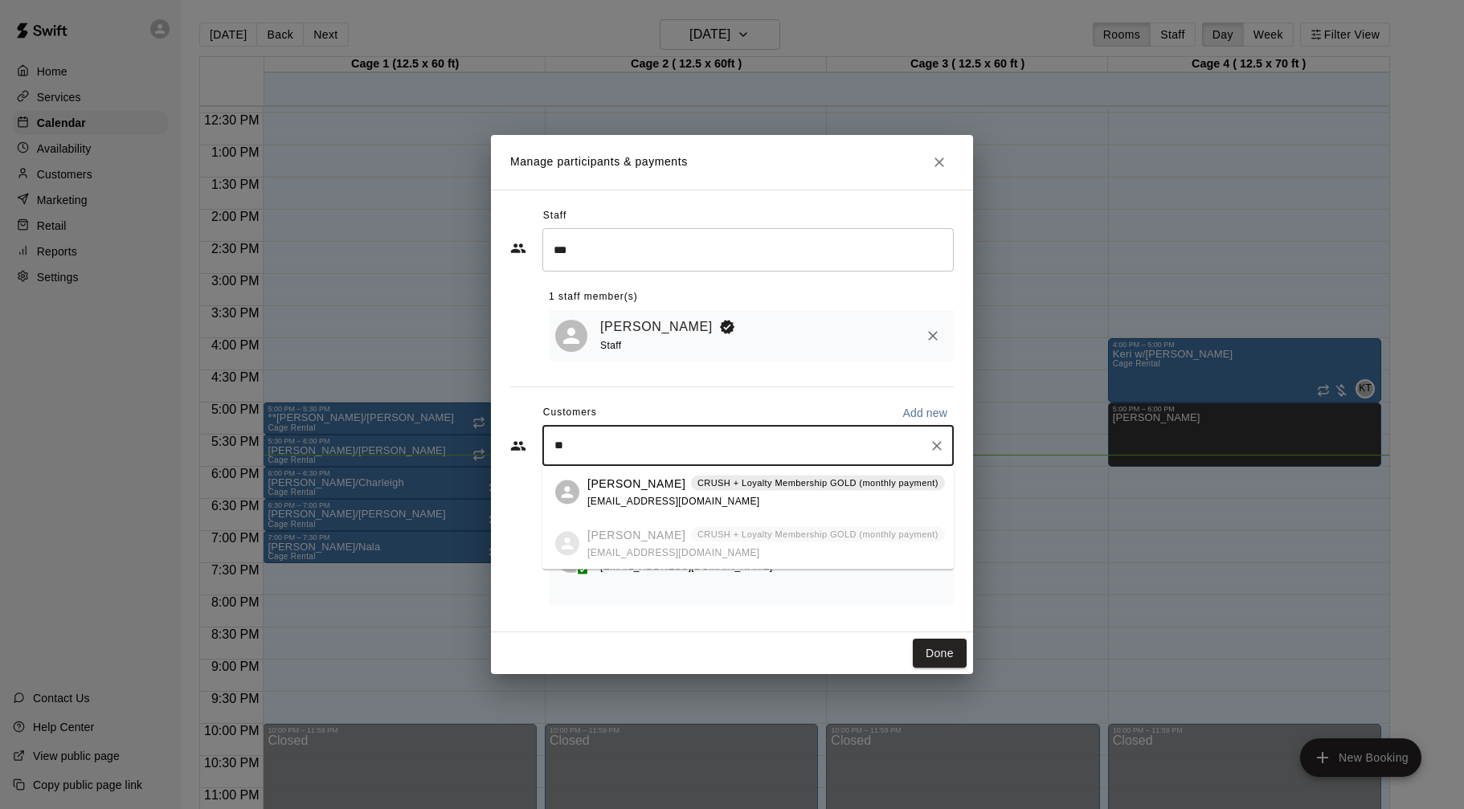
click at [718, 475] on div "CRUSH + Loyalty Membership GOLD (monthly payment)" at bounding box center [818, 483] width 254 height 16
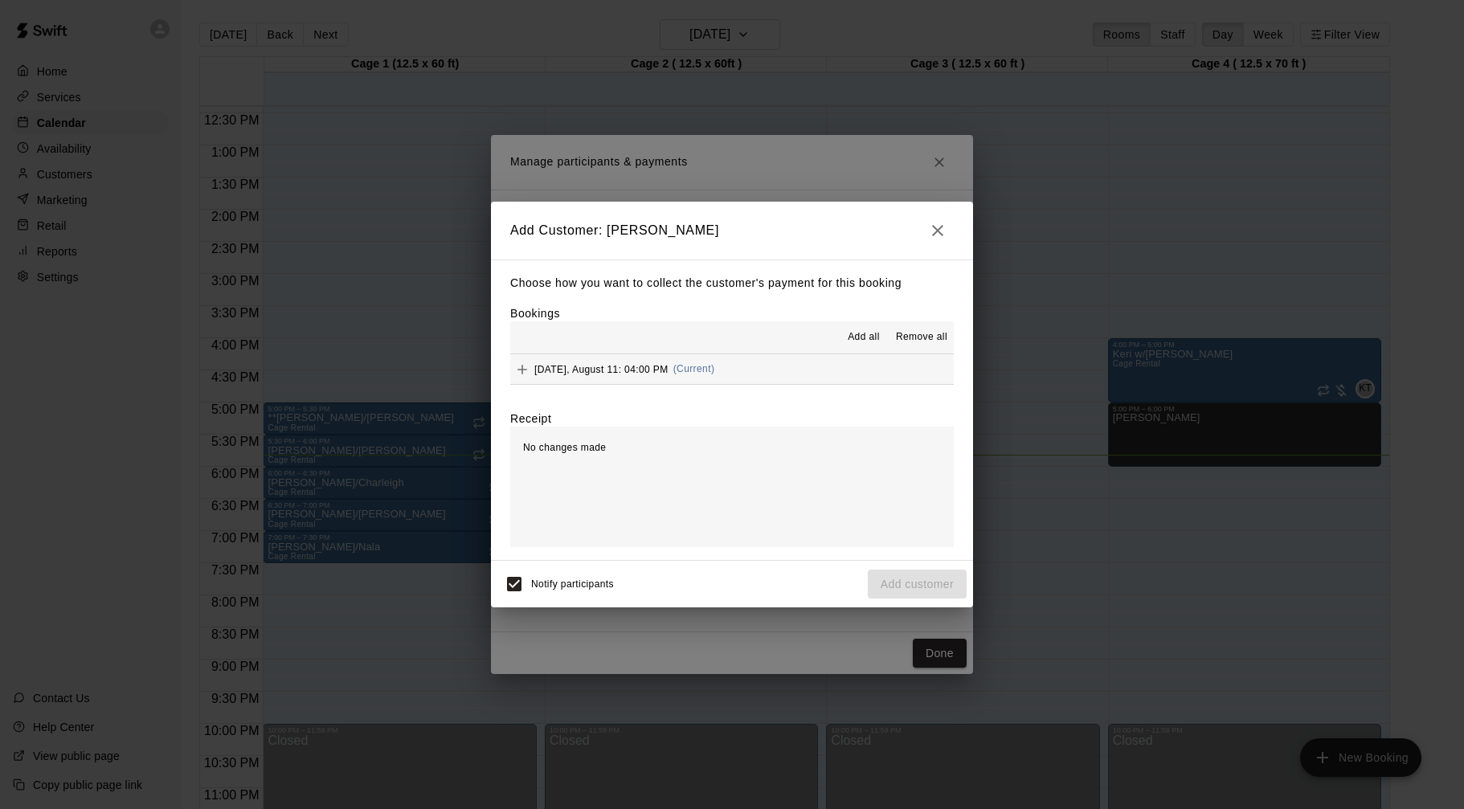
click at [806, 379] on button "[DATE], August 11: 04:00 PM (Current)" at bounding box center [732, 369] width 444 height 30
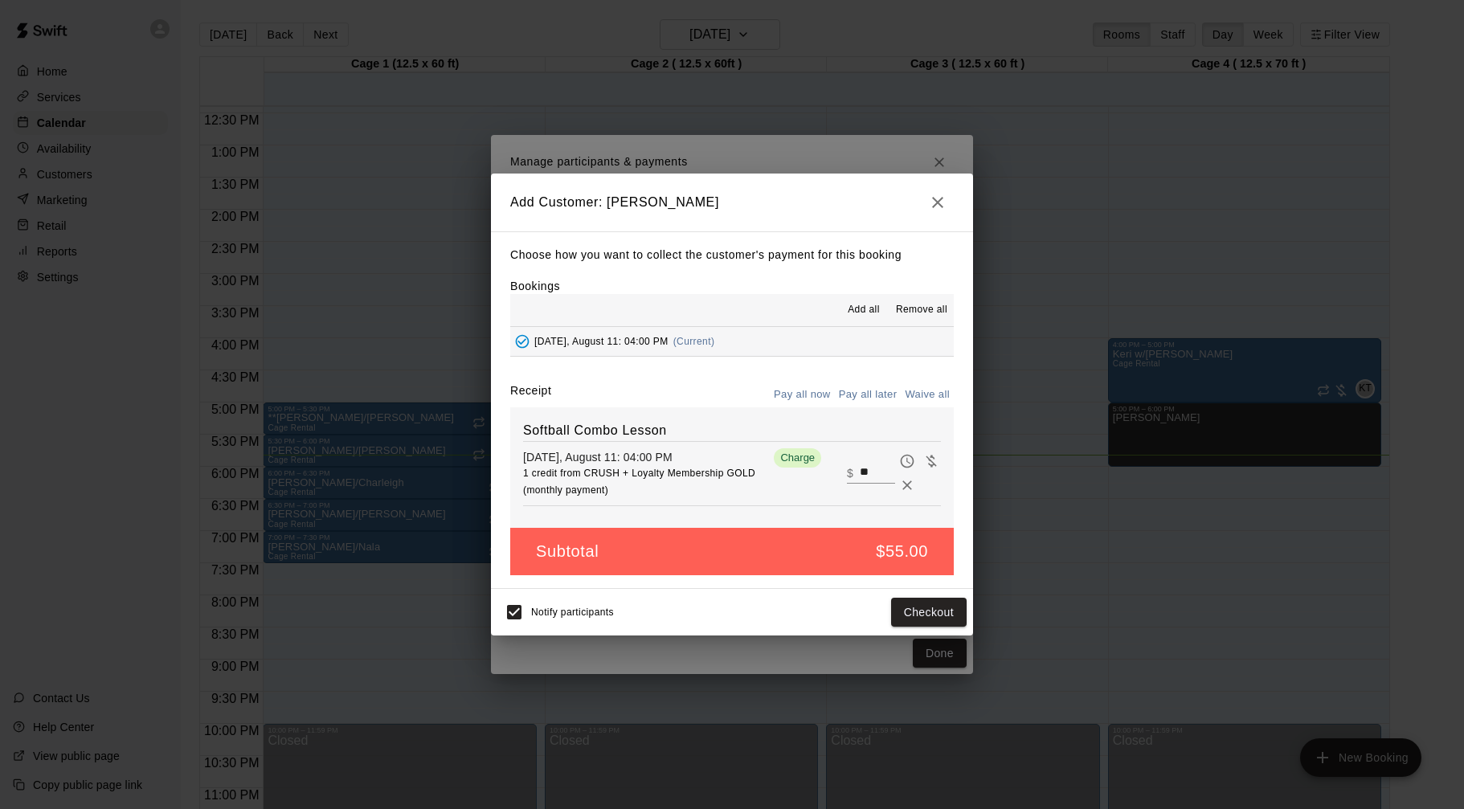
click at [861, 467] on input "**" at bounding box center [877, 473] width 35 height 21
type input "**"
click at [912, 620] on button "Checkout" at bounding box center [929, 613] width 76 height 30
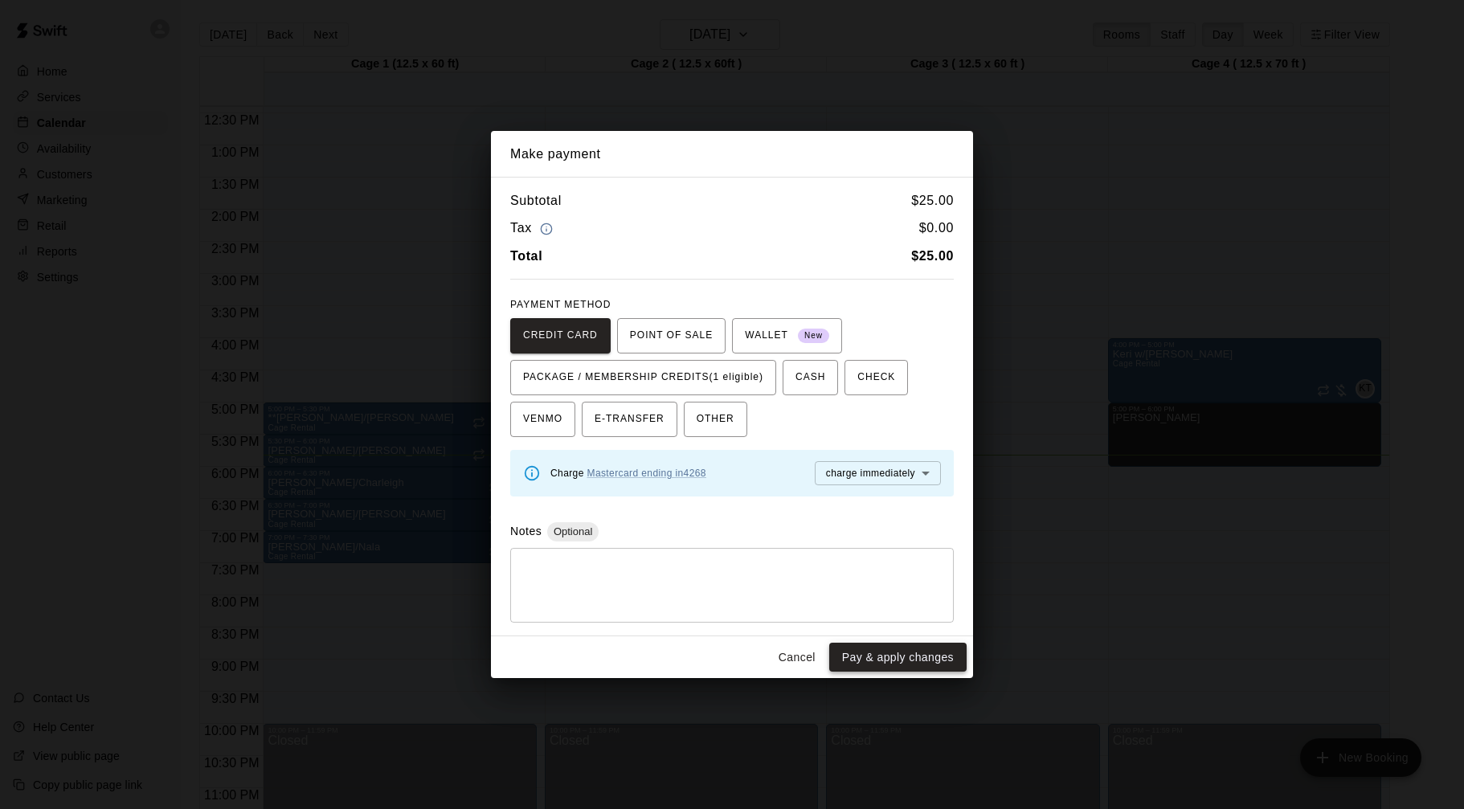
click at [912, 665] on button "Pay & apply changes" at bounding box center [897, 658] width 137 height 30
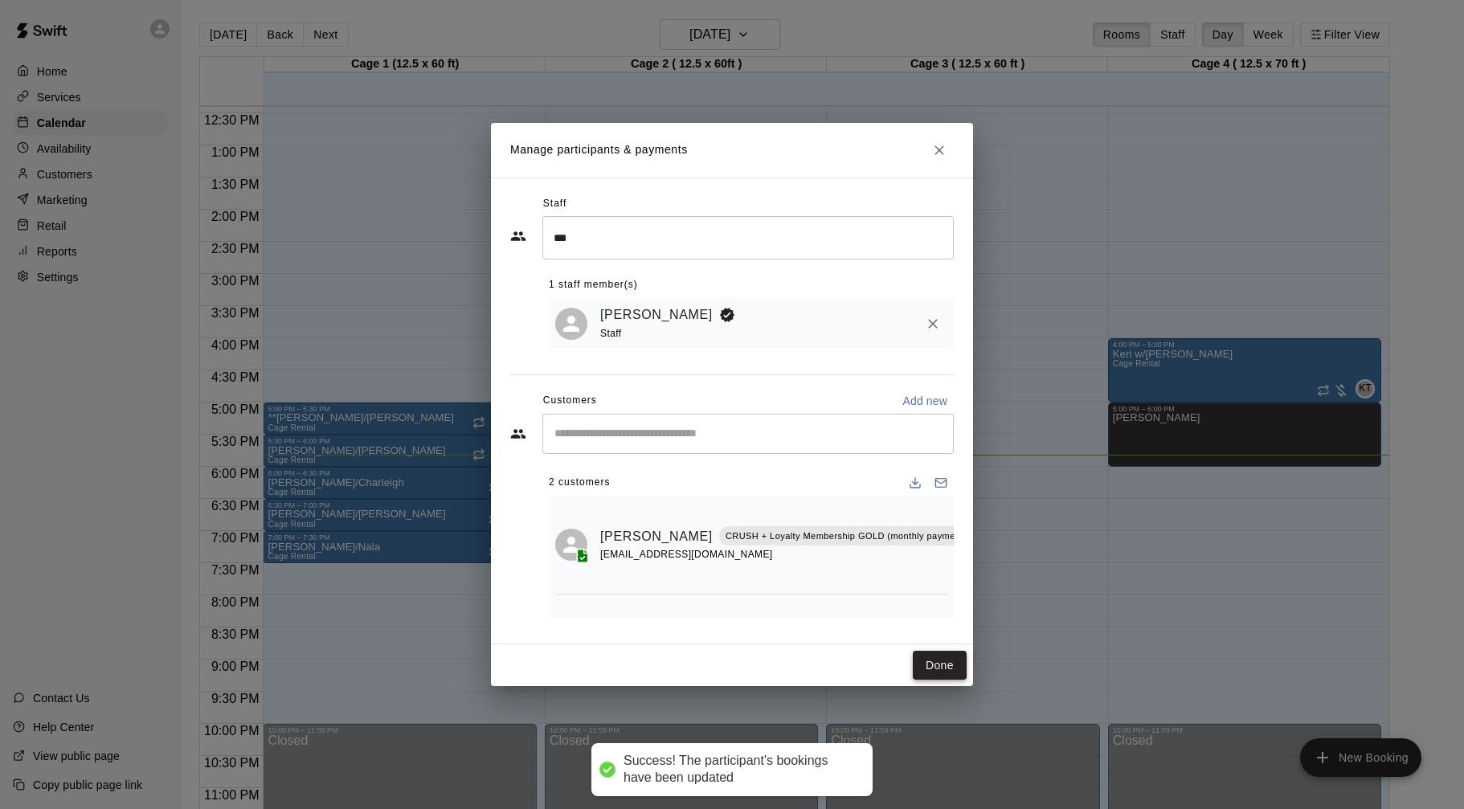
click at [927, 666] on button "Done" at bounding box center [940, 666] width 54 height 30
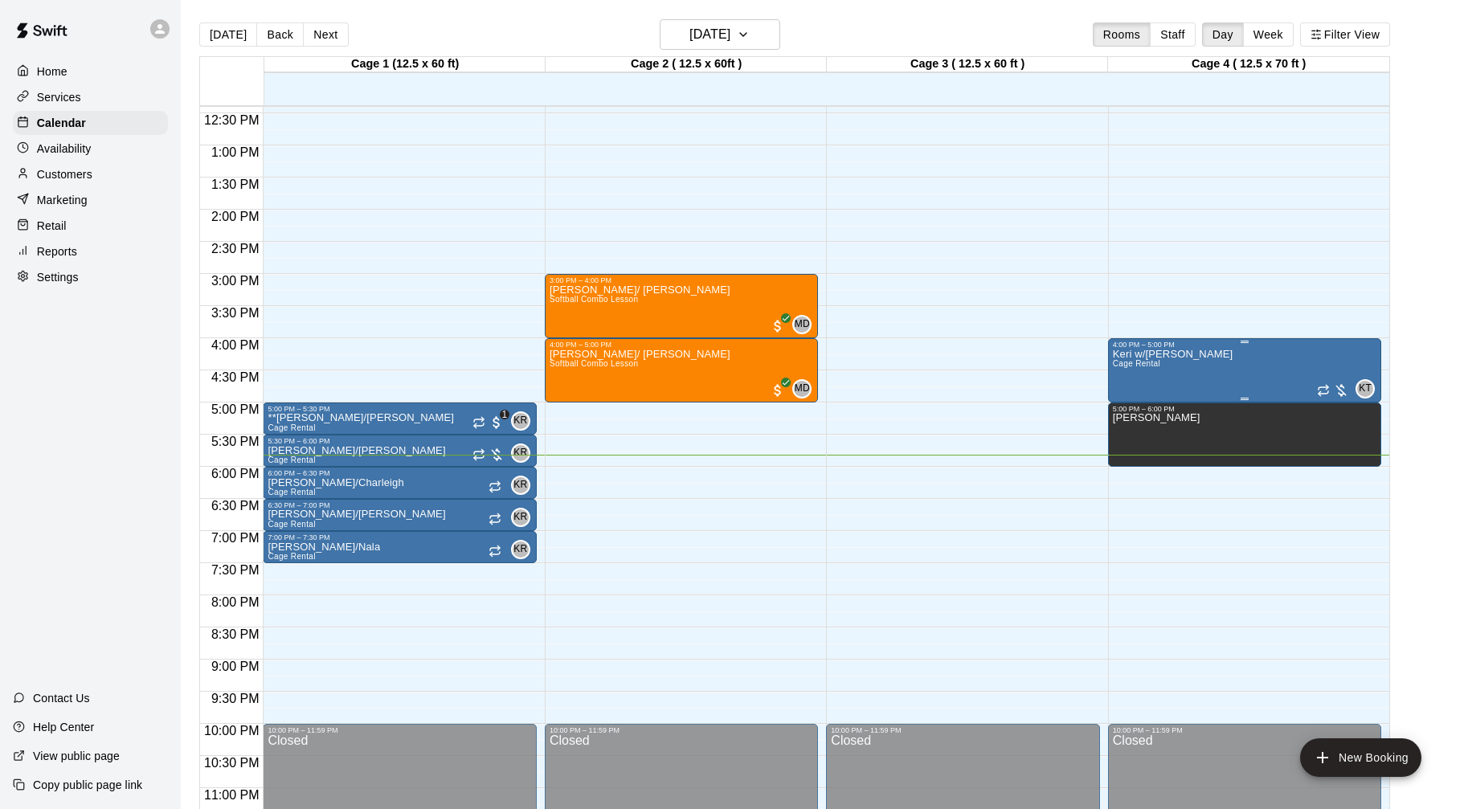
click at [1208, 354] on div "Keri w/[PERSON_NAME] Rental KT 0" at bounding box center [1245, 753] width 264 height 809
click at [1131, 401] on img "edit" at bounding box center [1129, 404] width 18 height 18
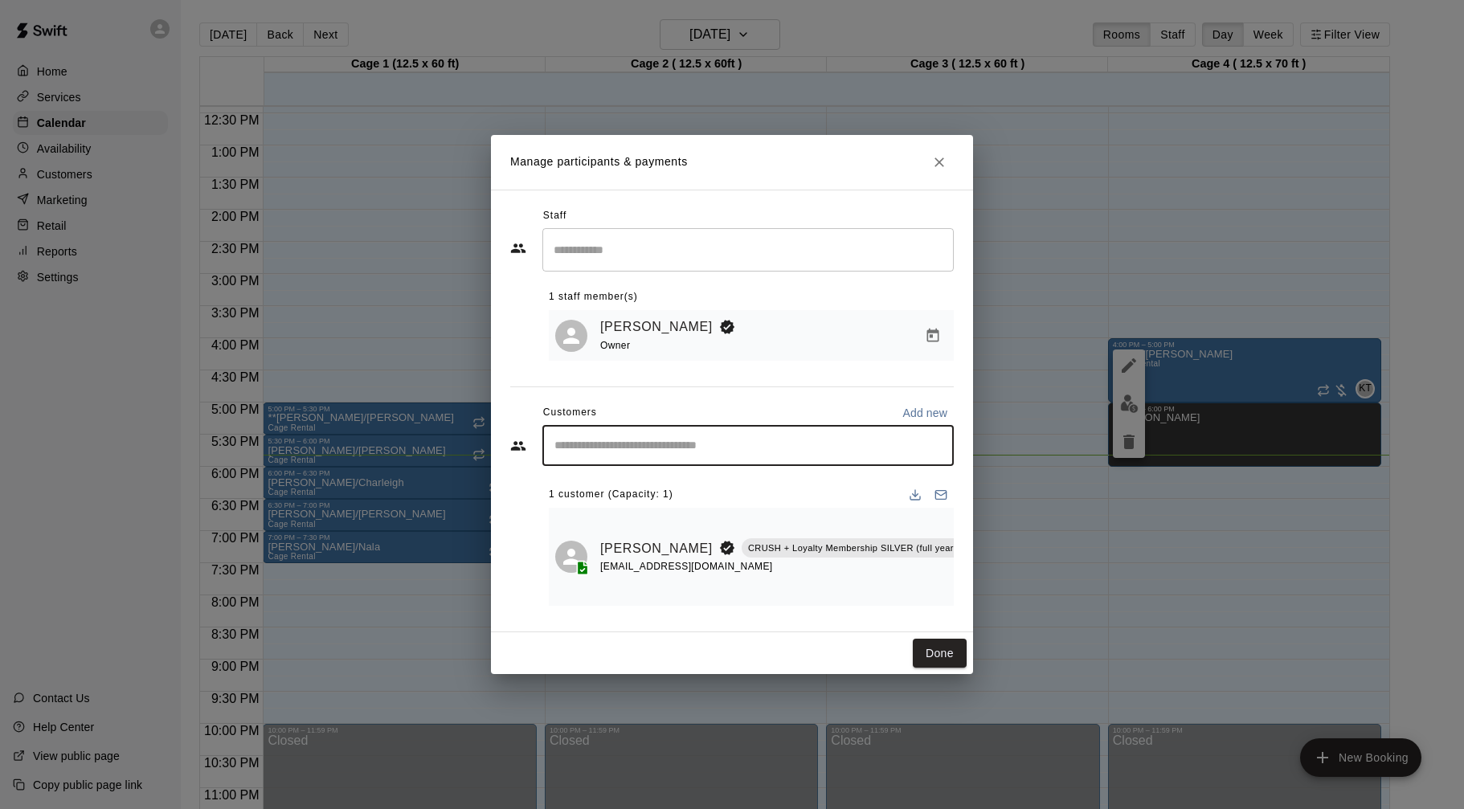
click at [766, 453] on input "Start typing to search customers..." at bounding box center [748, 446] width 397 height 16
type input "***"
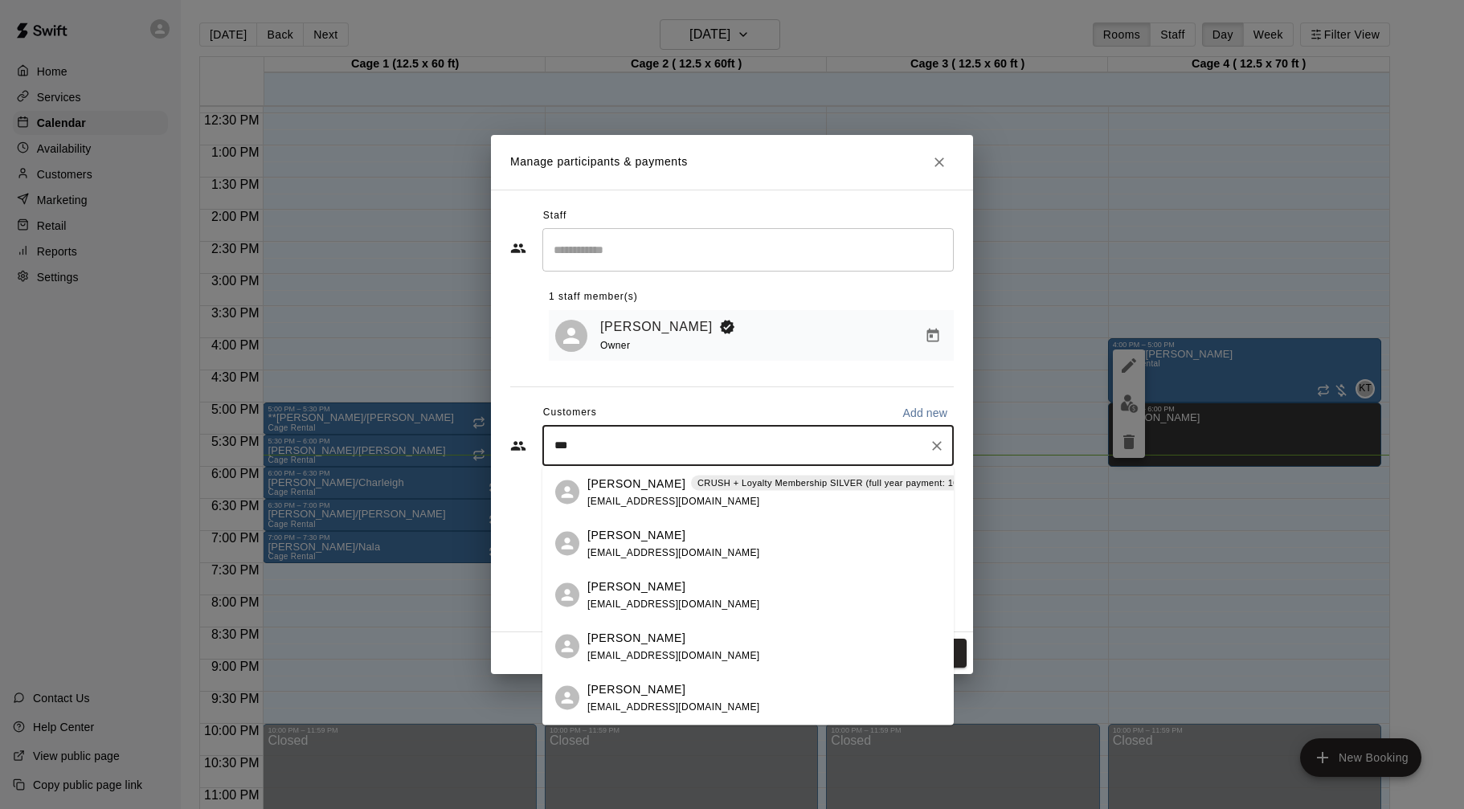
click at [700, 487] on p "CRUSH + Loyalty Membership SILVER (full year payment: 10% off)" at bounding box center [841, 484] width 286 height 14
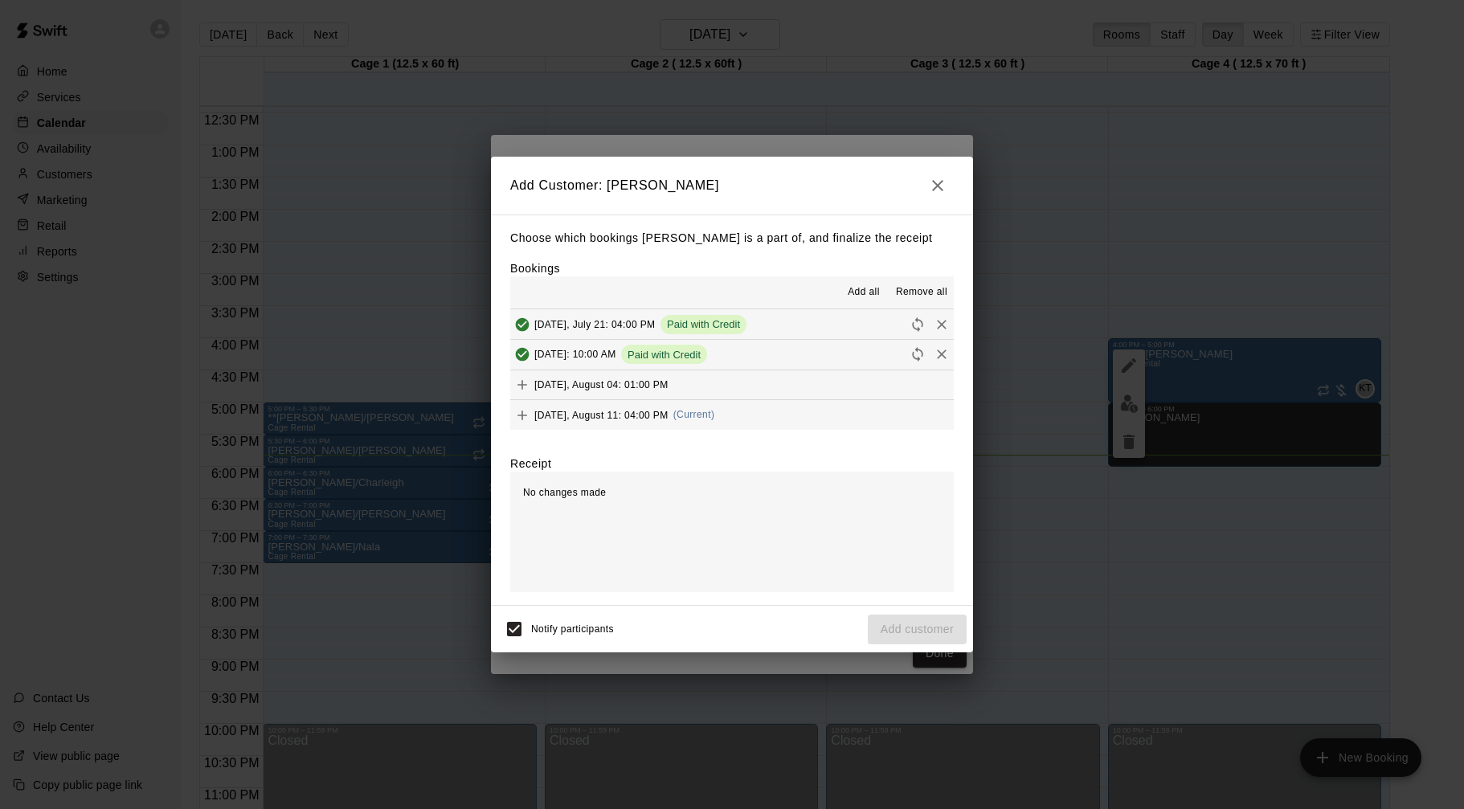
click at [685, 378] on button "[DATE], August 04: 01:00 PM" at bounding box center [732, 385] width 444 height 30
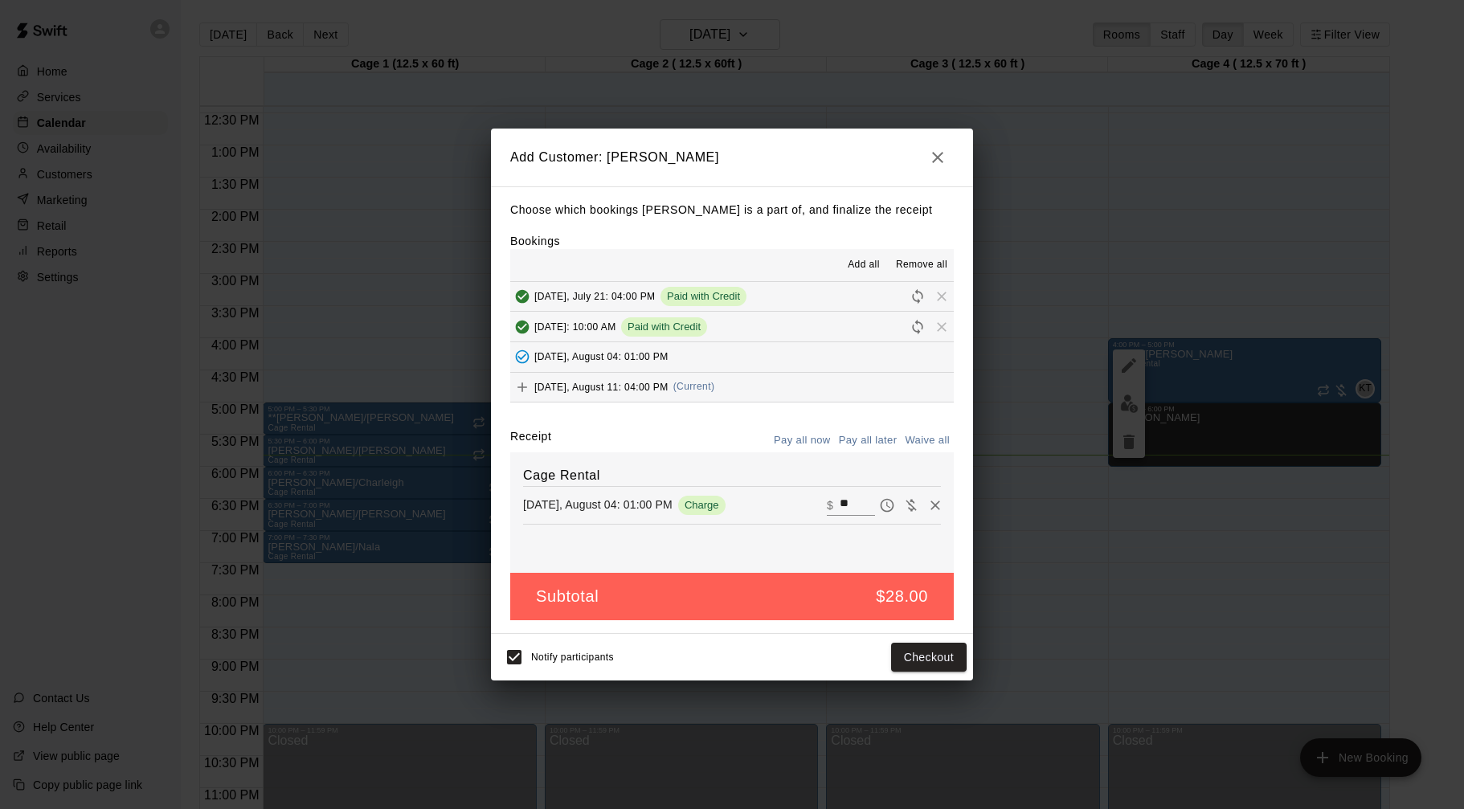
click at [718, 355] on button "[DATE], August 04: 01:00 PM" at bounding box center [732, 357] width 444 height 30
drag, startPoint x: 940, startPoint y: 505, endPoint x: 939, endPoint y: 497, distance: 8.2
click at [940, 505] on icon "Remove" at bounding box center [935, 505] width 16 height 16
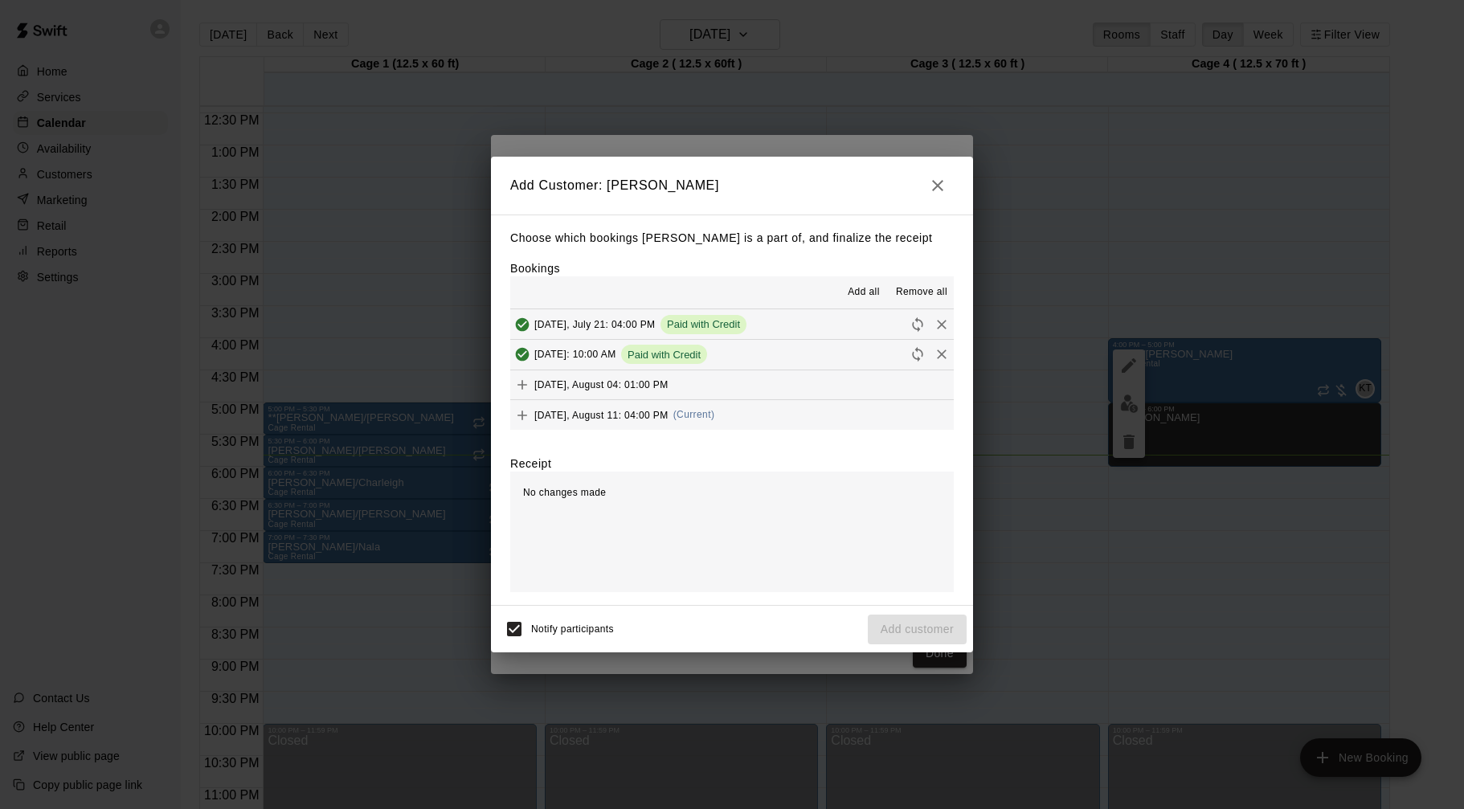
click at [633, 416] on span "[DATE], August 11: 04:00 PM" at bounding box center [601, 414] width 134 height 11
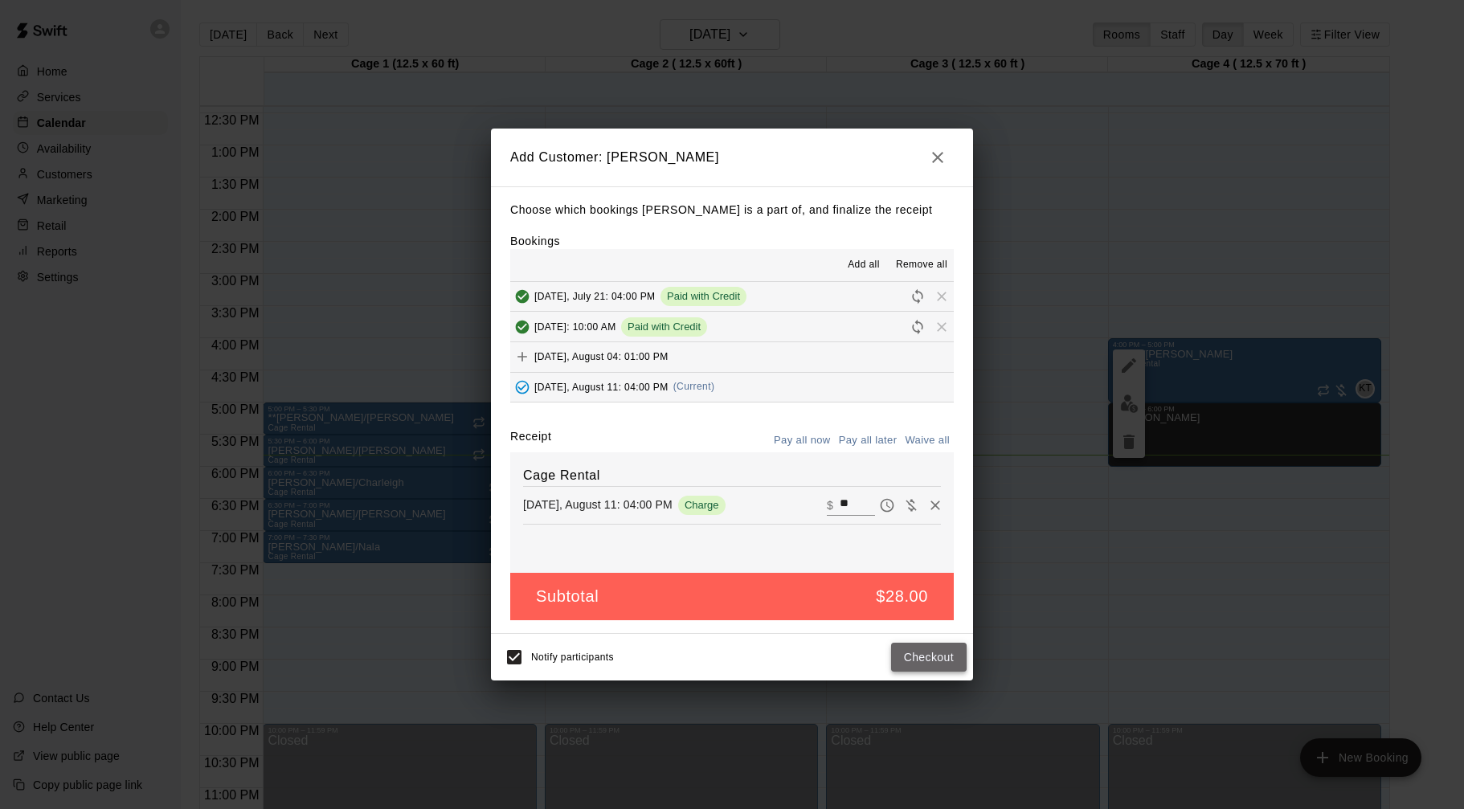
click at [929, 661] on button "Checkout" at bounding box center [929, 658] width 76 height 30
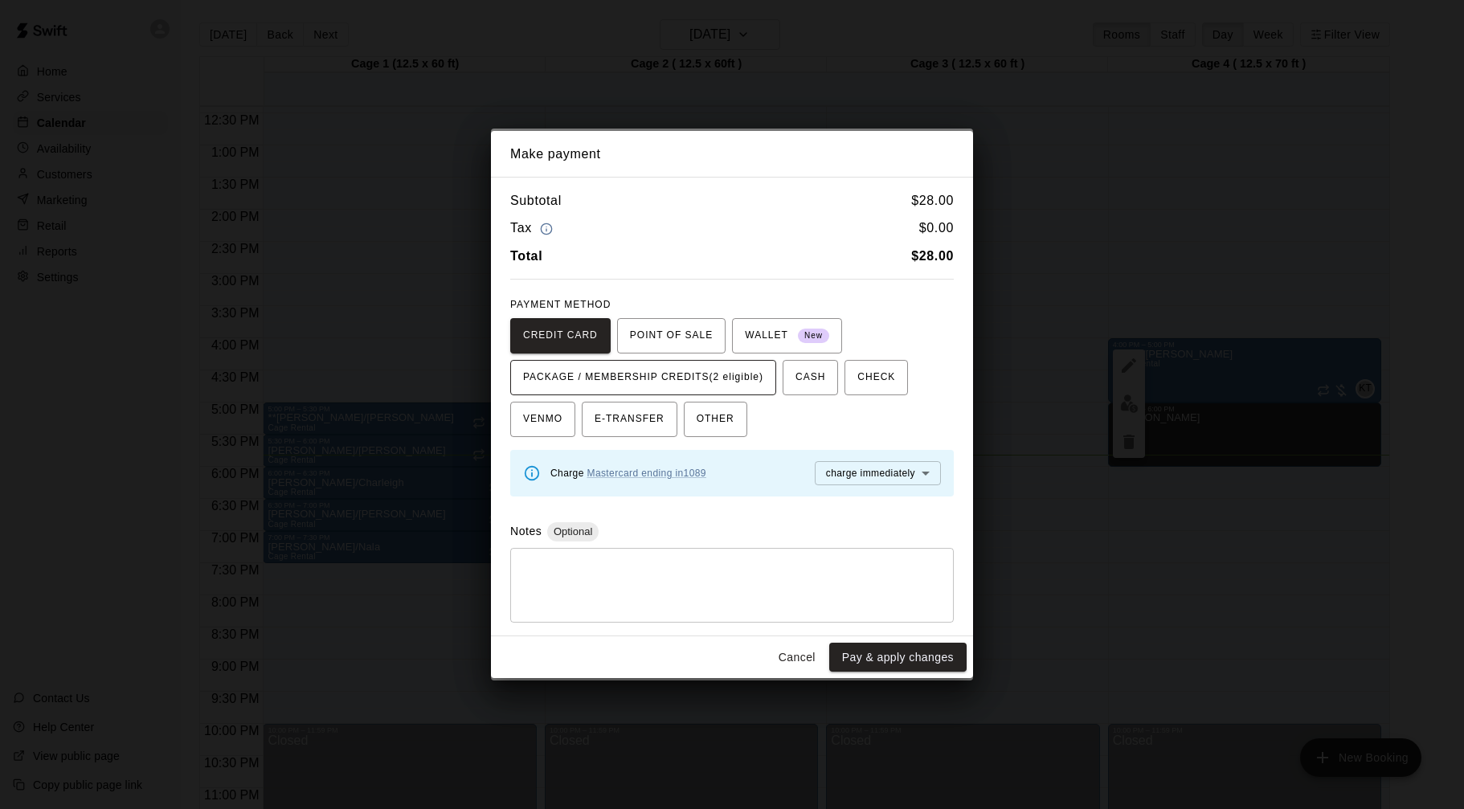
click at [722, 382] on span "PACKAGE / MEMBERSHIP CREDITS (2 eligible)" at bounding box center [643, 378] width 240 height 26
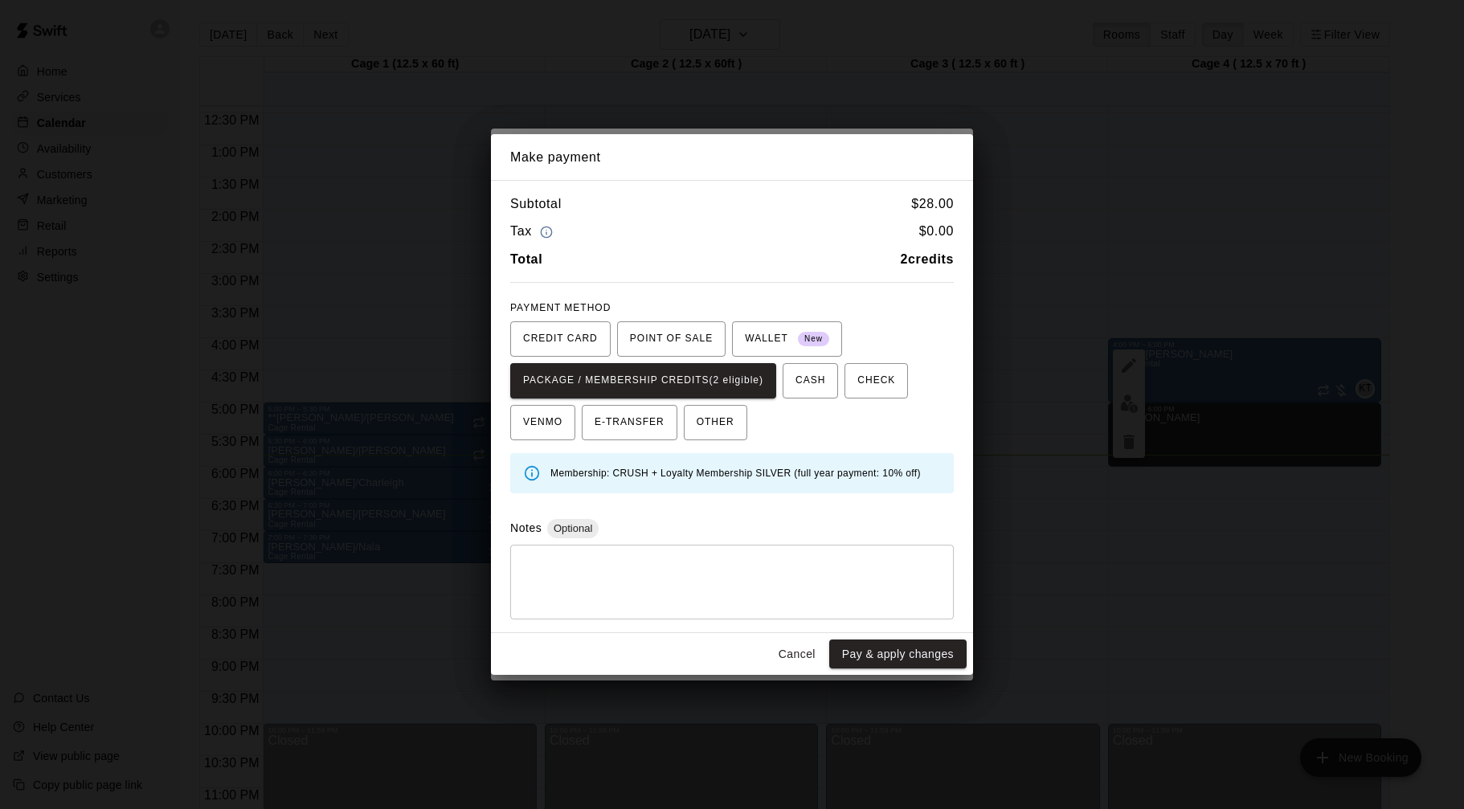
click at [895, 654] on button "Pay & apply changes" at bounding box center [897, 655] width 137 height 30
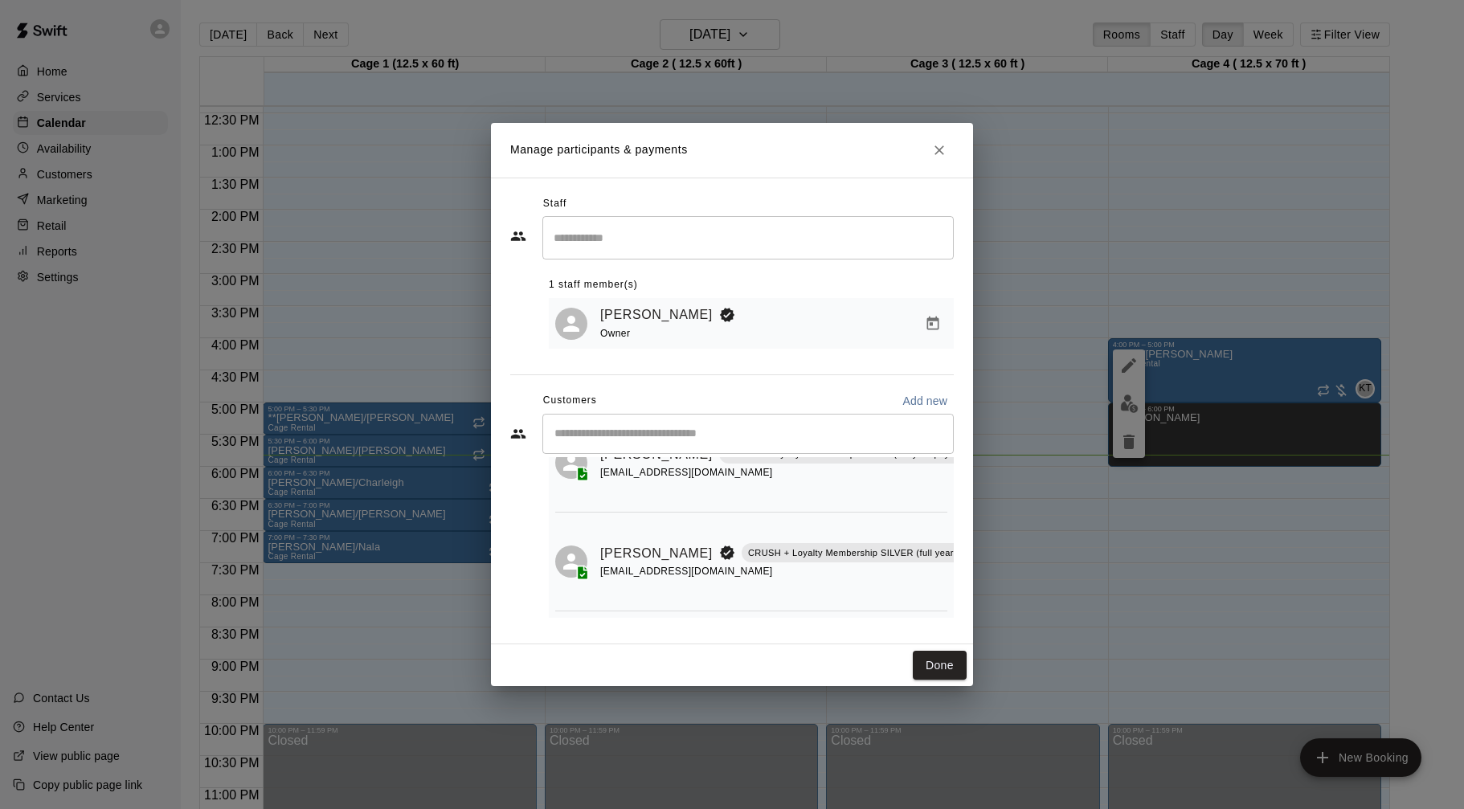
scroll to position [82, 54]
click at [993, 588] on icon "Manage bookings & payment" at bounding box center [1001, 590] width 16 height 16
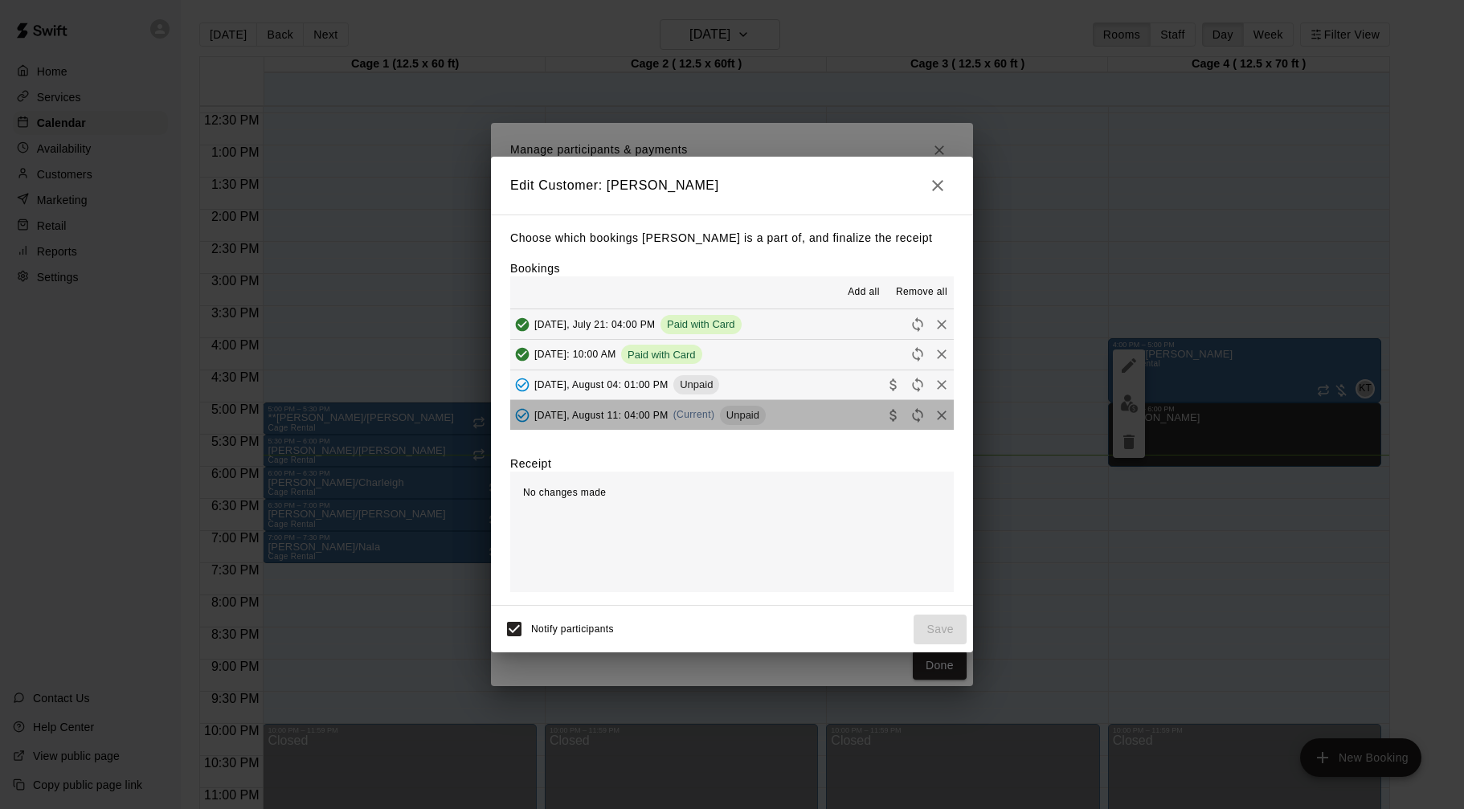
click at [796, 414] on button "[DATE], August 11: 04:00 PM (Current) Unpaid" at bounding box center [732, 415] width 444 height 30
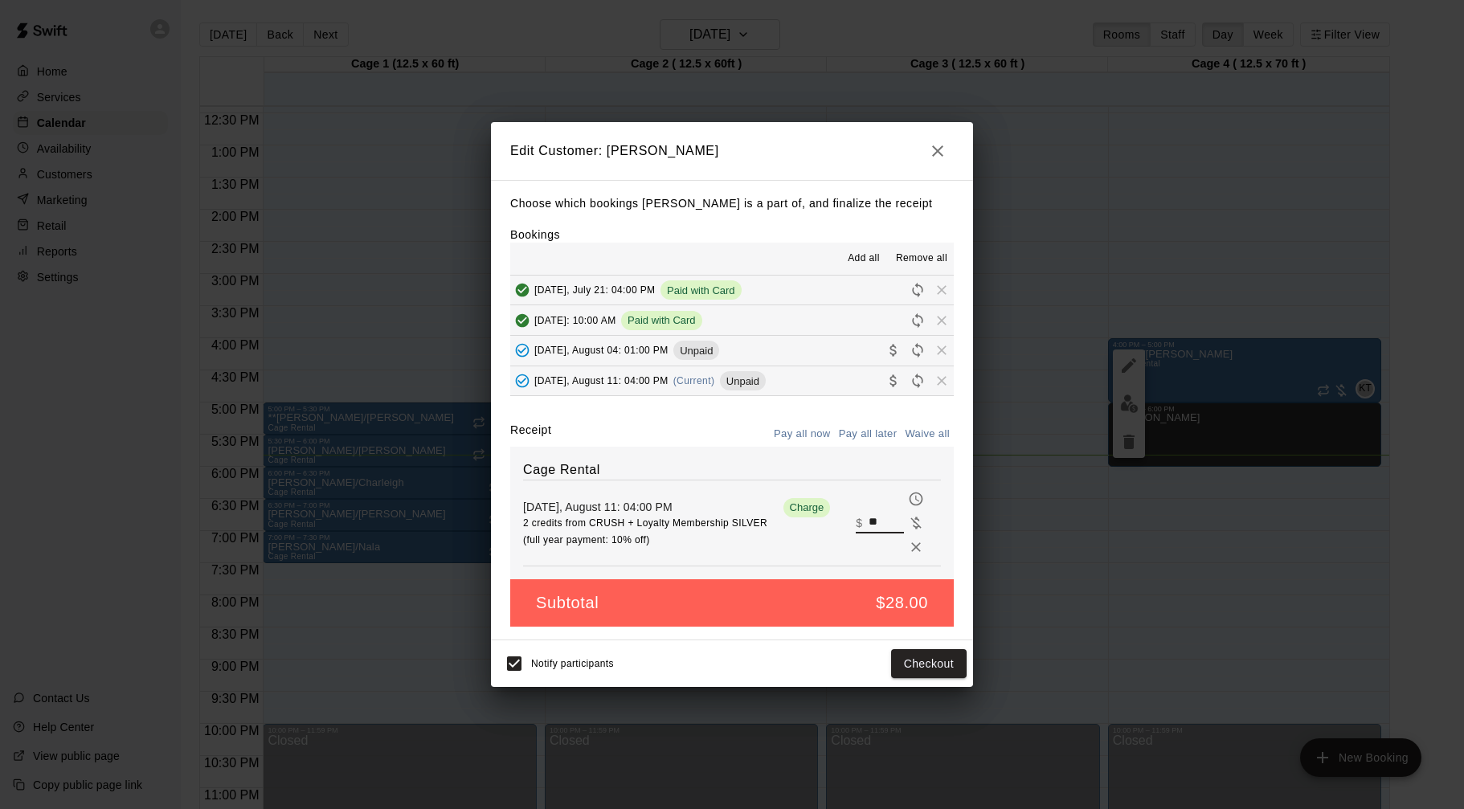
click at [878, 518] on input "**" at bounding box center [886, 523] width 35 height 21
type input "**"
click at [921, 657] on button "Checkout" at bounding box center [929, 664] width 76 height 30
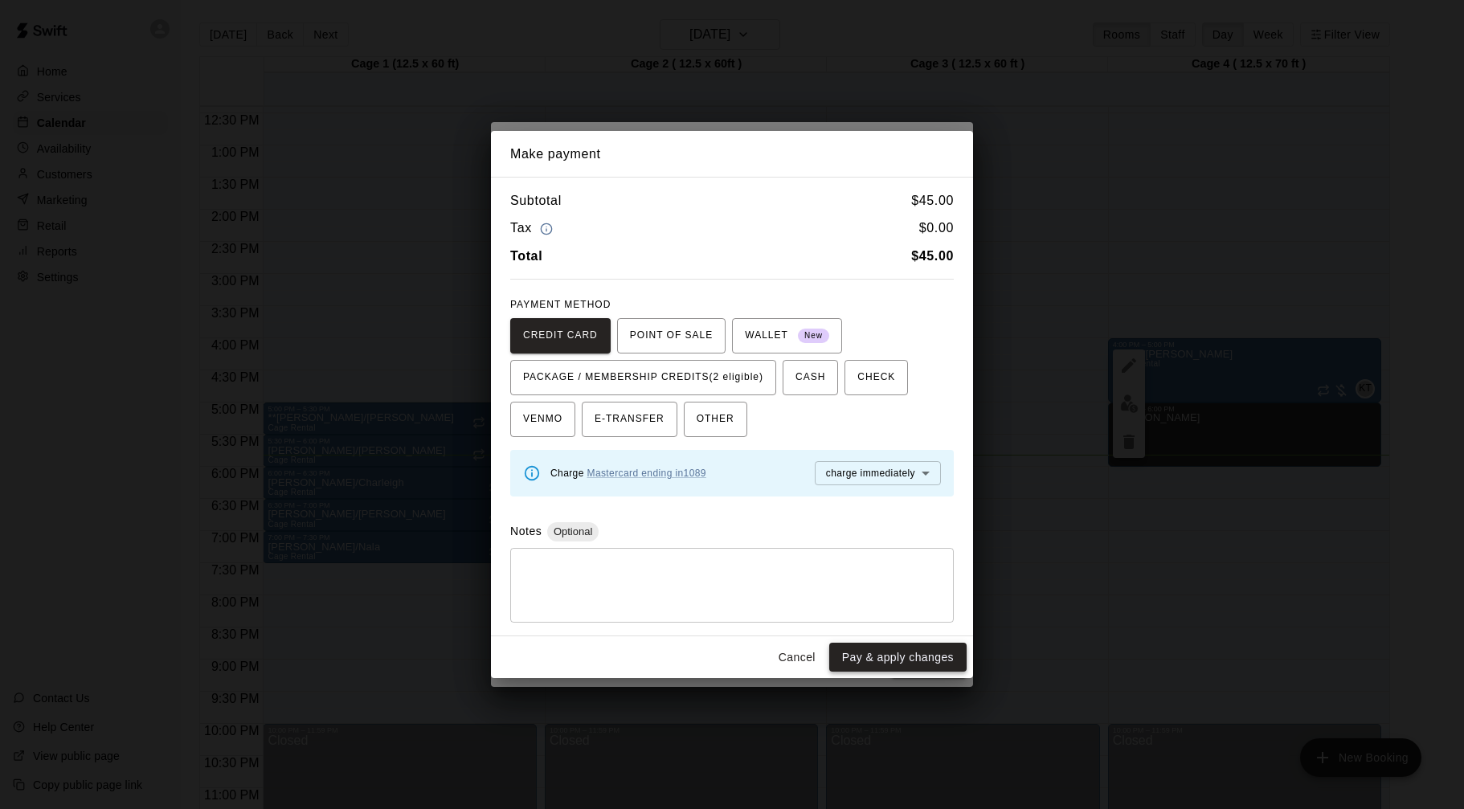
click at [906, 656] on button "Pay & apply changes" at bounding box center [897, 658] width 137 height 30
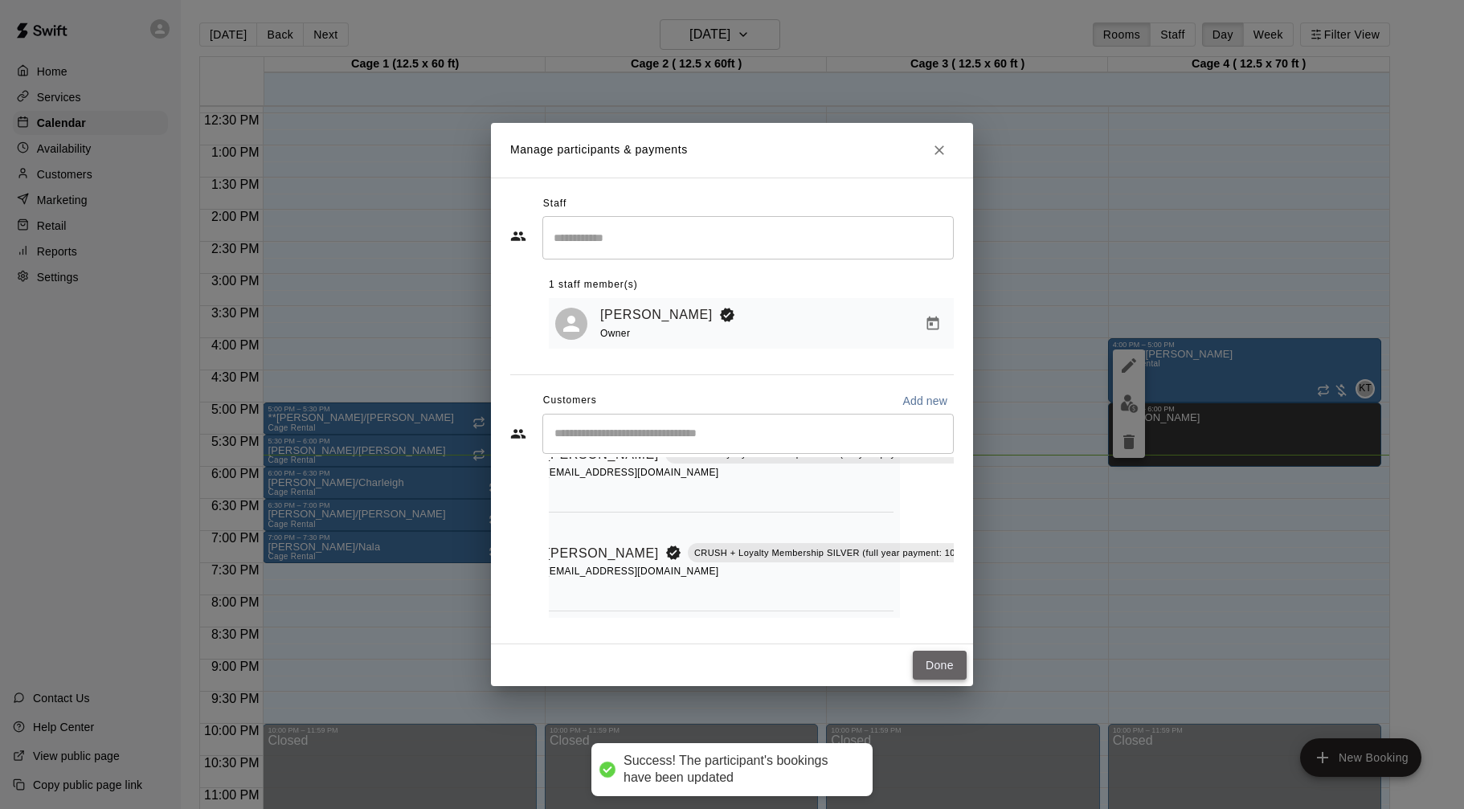
click at [919, 665] on button "Done" at bounding box center [940, 666] width 54 height 30
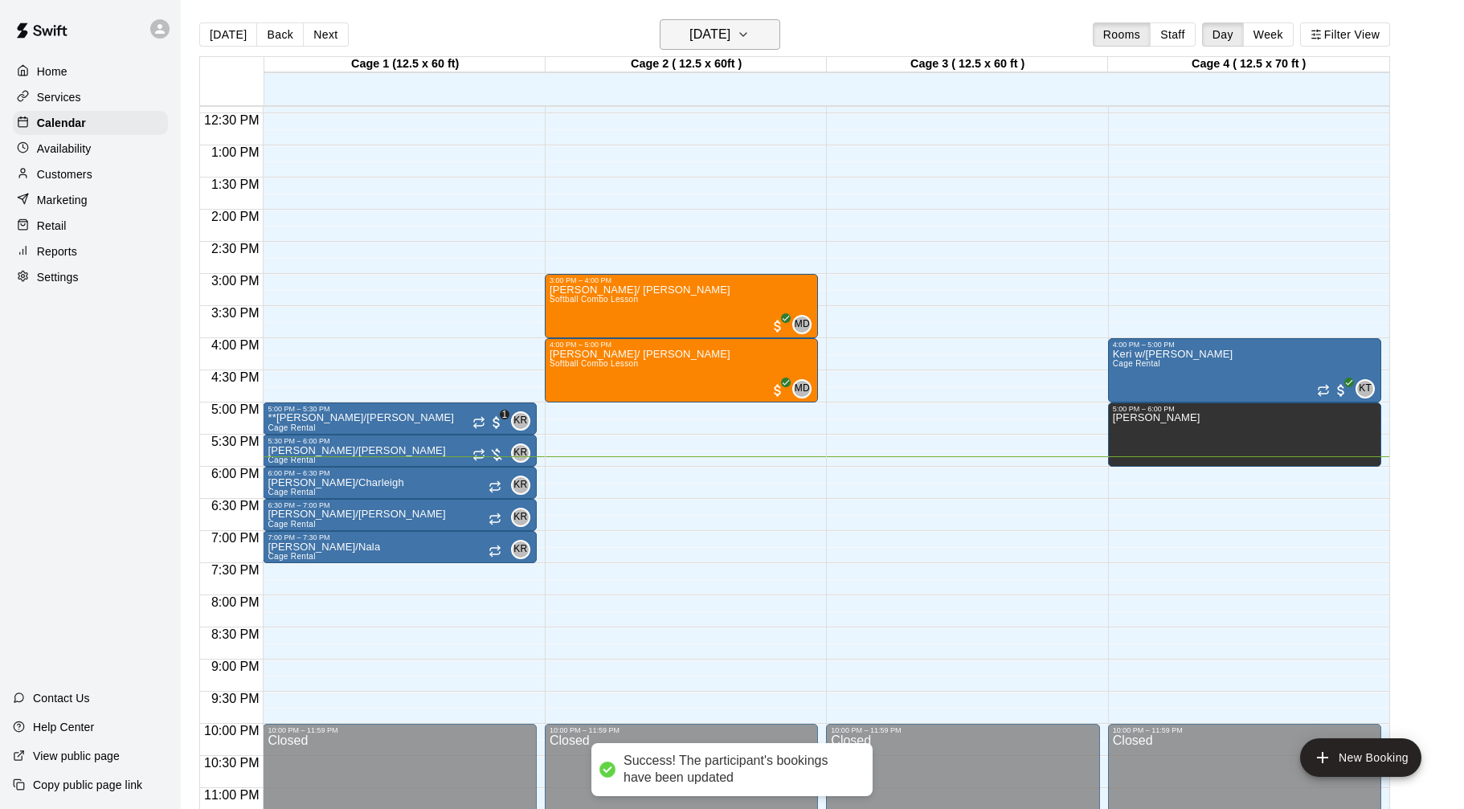
click at [730, 36] on h6 "[DATE]" at bounding box center [710, 34] width 41 height 23
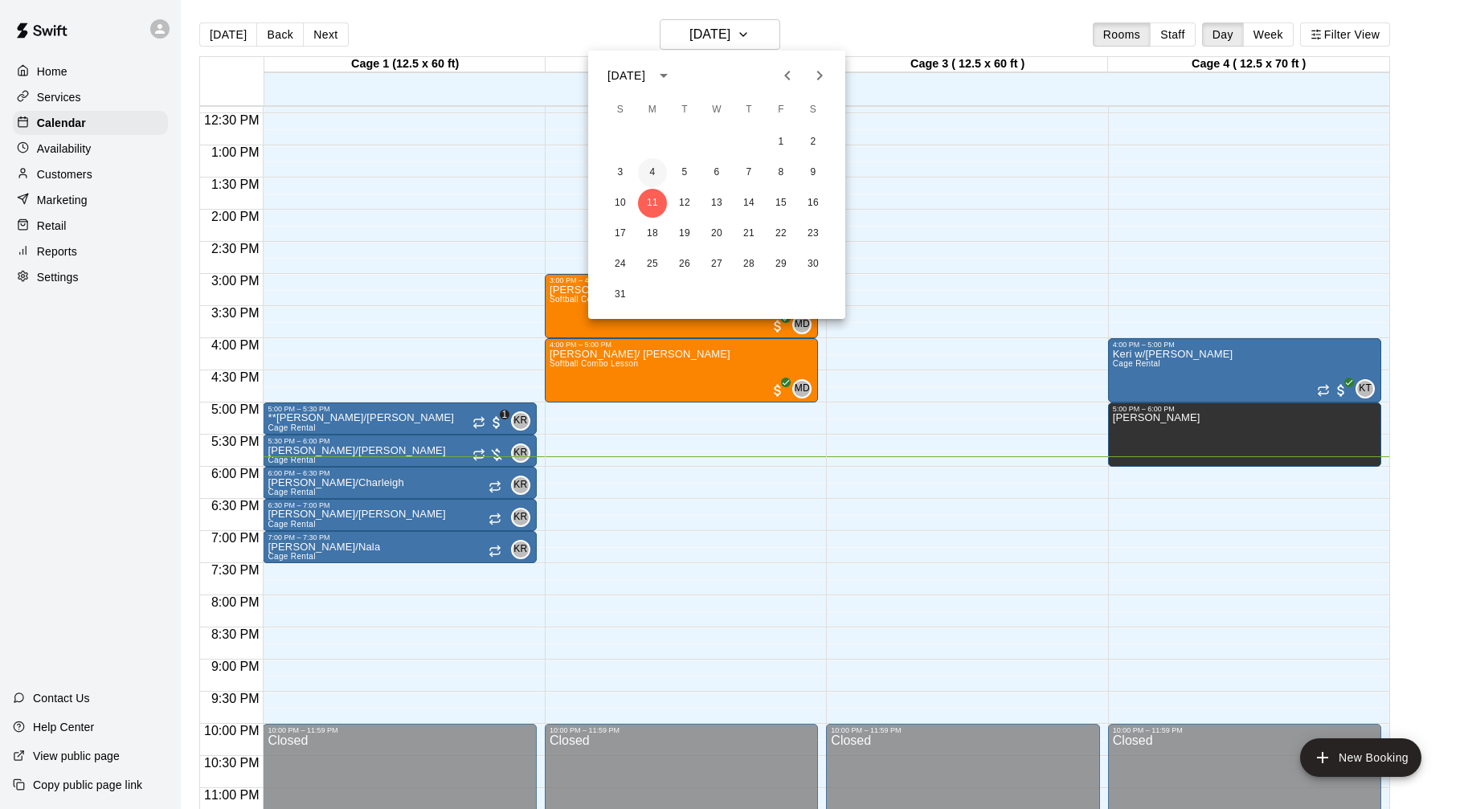
click at [655, 172] on button "4" at bounding box center [652, 172] width 29 height 29
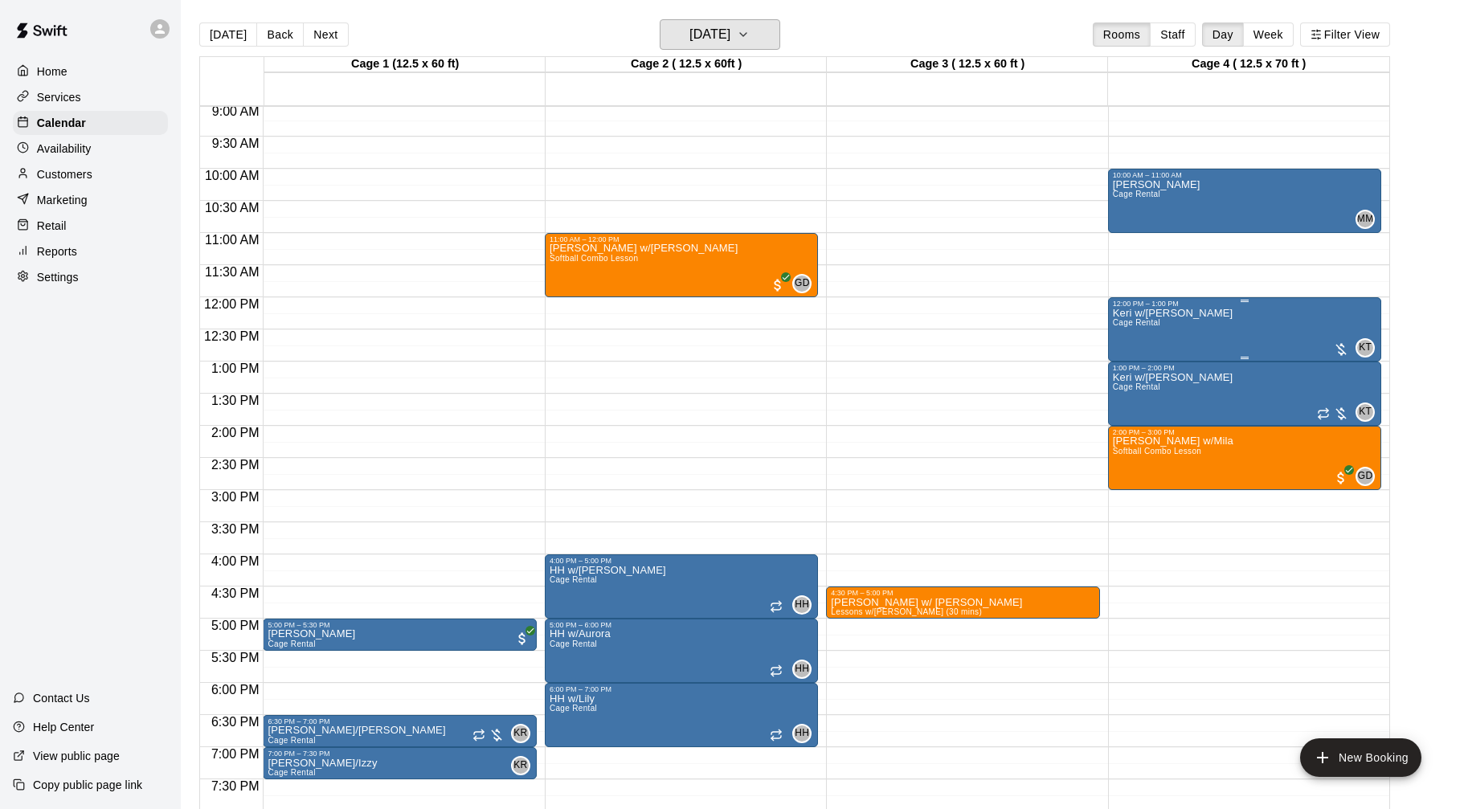
scroll to position [587, 0]
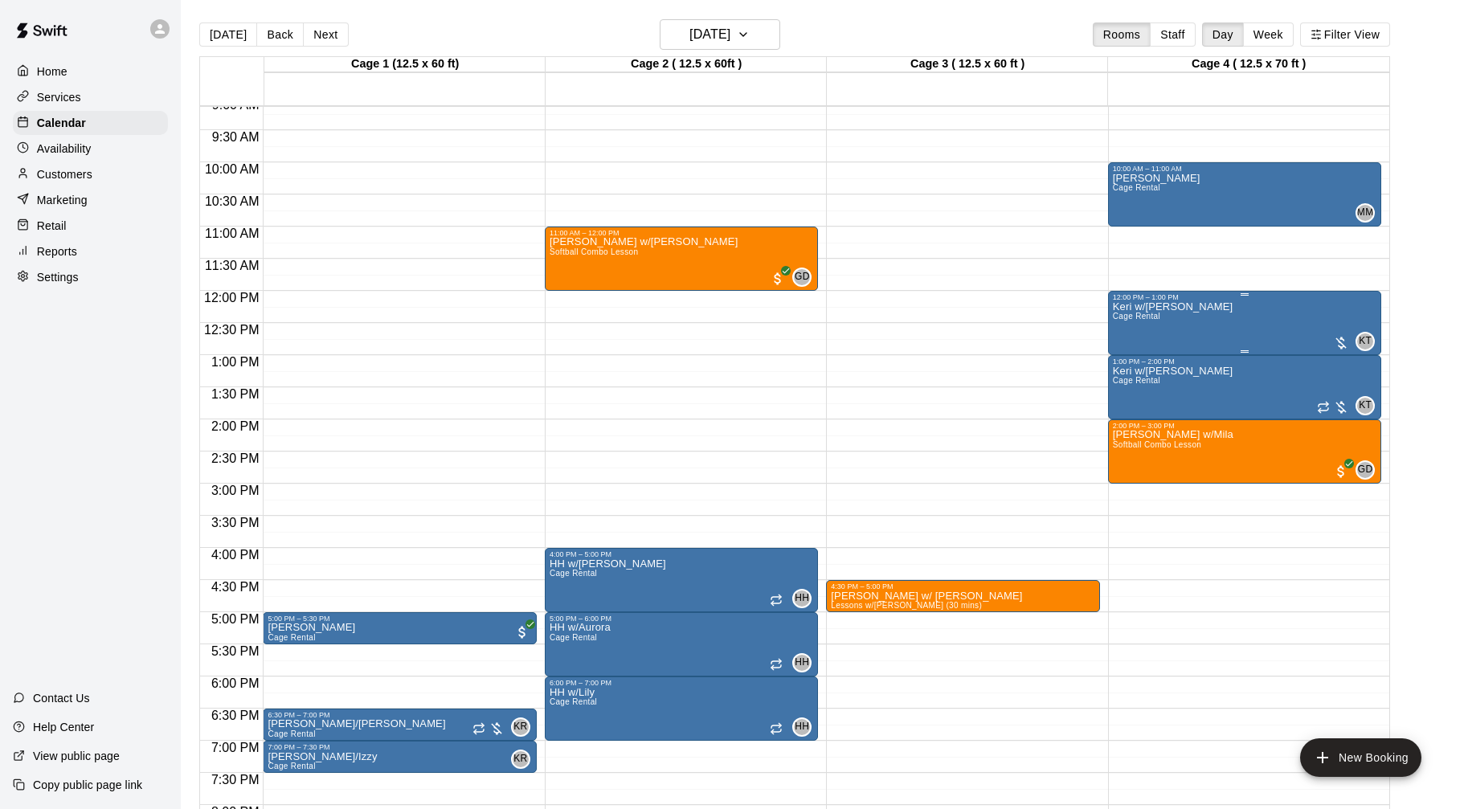
click at [1344, 343] on div at bounding box center [1341, 343] width 16 height 16
click at [1354, 388] on img "edit" at bounding box center [1349, 390] width 18 height 18
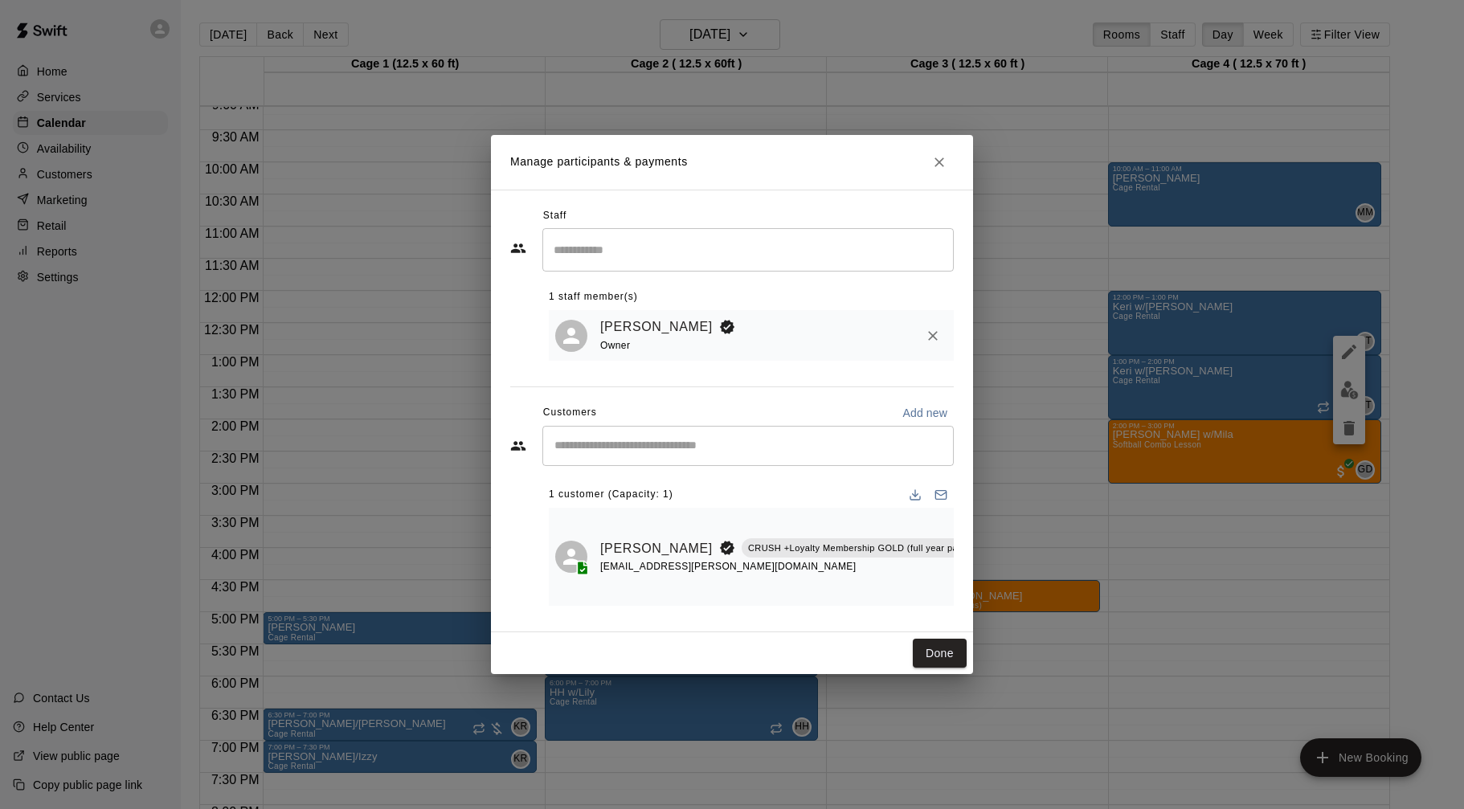
scroll to position [0, 56]
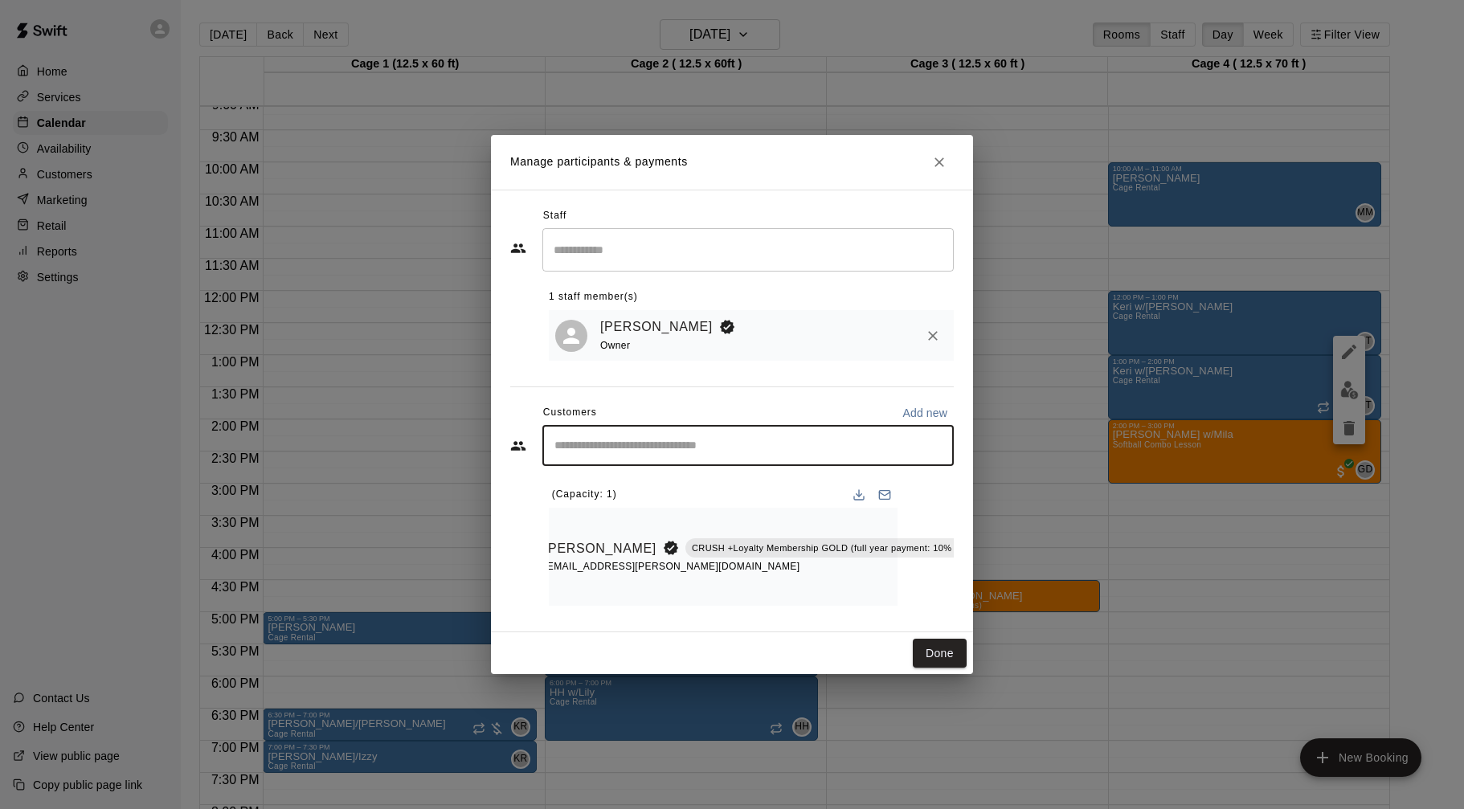
click at [822, 440] on input "Start typing to search customers..." at bounding box center [748, 446] width 397 height 16
type input "***"
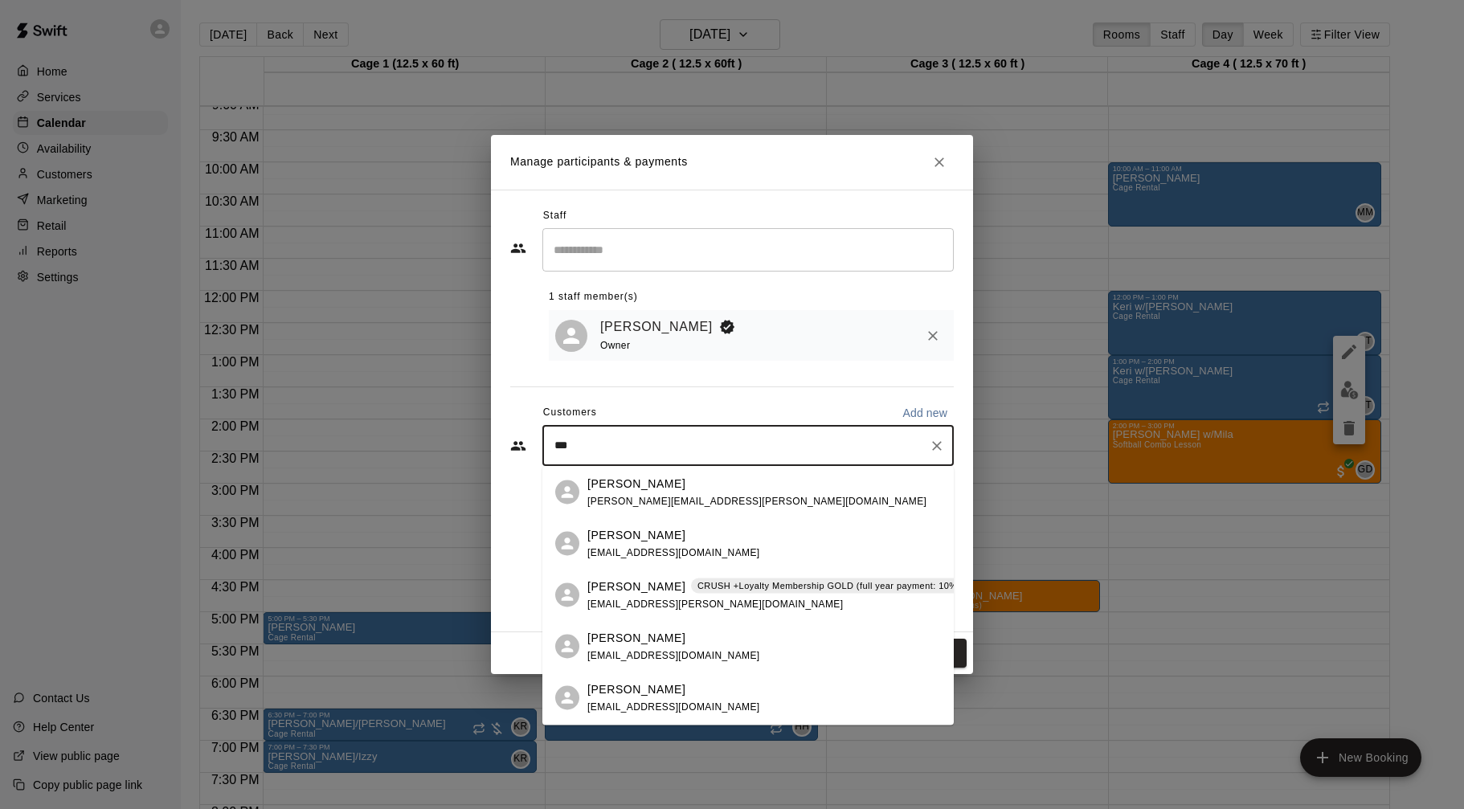
click at [657, 593] on div "[PERSON_NAME] CRUSH +Loyalty Membership GOLD (full year payment: 10% off)" at bounding box center [784, 586] width 394 height 17
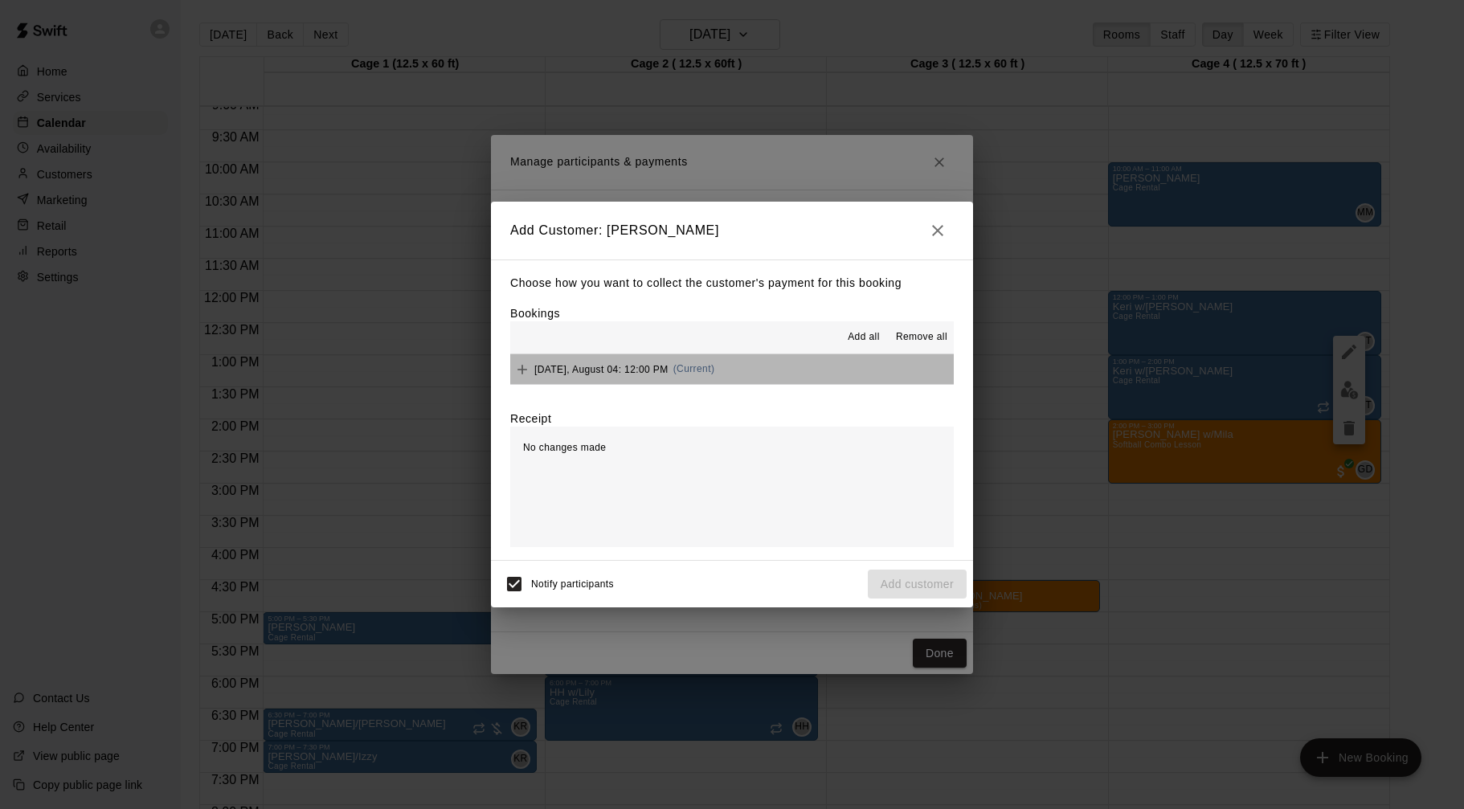
click at [815, 354] on button "[DATE], August 04: 12:00 PM (Current)" at bounding box center [732, 369] width 444 height 30
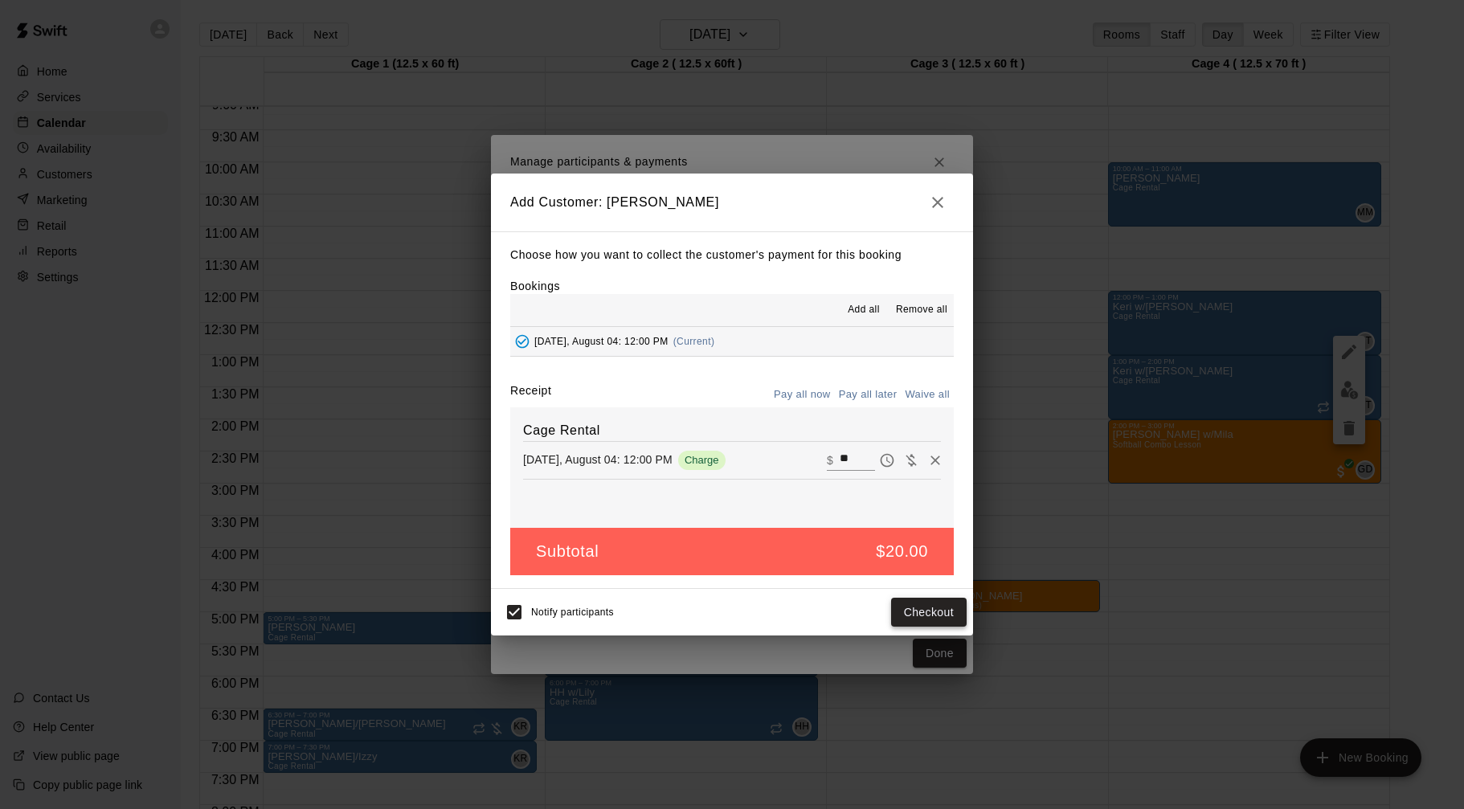
click at [922, 609] on button "Checkout" at bounding box center [929, 613] width 76 height 30
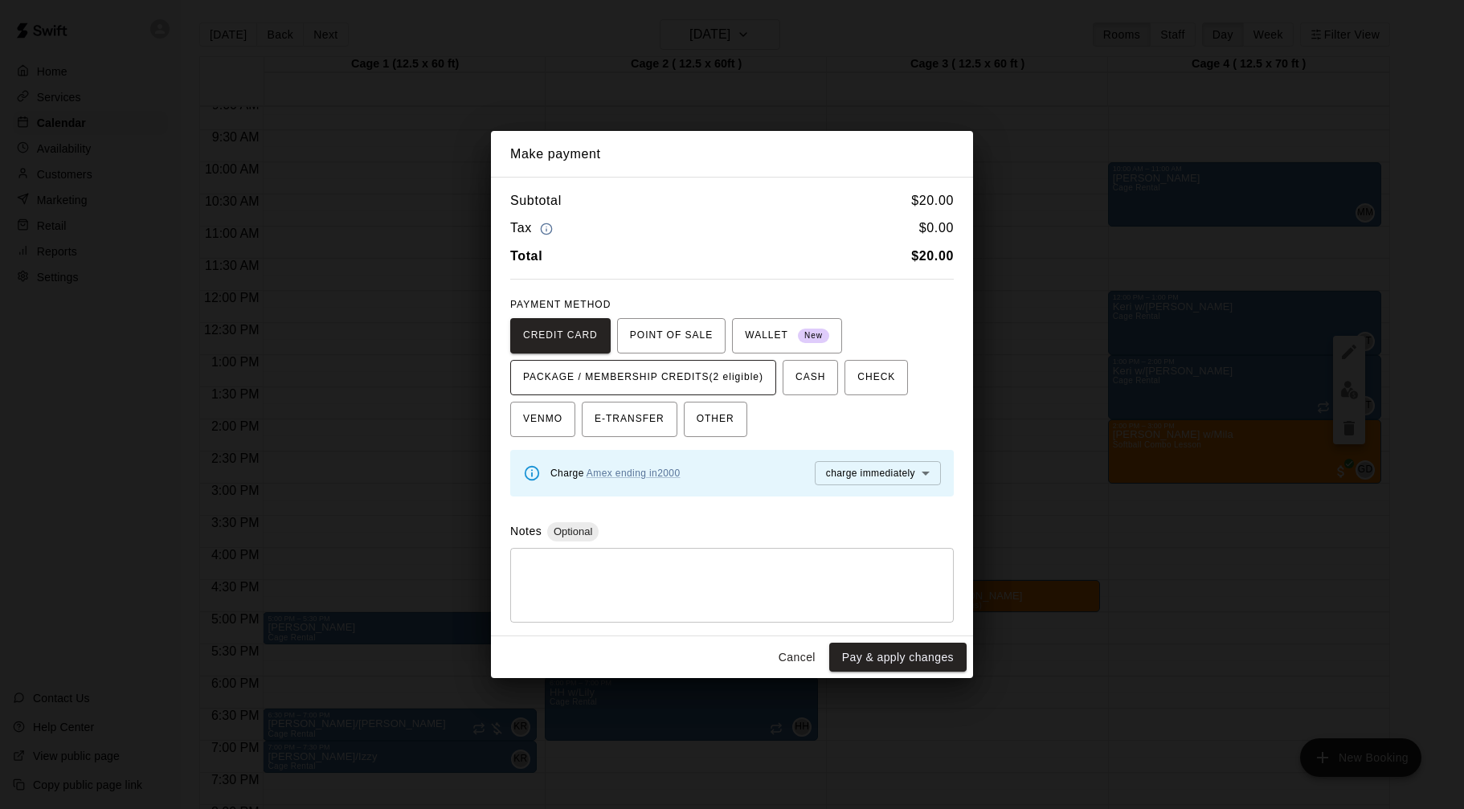
click at [726, 378] on span "PACKAGE / MEMBERSHIP CREDITS (2 eligible)" at bounding box center [643, 378] width 240 height 26
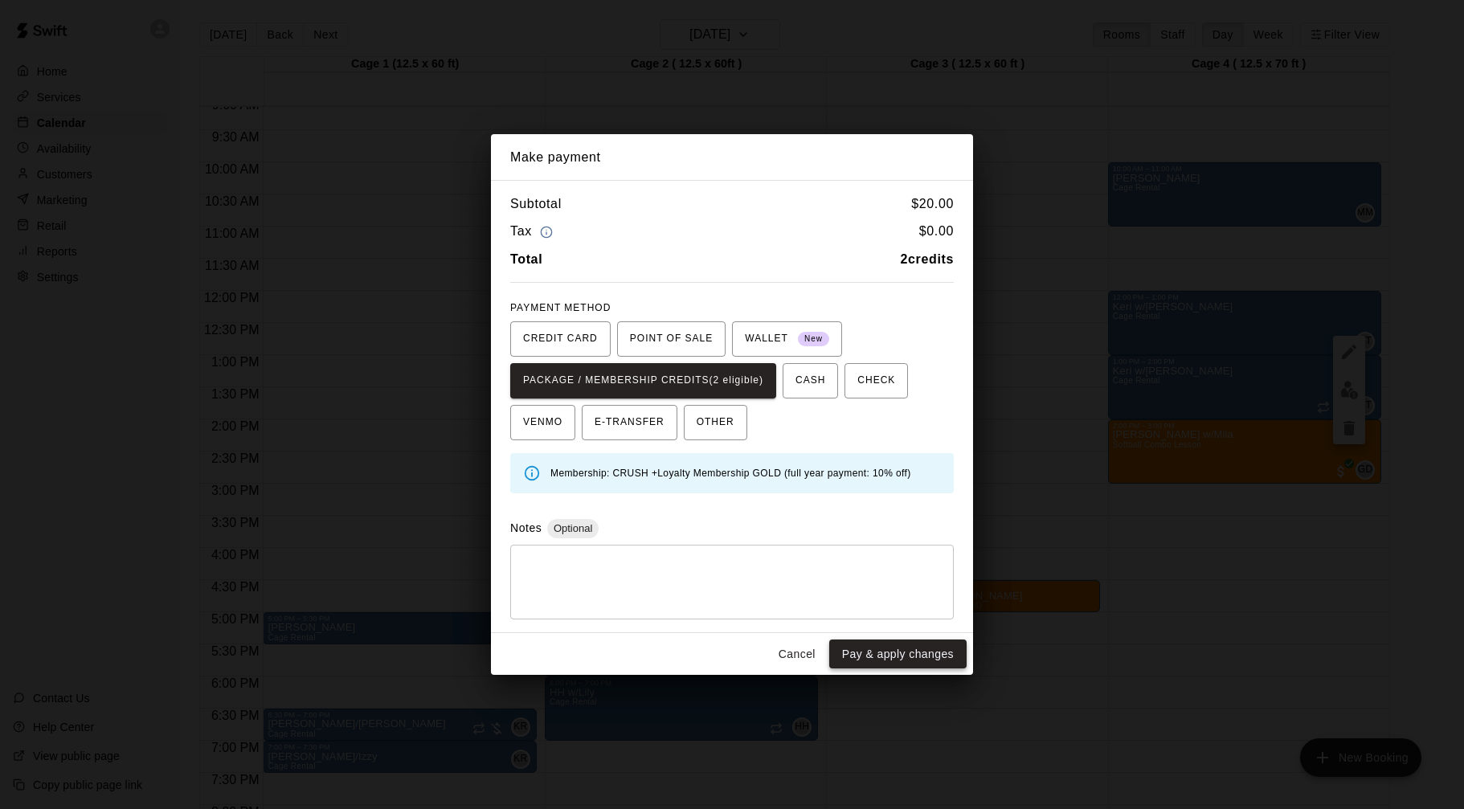
click at [915, 663] on button "Pay & apply changes" at bounding box center [897, 655] width 137 height 30
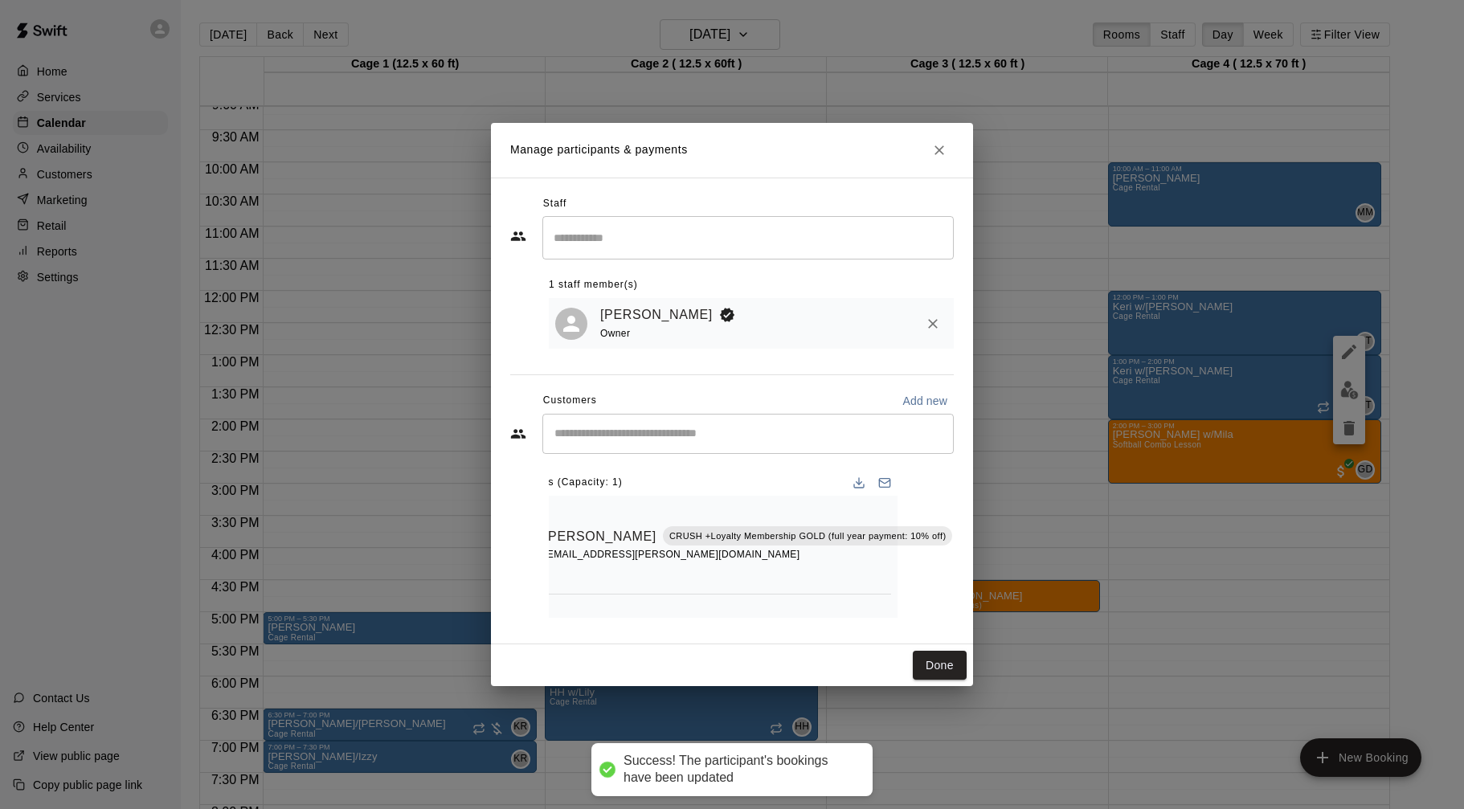
scroll to position [82, 56]
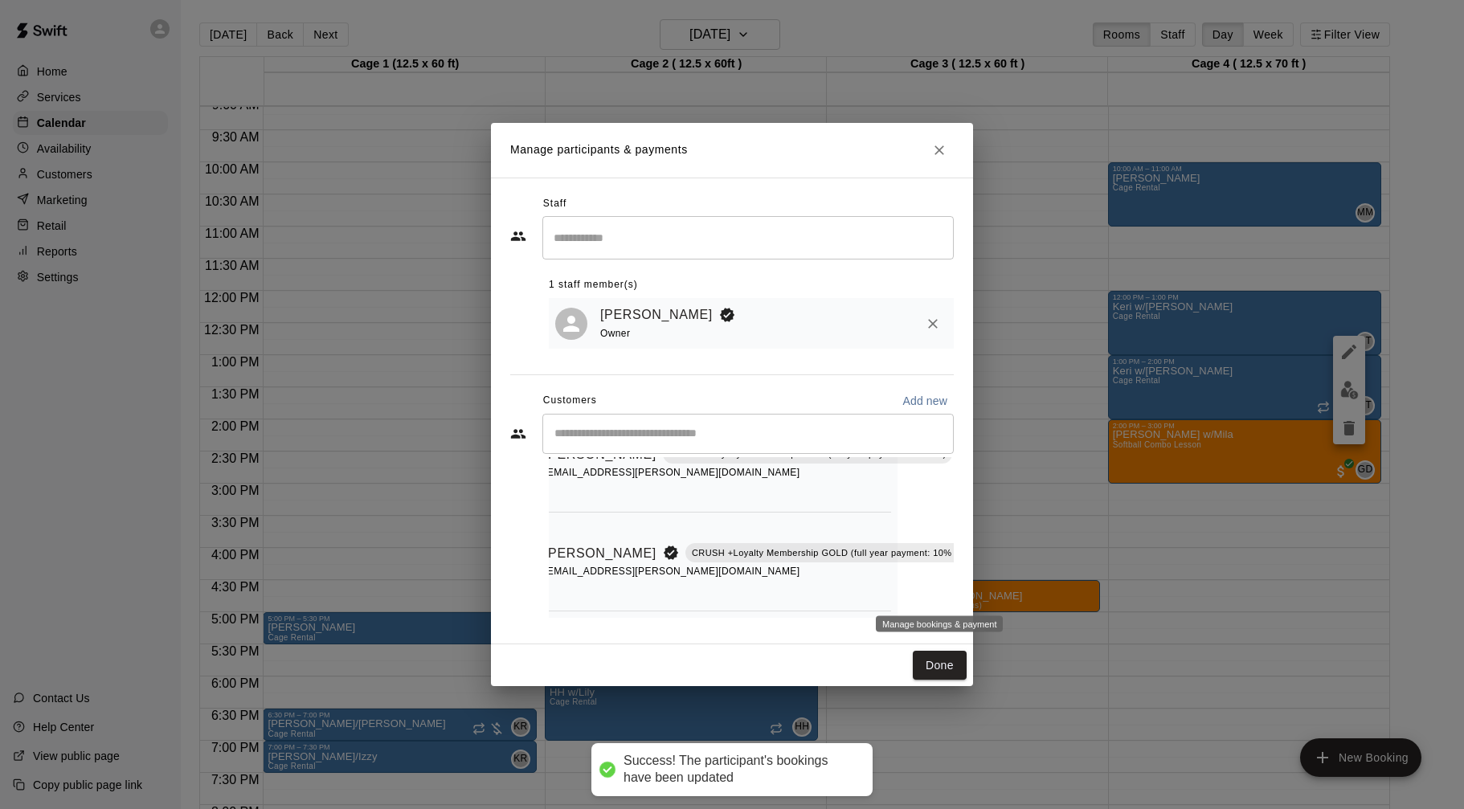
click at [975, 584] on button "Manage bookings & payment" at bounding box center [989, 589] width 29 height 29
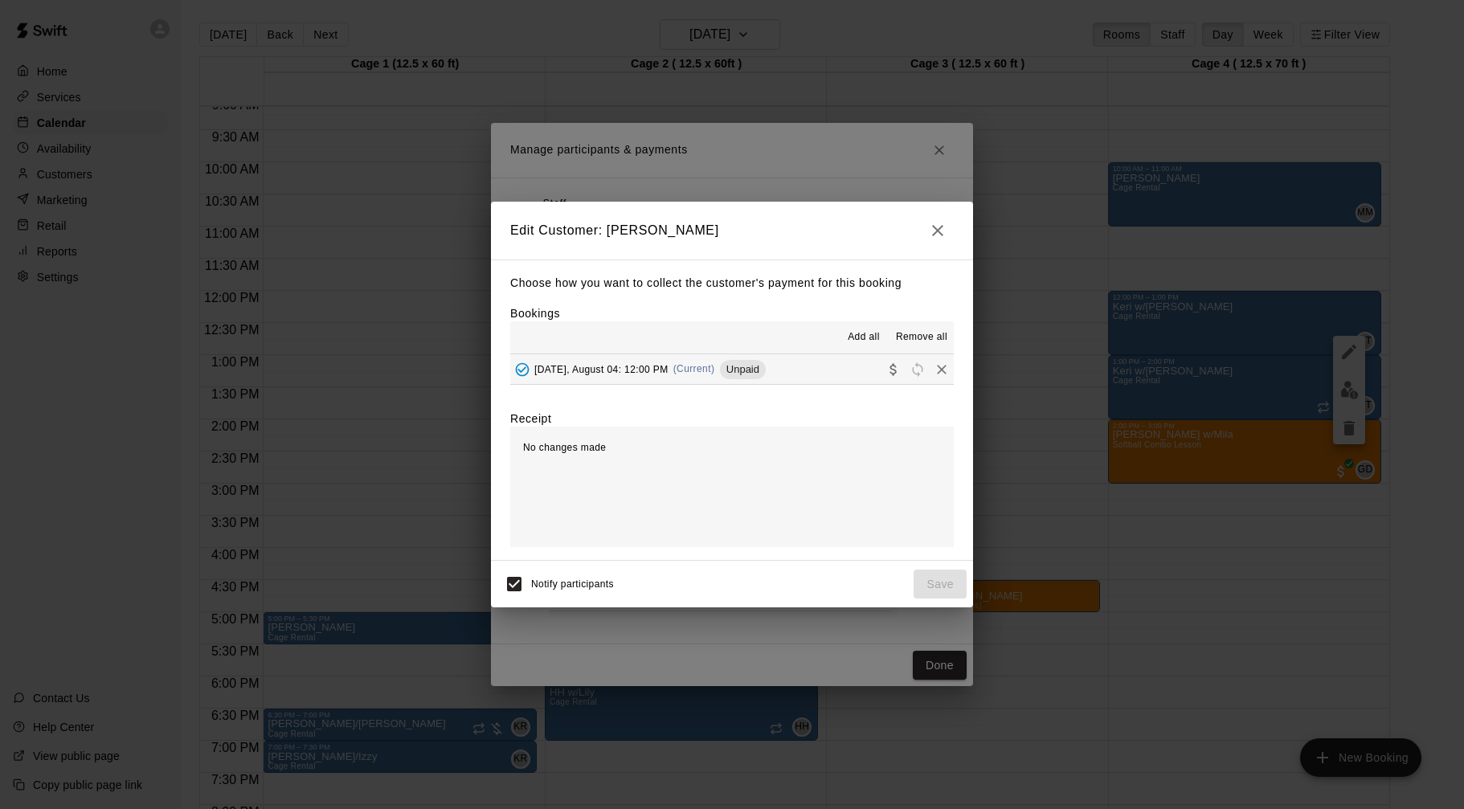
click at [891, 370] on icon "Collect payment" at bounding box center [894, 370] width 16 height 16
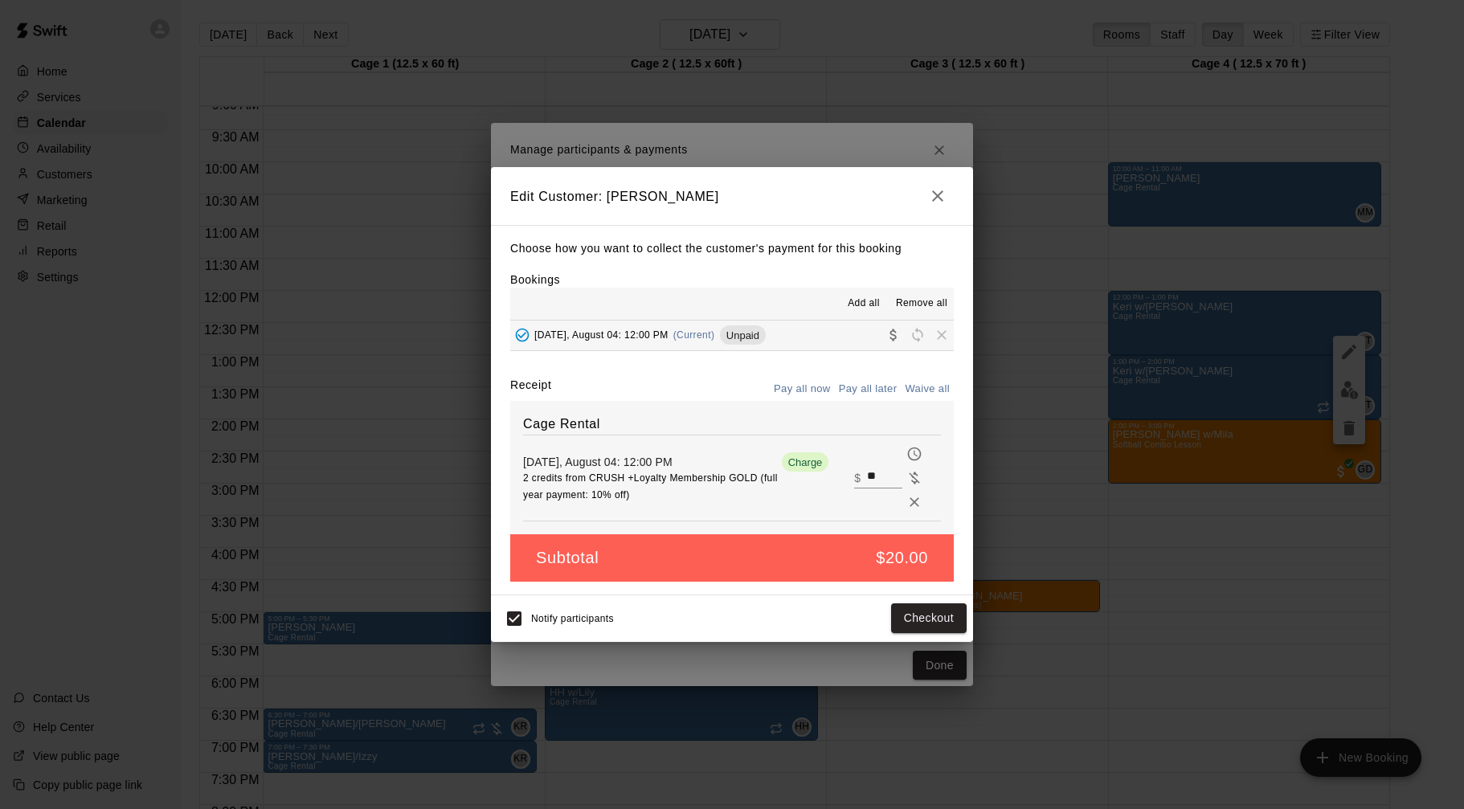
click at [882, 473] on input "**" at bounding box center [884, 478] width 35 height 21
type input "**"
click at [910, 619] on button "Checkout" at bounding box center [929, 619] width 76 height 30
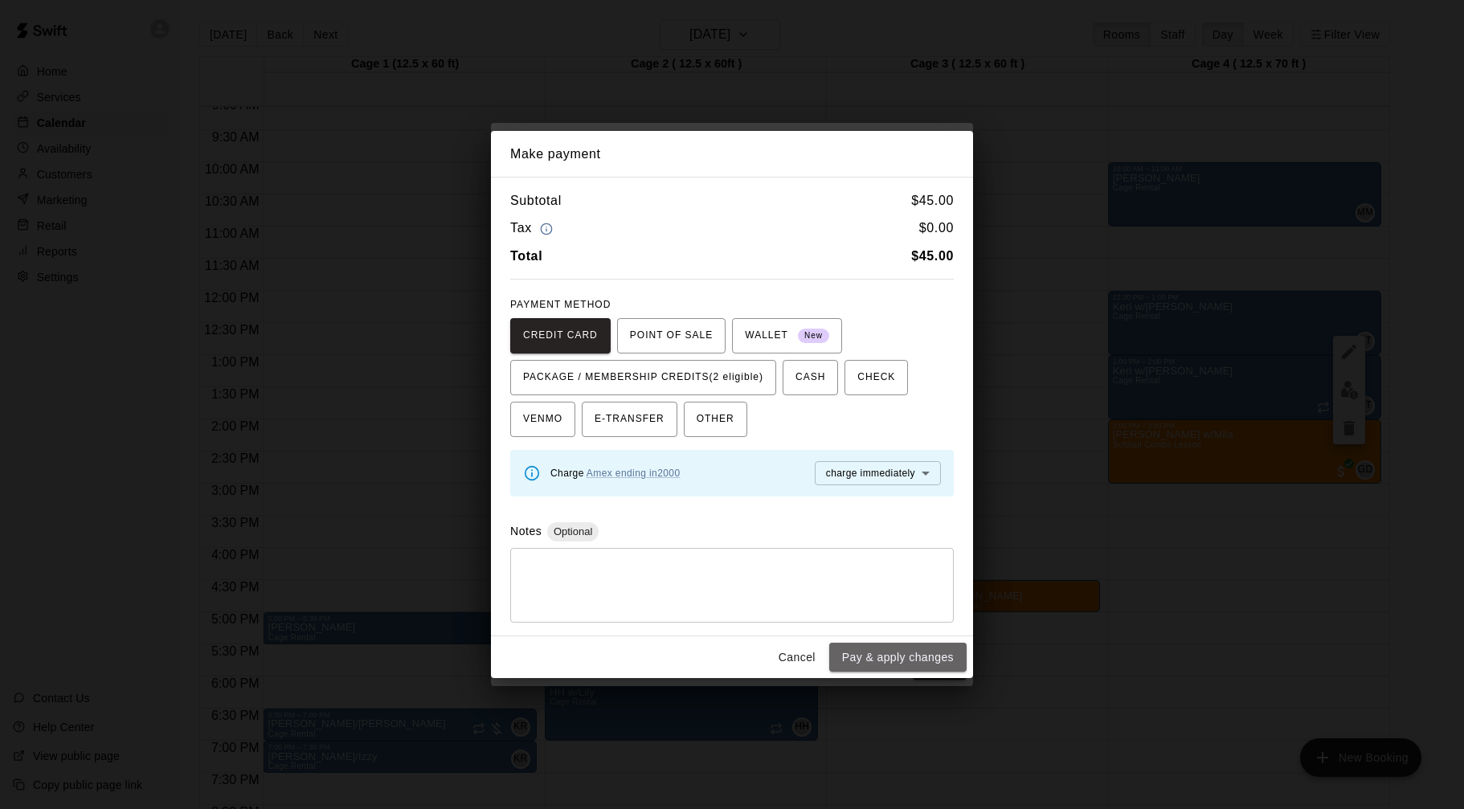
click at [926, 661] on button "Pay & apply changes" at bounding box center [897, 658] width 137 height 30
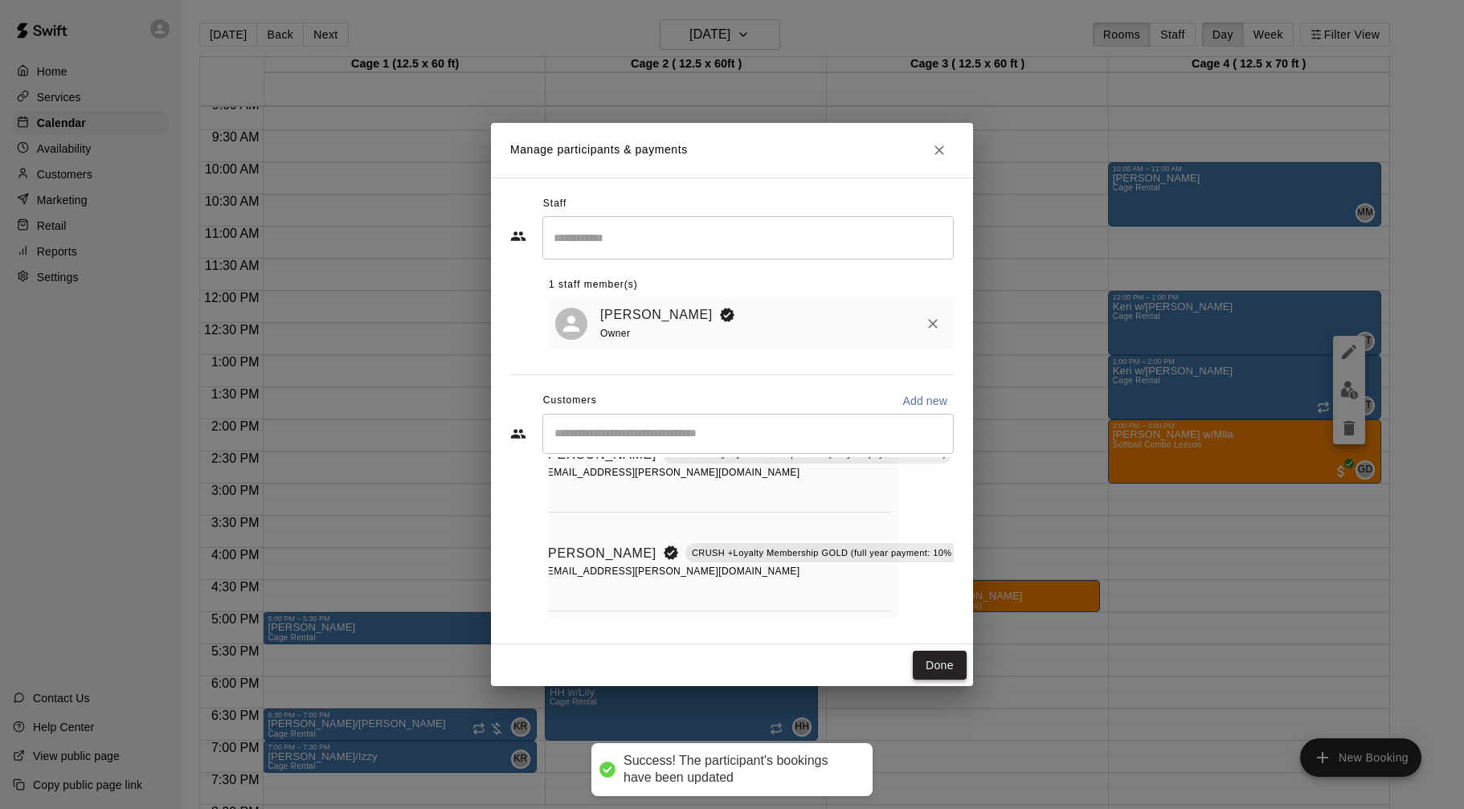
click at [947, 669] on button "Done" at bounding box center [940, 666] width 54 height 30
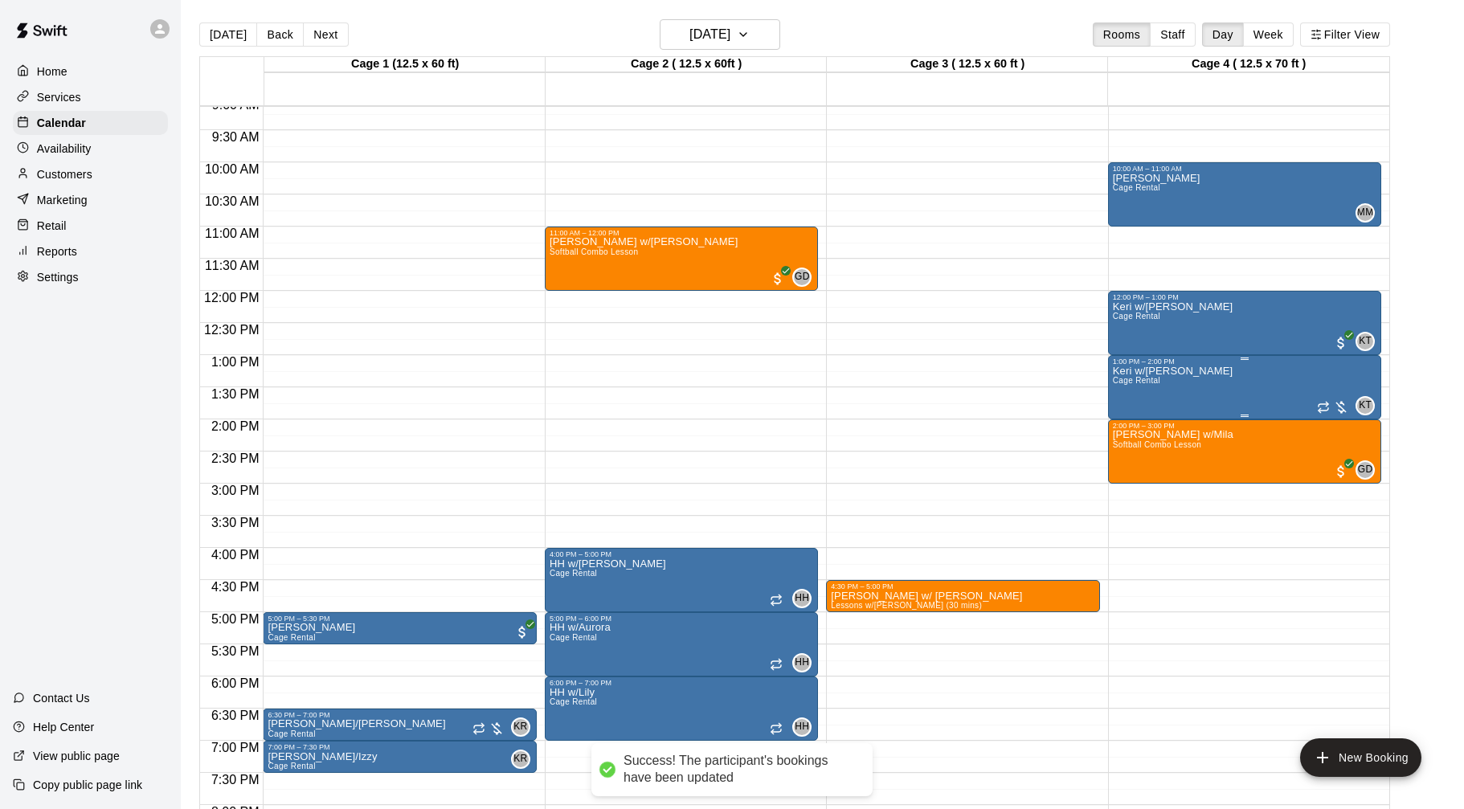
click at [1344, 406] on div at bounding box center [1333, 407] width 32 height 16
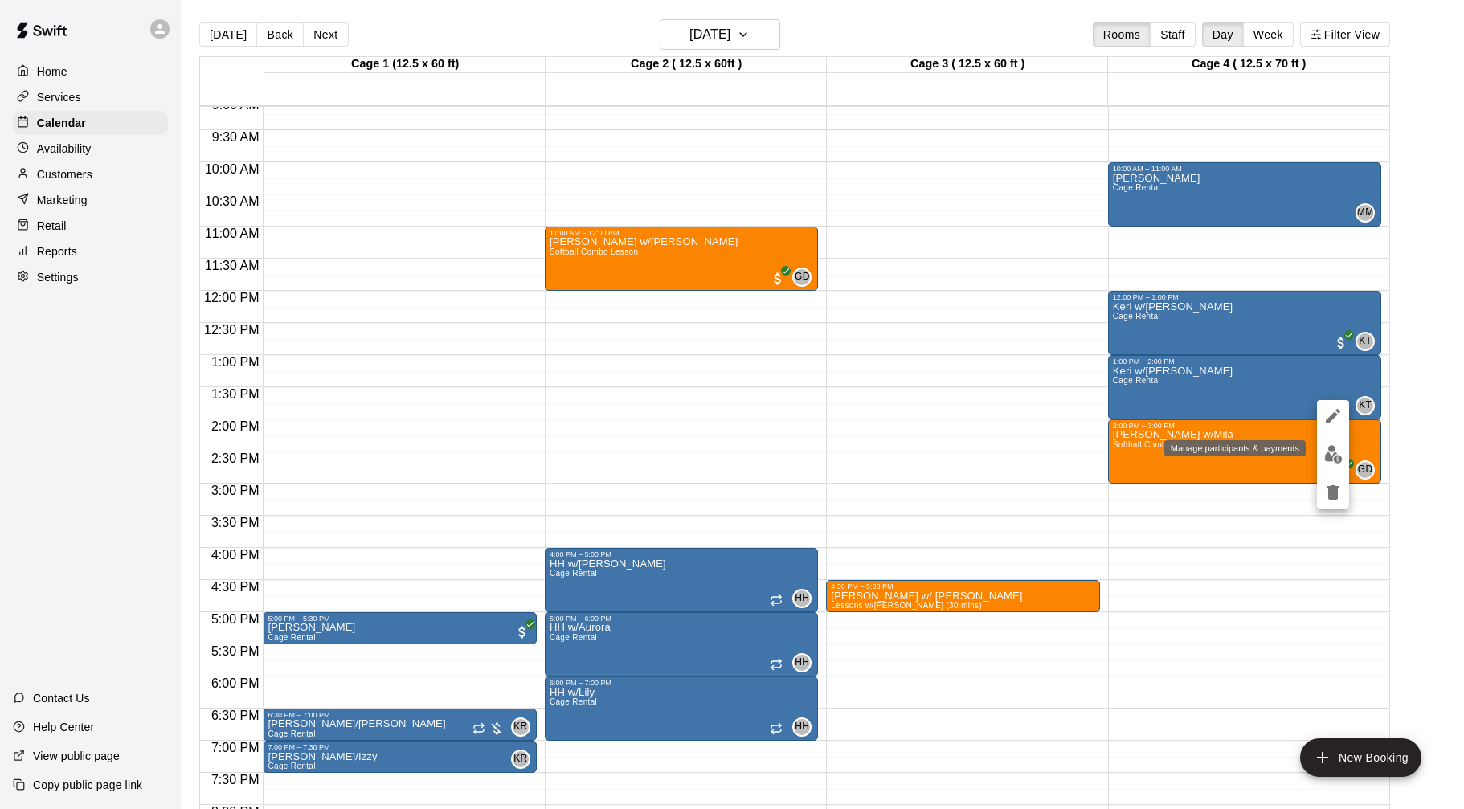
click at [1340, 456] on img "edit" at bounding box center [1333, 454] width 18 height 18
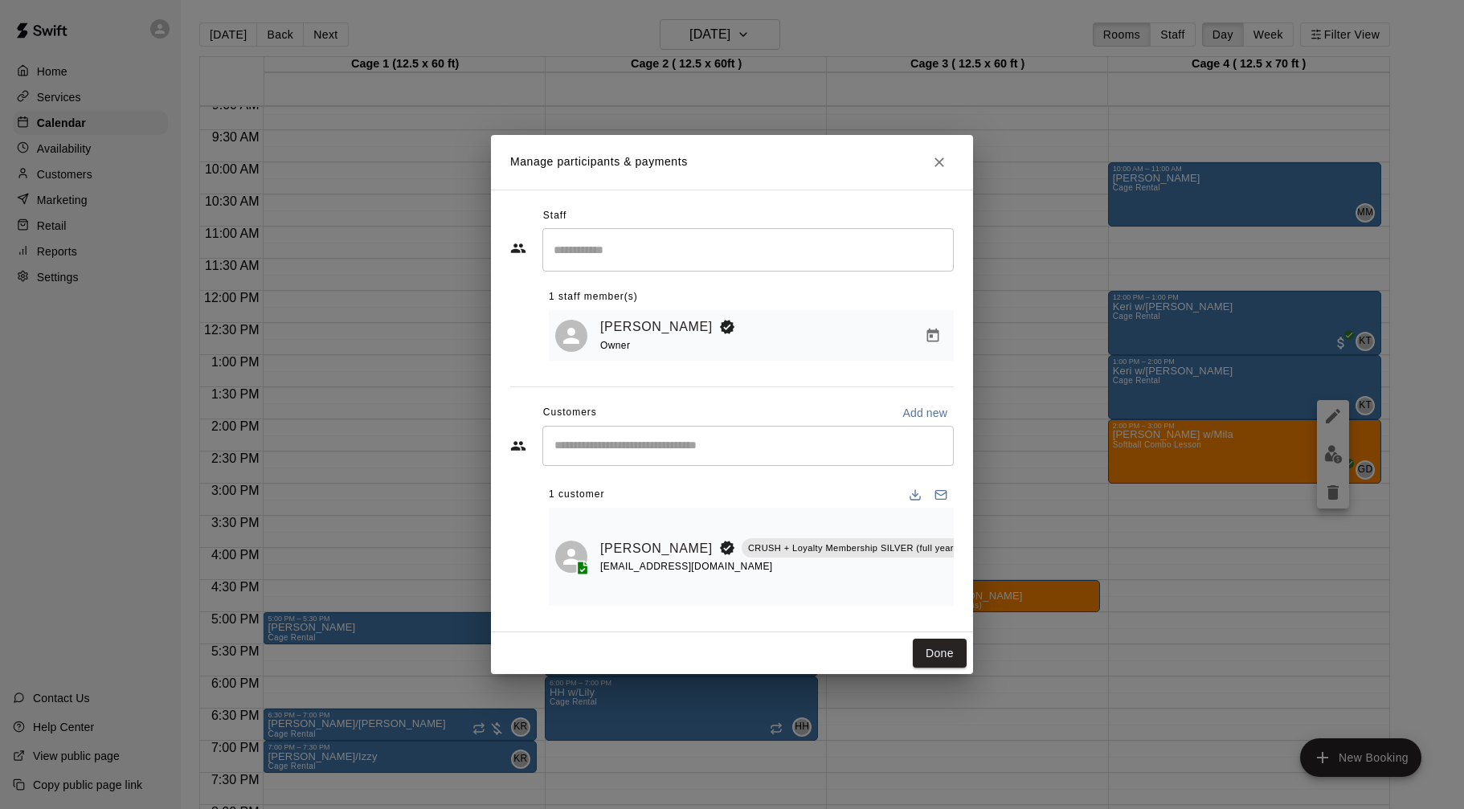
click at [880, 456] on div "​" at bounding box center [747, 446] width 411 height 40
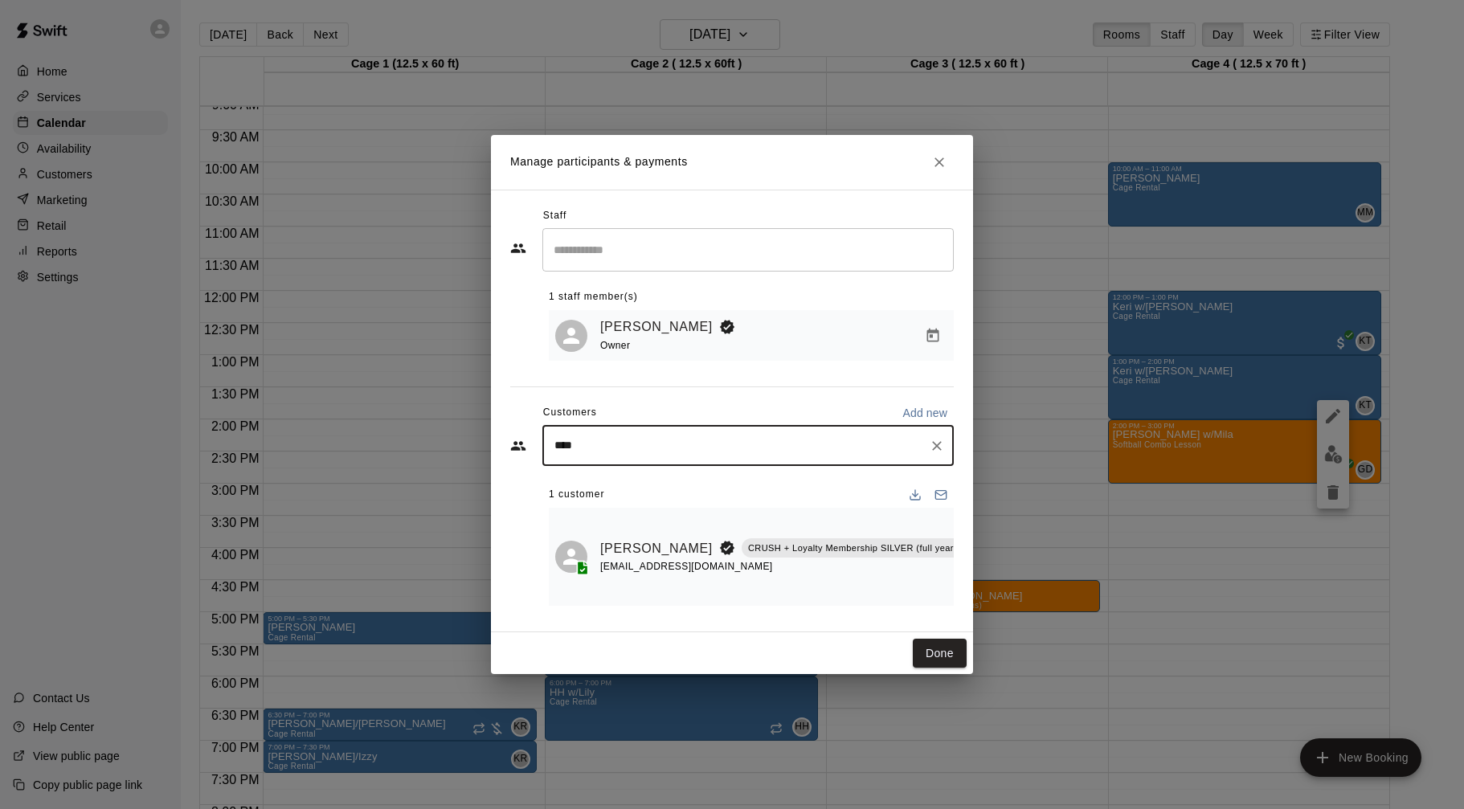
type input "*****"
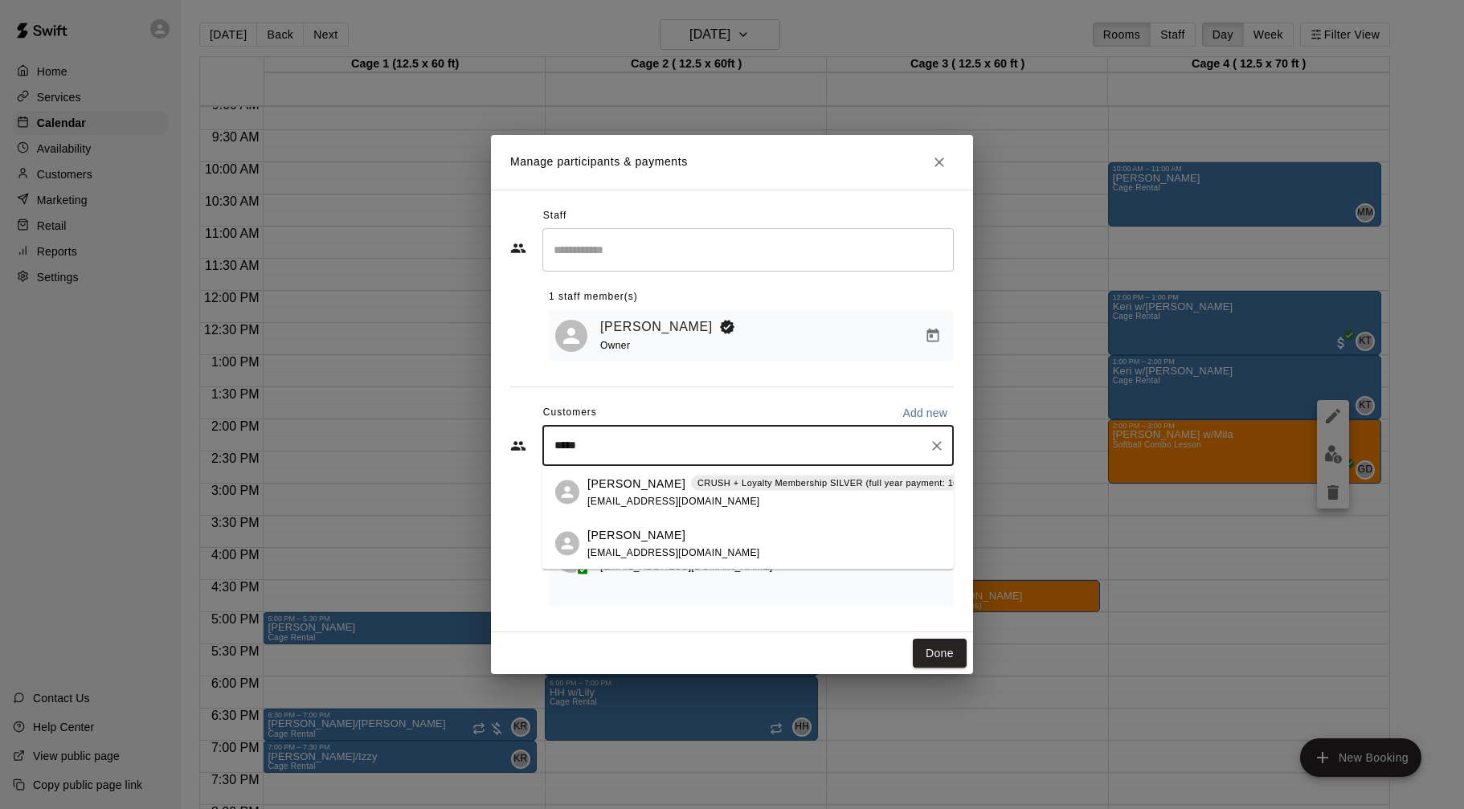
click at [714, 487] on p "CRUSH + Loyalty Membership SILVER (full year payment: 10% off)" at bounding box center [841, 484] width 286 height 14
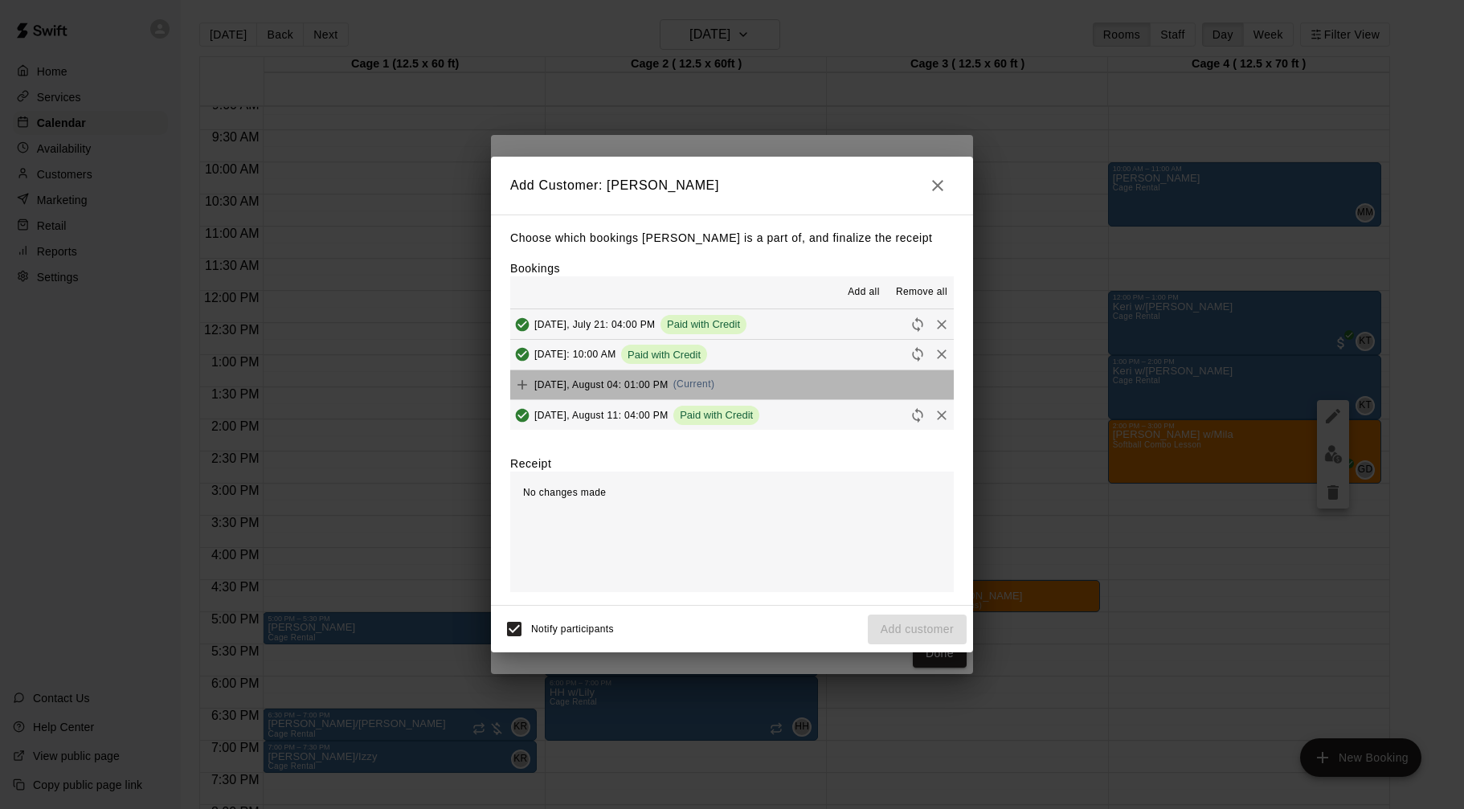
click at [757, 382] on button "[DATE], August 04: 01:00 PM (Current)" at bounding box center [732, 385] width 444 height 30
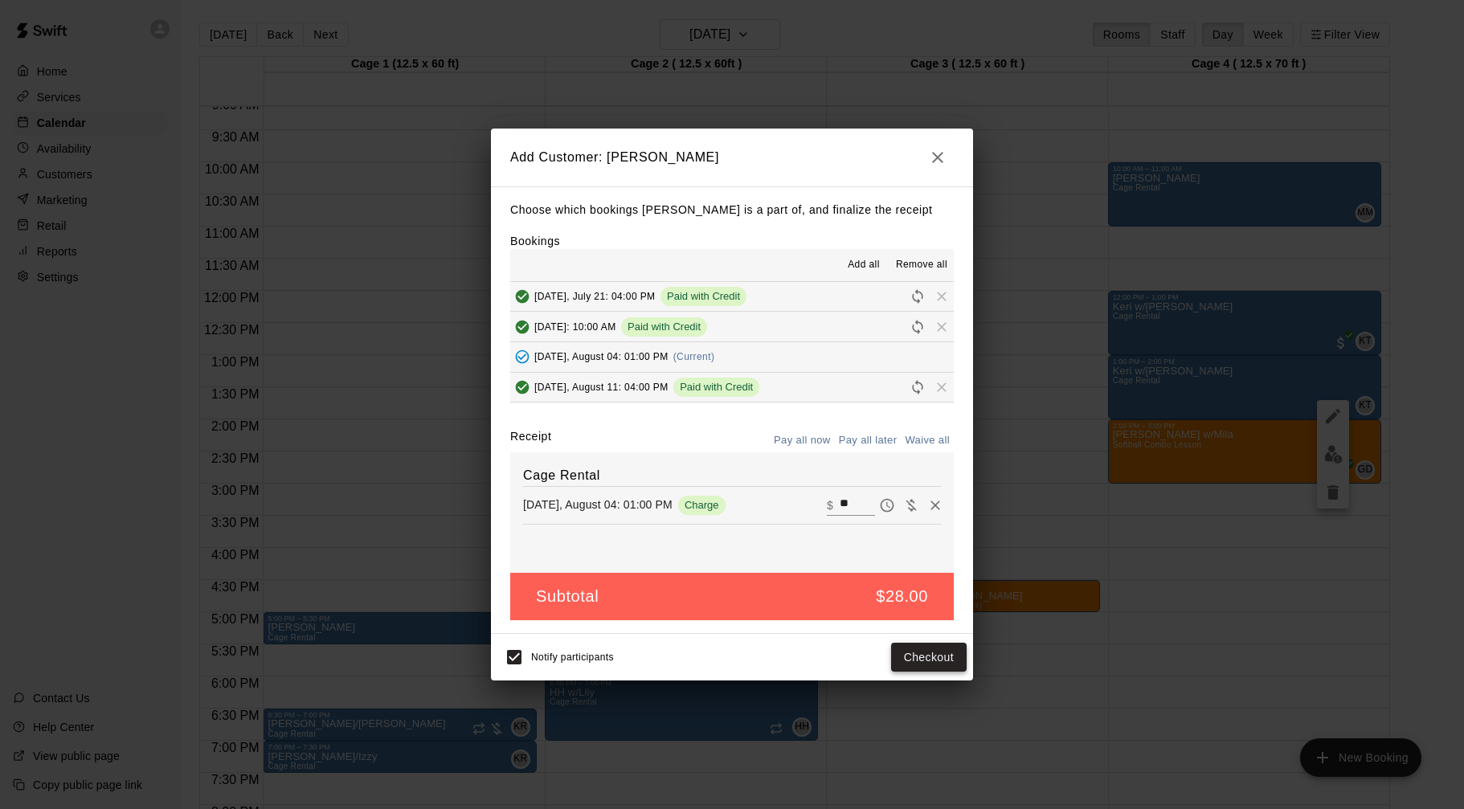
click at [929, 661] on button "Checkout" at bounding box center [929, 658] width 76 height 30
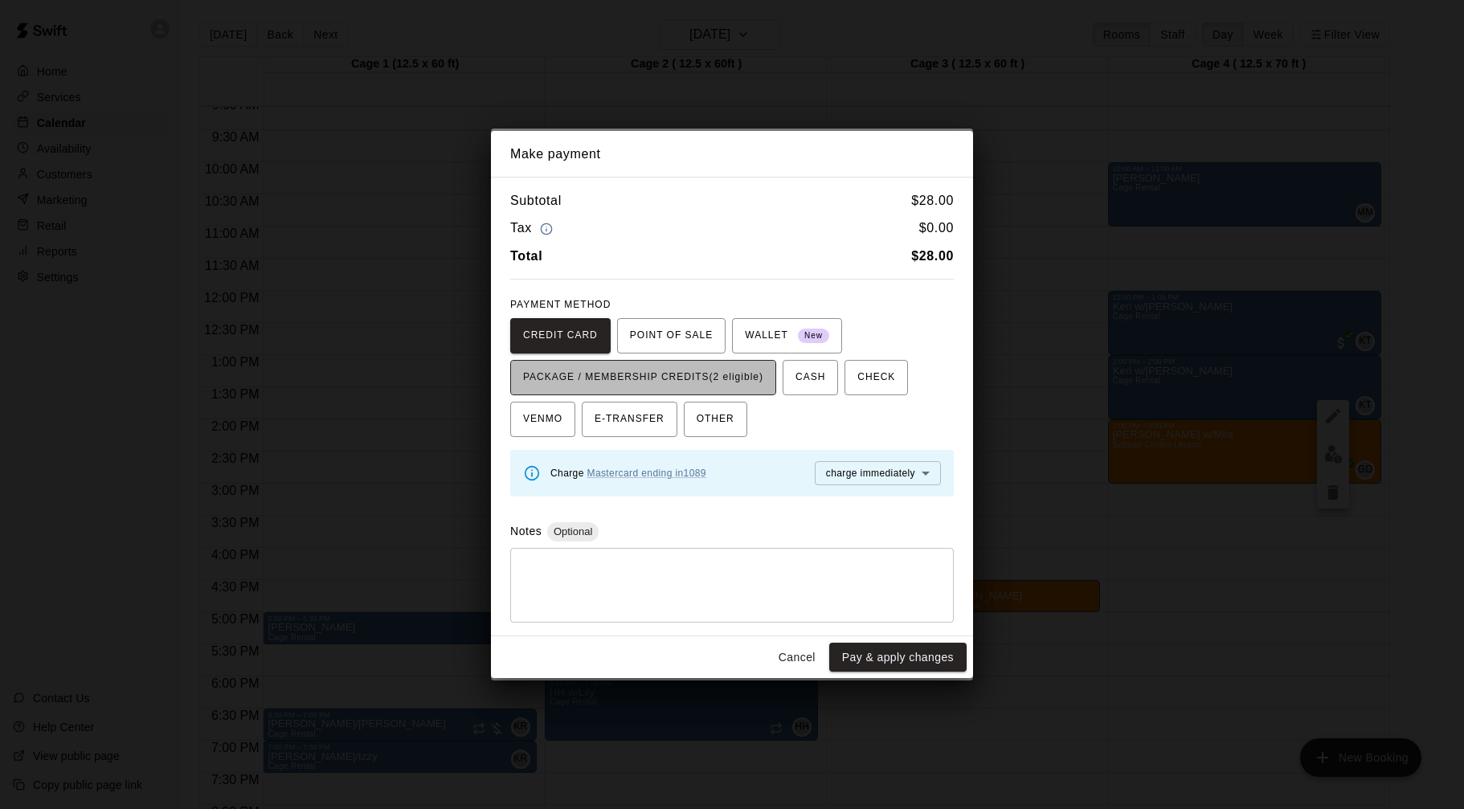
click at [767, 383] on button "PACKAGE / MEMBERSHIP CREDITS (2 eligible)" at bounding box center [643, 377] width 266 height 35
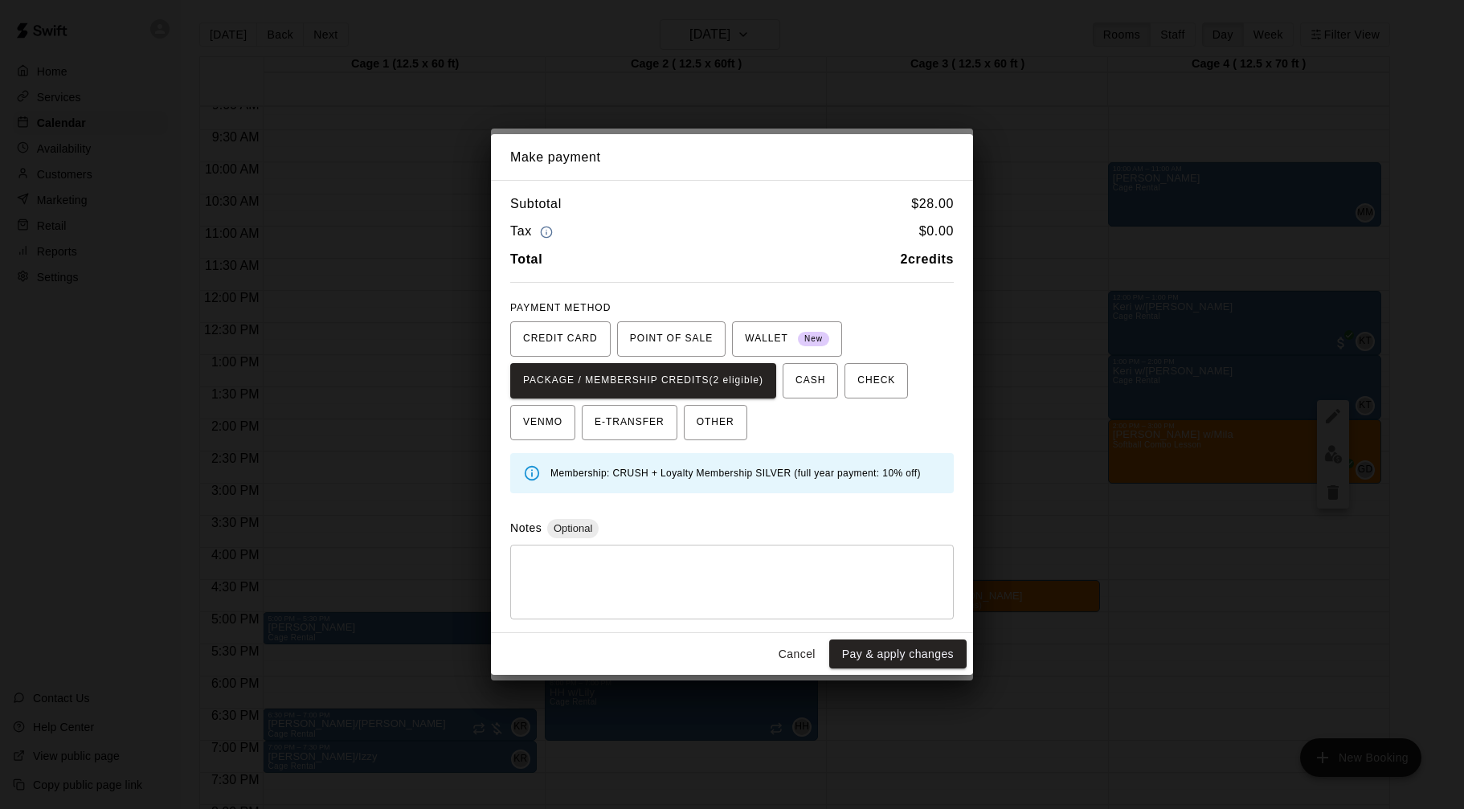
click at [876, 654] on button "Pay & apply changes" at bounding box center [897, 655] width 137 height 30
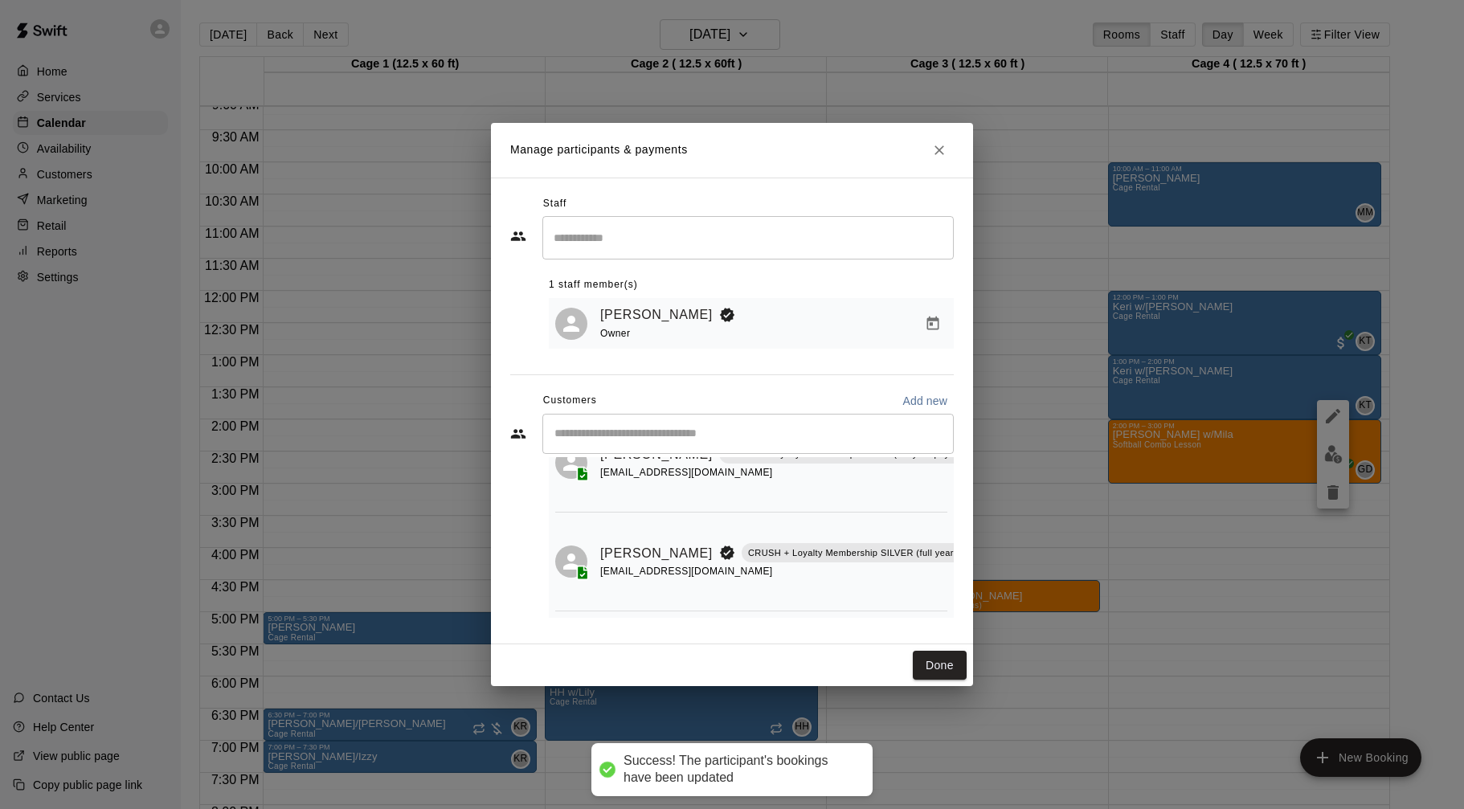
scroll to position [82, 54]
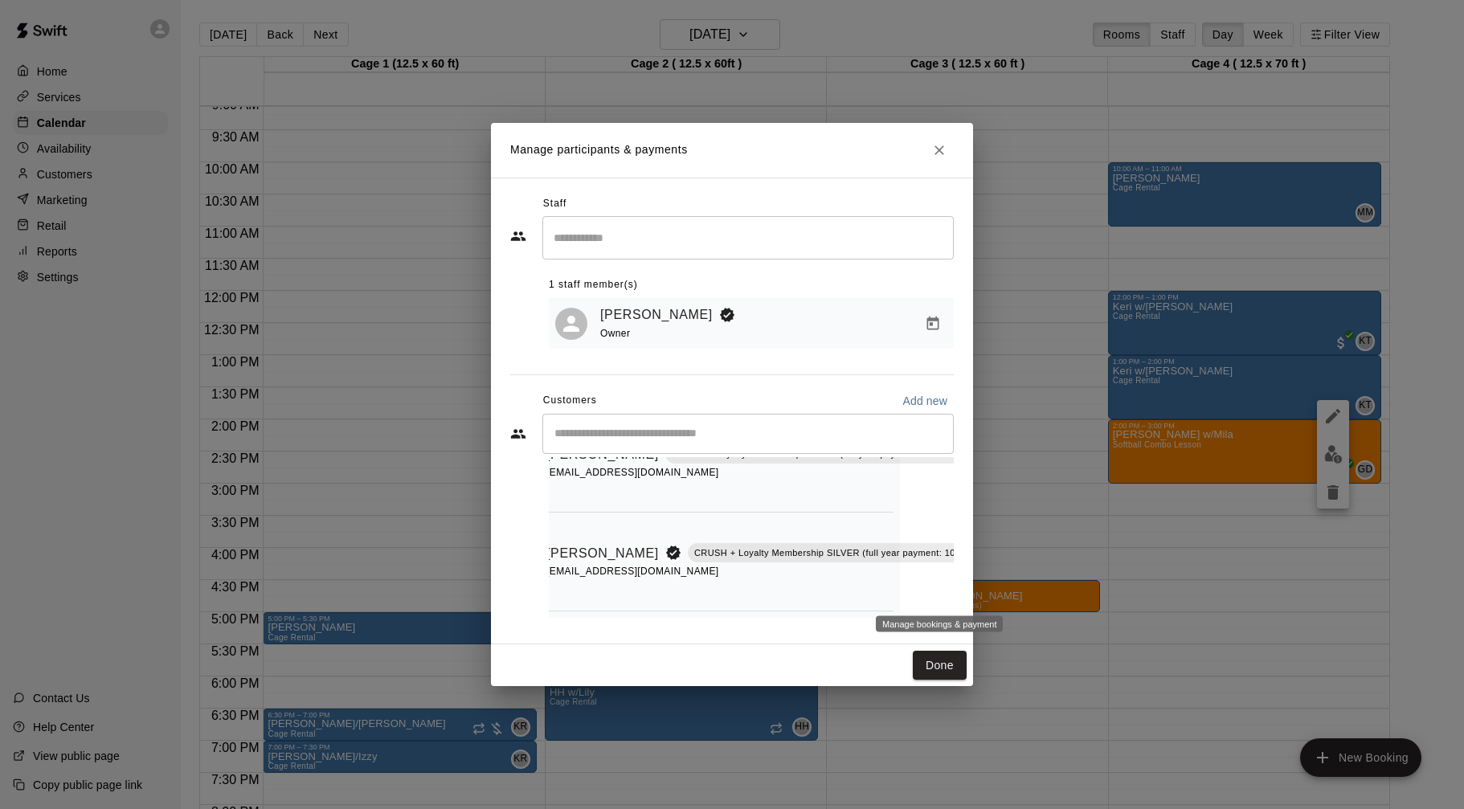
click at [993, 585] on icon "Manage bookings & payment" at bounding box center [1001, 590] width 16 height 16
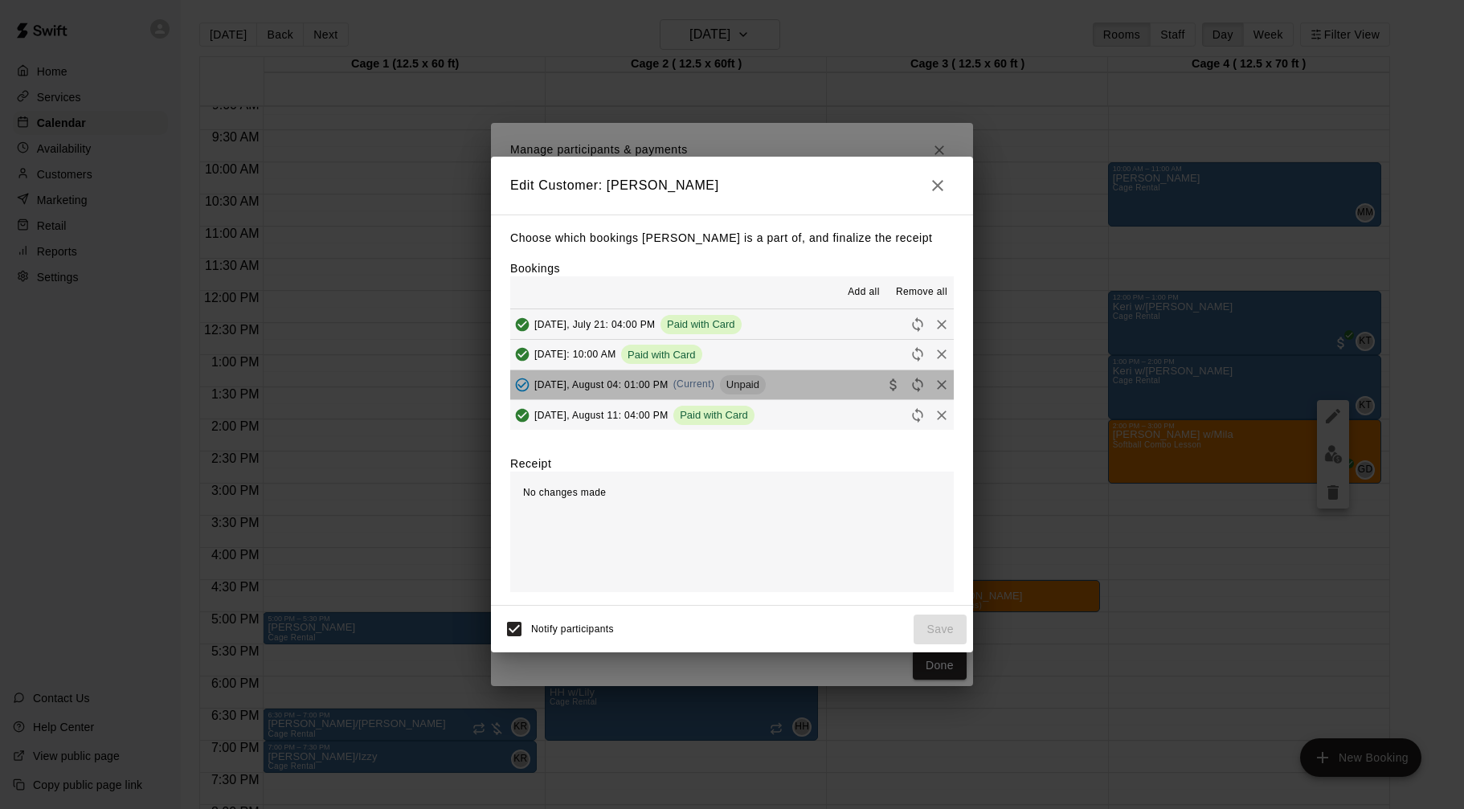
click at [807, 385] on button "[DATE], August 04: 01:00 PM (Current) Unpaid" at bounding box center [732, 385] width 444 height 30
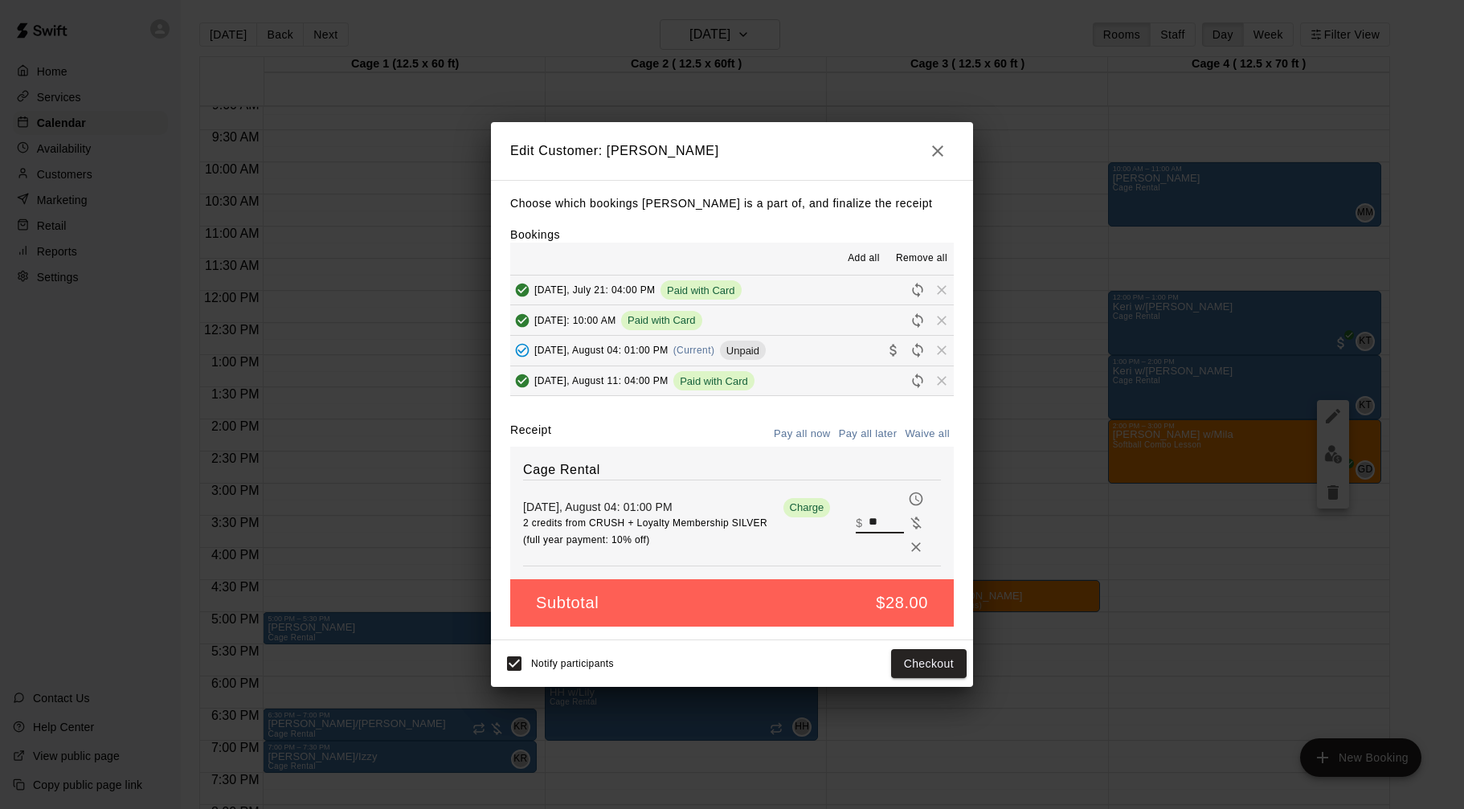
click at [874, 521] on input "**" at bounding box center [886, 523] width 35 height 21
type input "**"
click at [919, 669] on button "Checkout" at bounding box center [929, 664] width 76 height 30
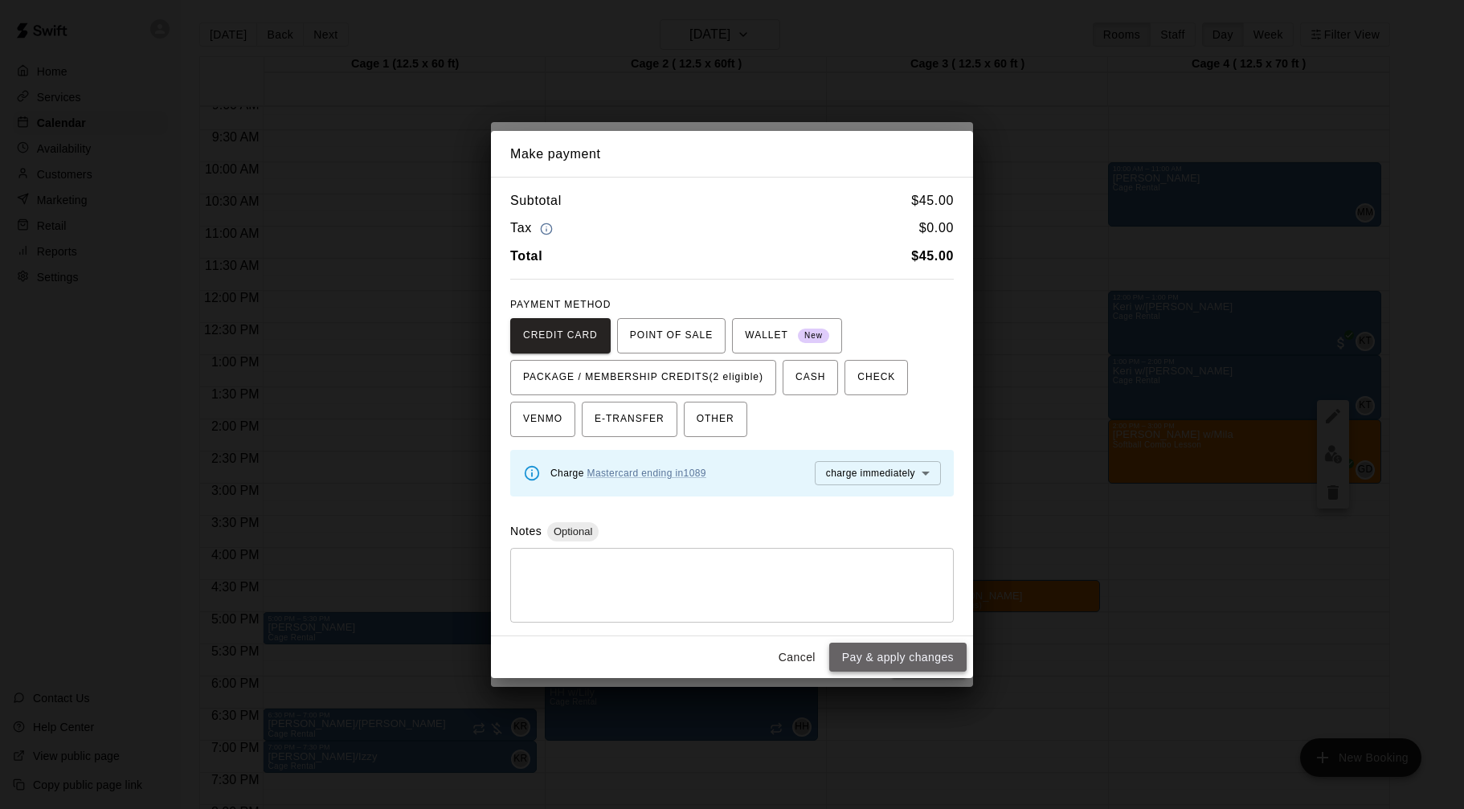
click at [921, 657] on button "Pay & apply changes" at bounding box center [897, 658] width 137 height 30
